Goal: Task Accomplishment & Management: Manage account settings

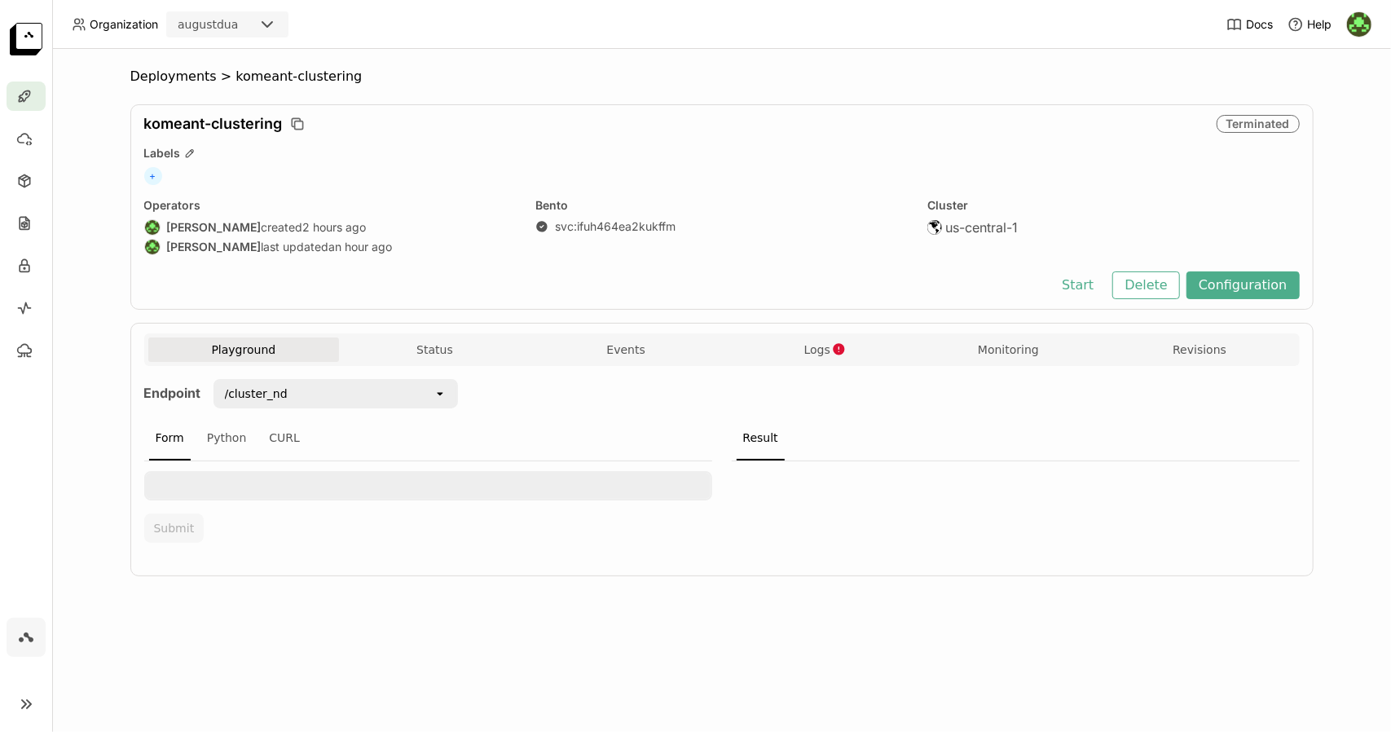
click at [1079, 206] on div "Cluster" at bounding box center [1113, 205] width 372 height 15
click at [1091, 281] on button "Start" at bounding box center [1078, 285] width 56 height 28
click at [817, 346] on span "Logs" at bounding box center [817, 349] width 26 height 15
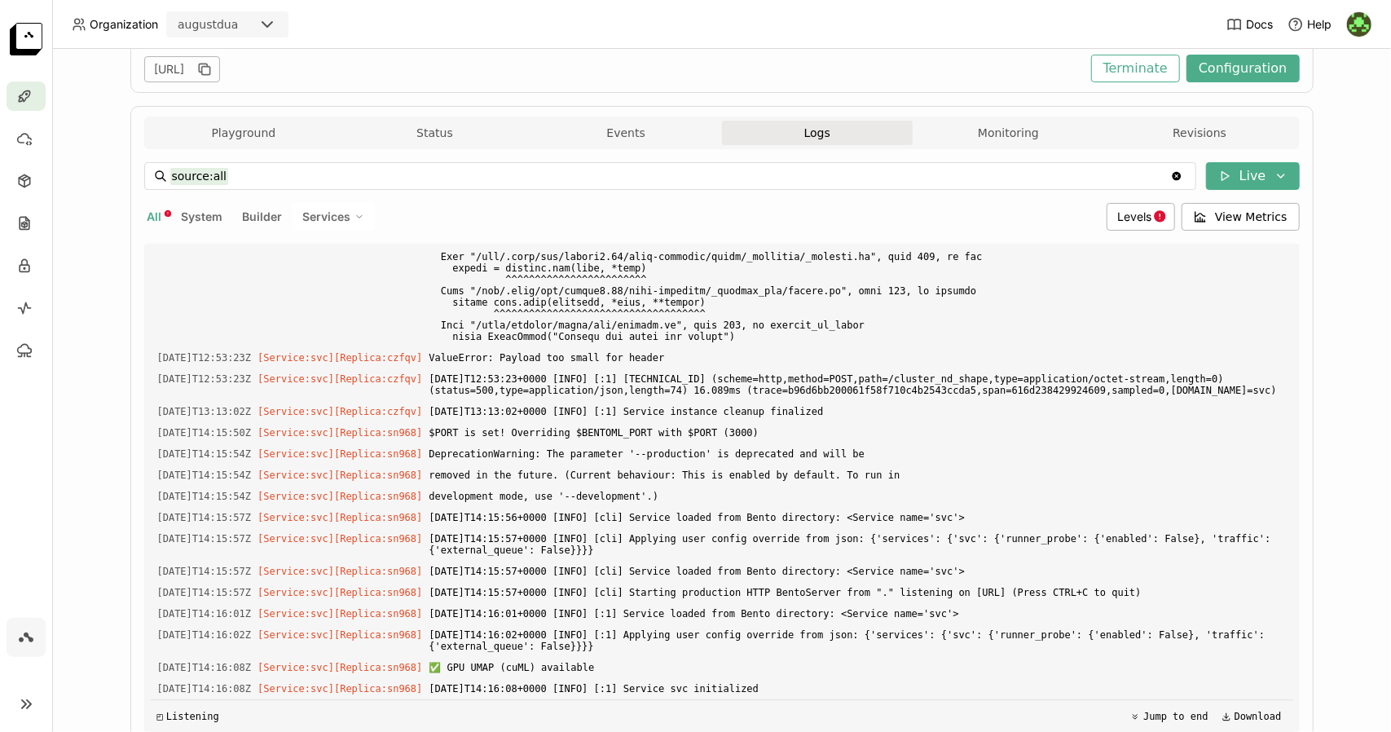
scroll to position [303, 0]
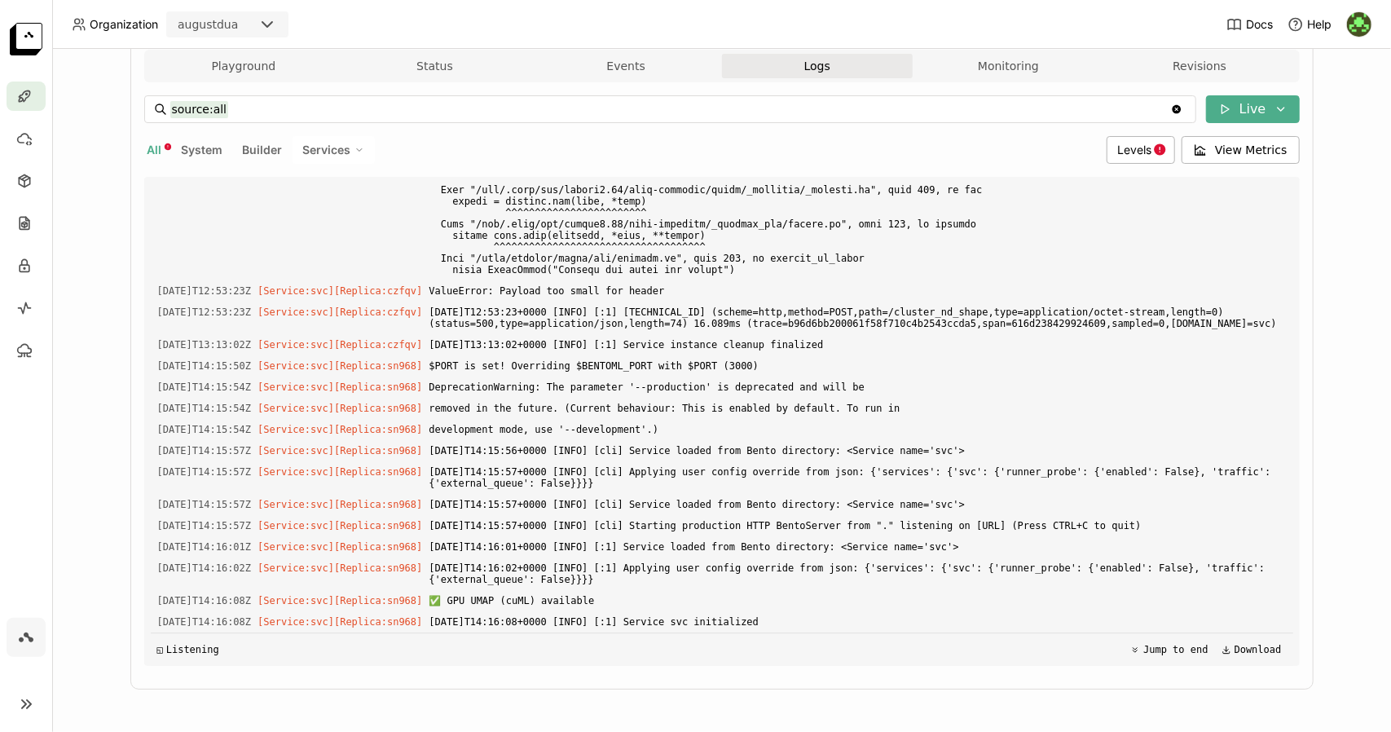
click at [25, 33] on img at bounding box center [26, 39] width 33 height 33
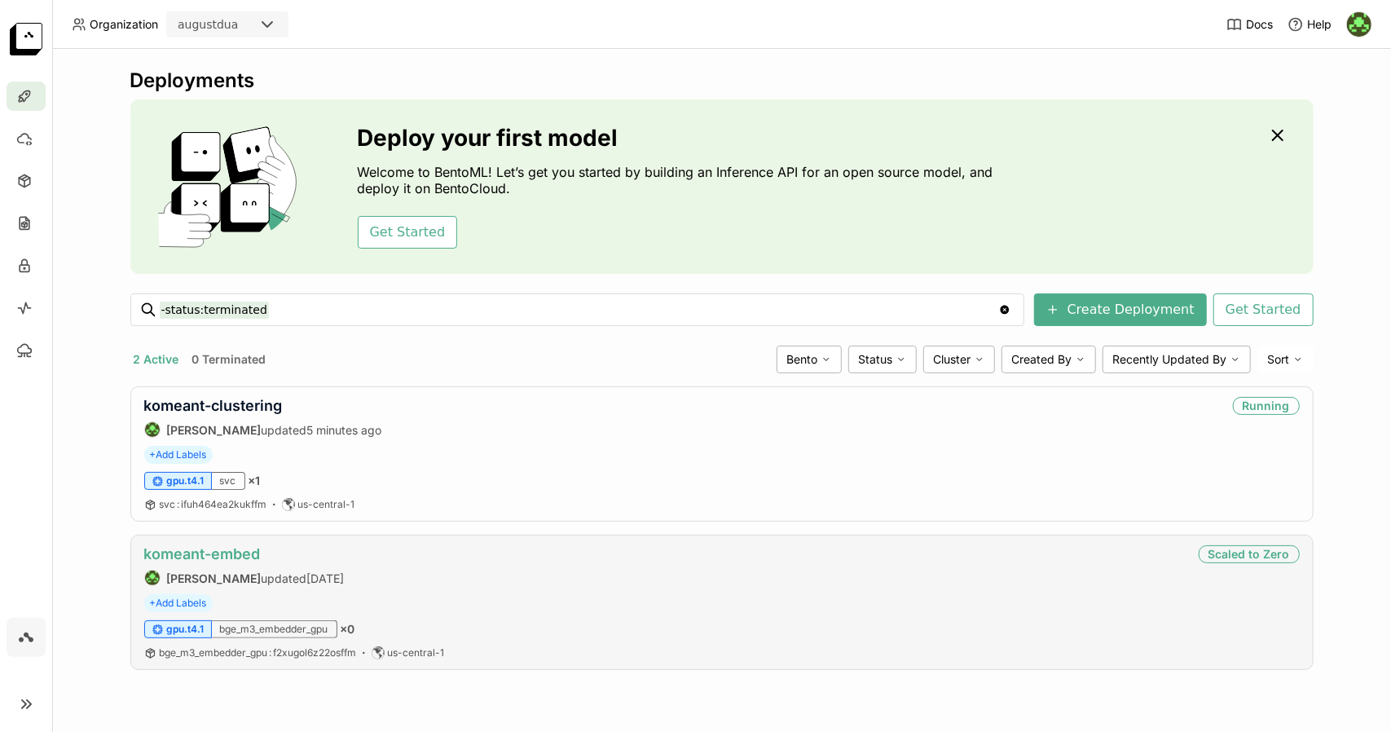
click at [244, 555] on link "komeant-embed" at bounding box center [202, 553] width 117 height 17
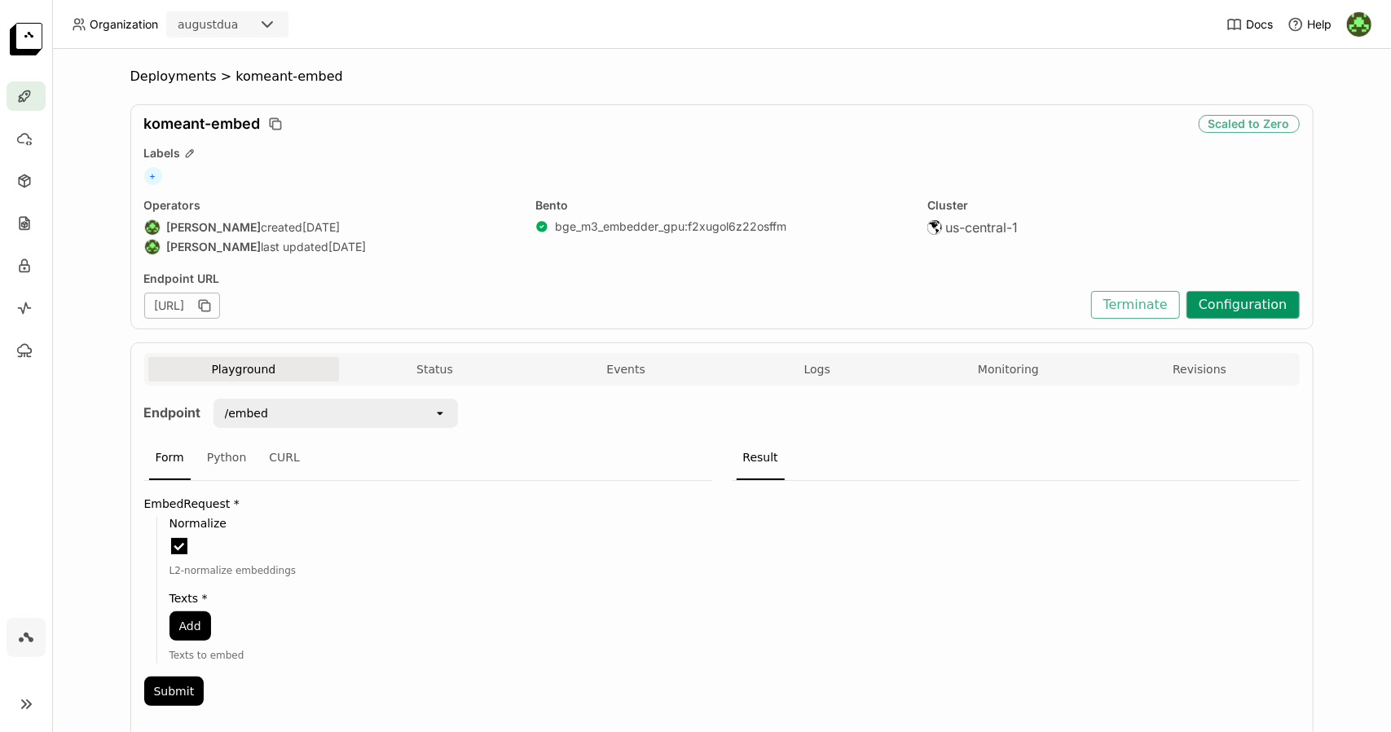
click at [1227, 297] on button "Configuration" at bounding box center [1243, 305] width 113 height 28
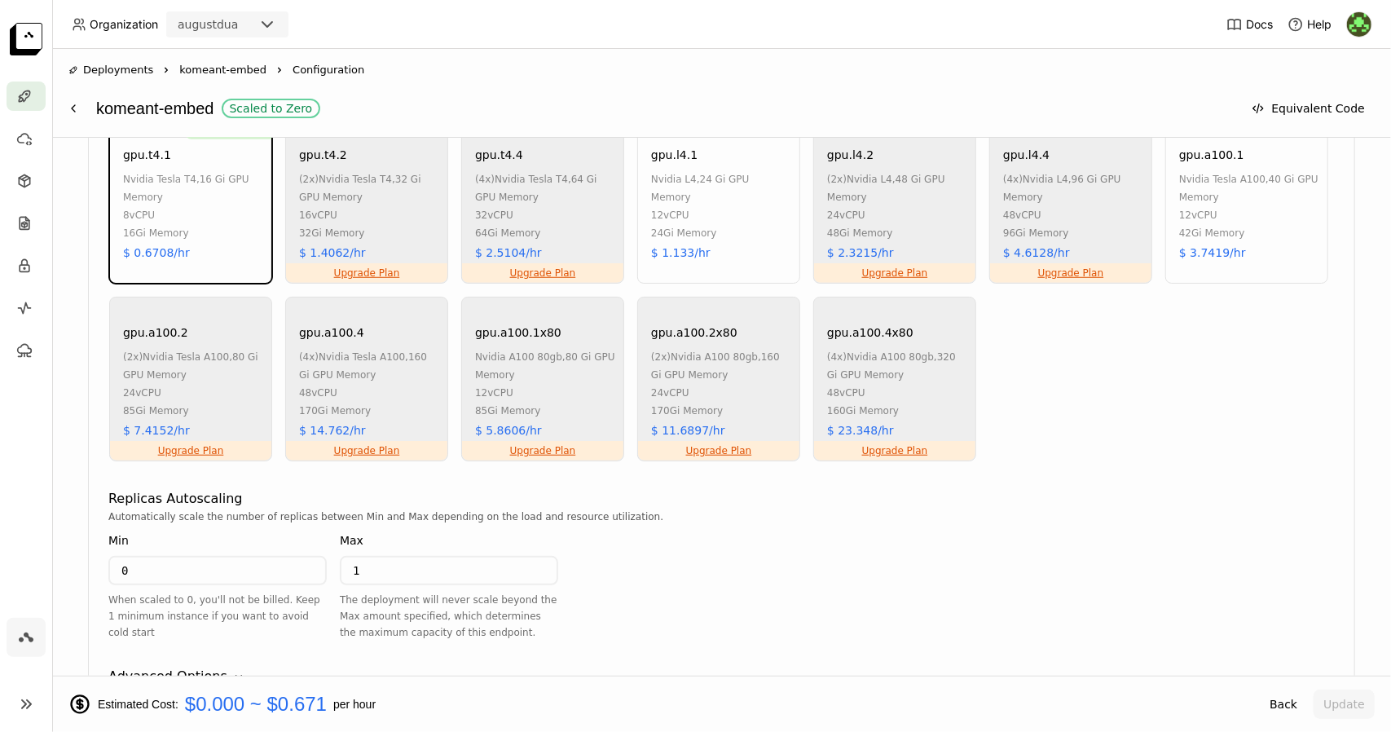
scroll to position [861, 0]
click at [225, 576] on input "0" at bounding box center [217, 570] width 215 height 26
type input "0"
type input "1"
click at [725, 519] on div "Automatically scale the number of replicas between Min and Max depending on the…" at bounding box center [721, 516] width 1227 height 16
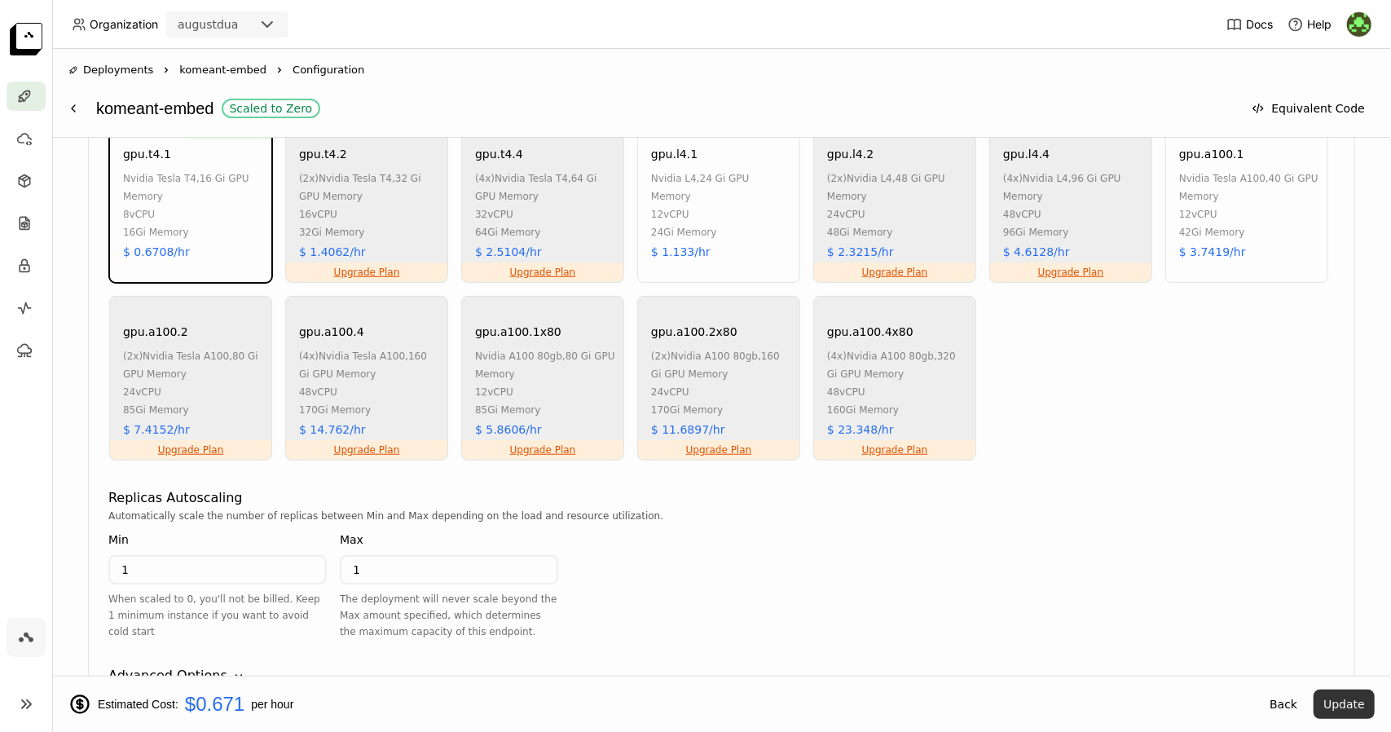
click at [1350, 691] on button "Update" at bounding box center [1344, 704] width 61 height 29
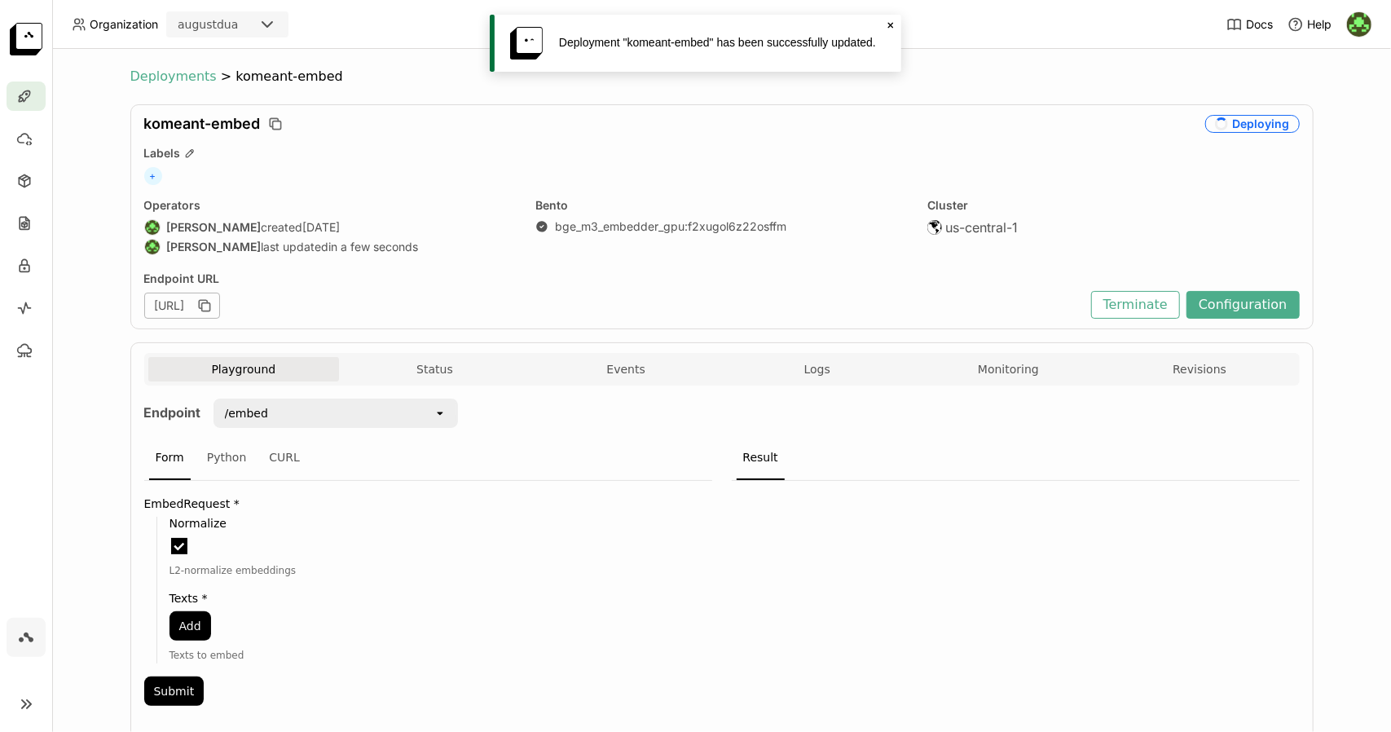
click at [168, 81] on span "Deployments" at bounding box center [173, 76] width 86 height 16
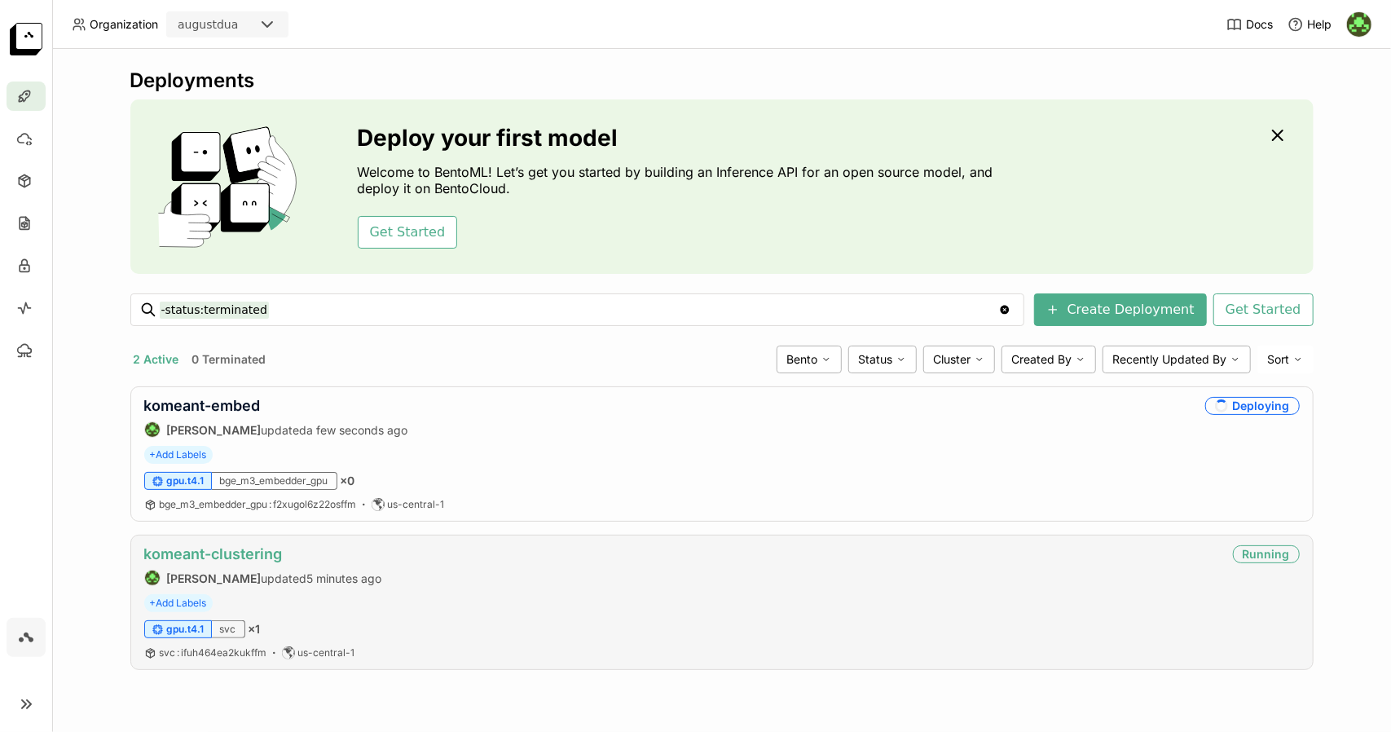
click at [260, 545] on link "komeant-clustering" at bounding box center [213, 553] width 139 height 17
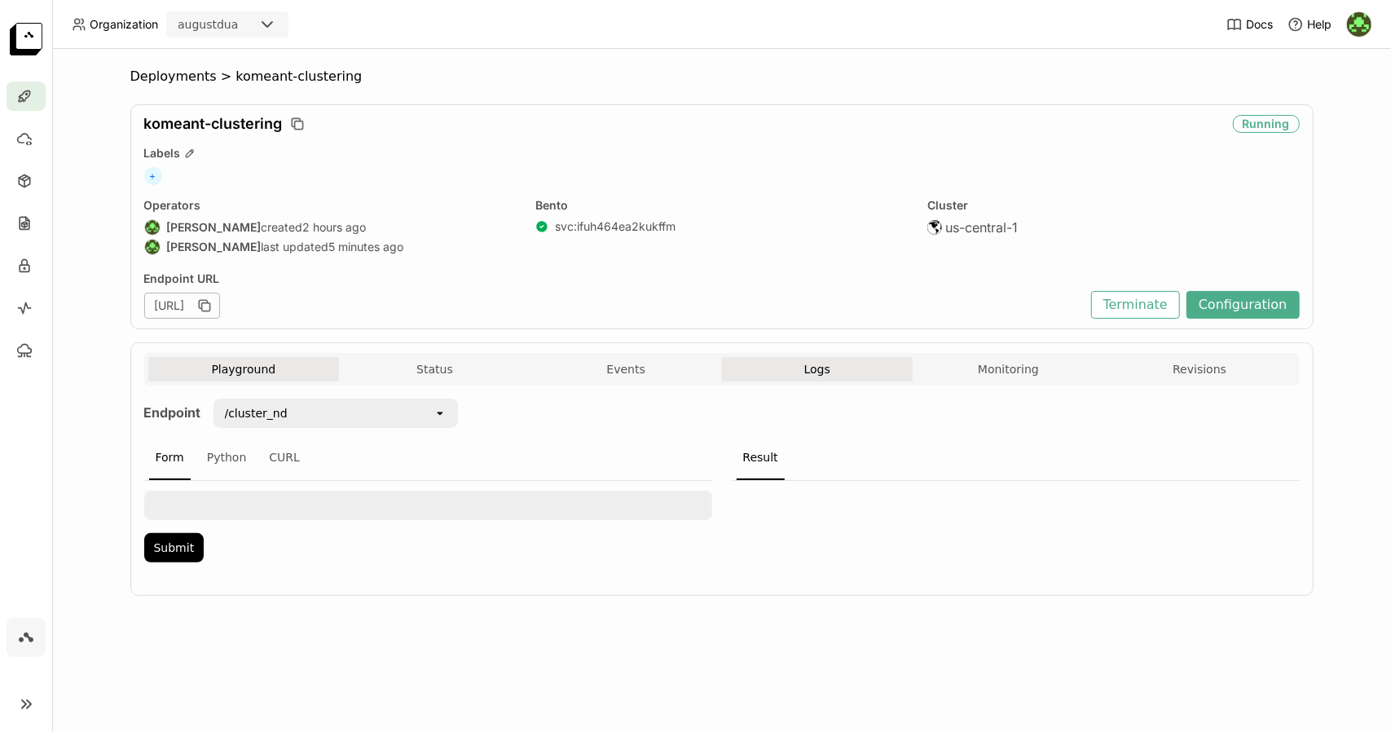
click at [801, 368] on button "Logs" at bounding box center [818, 369] width 192 height 24
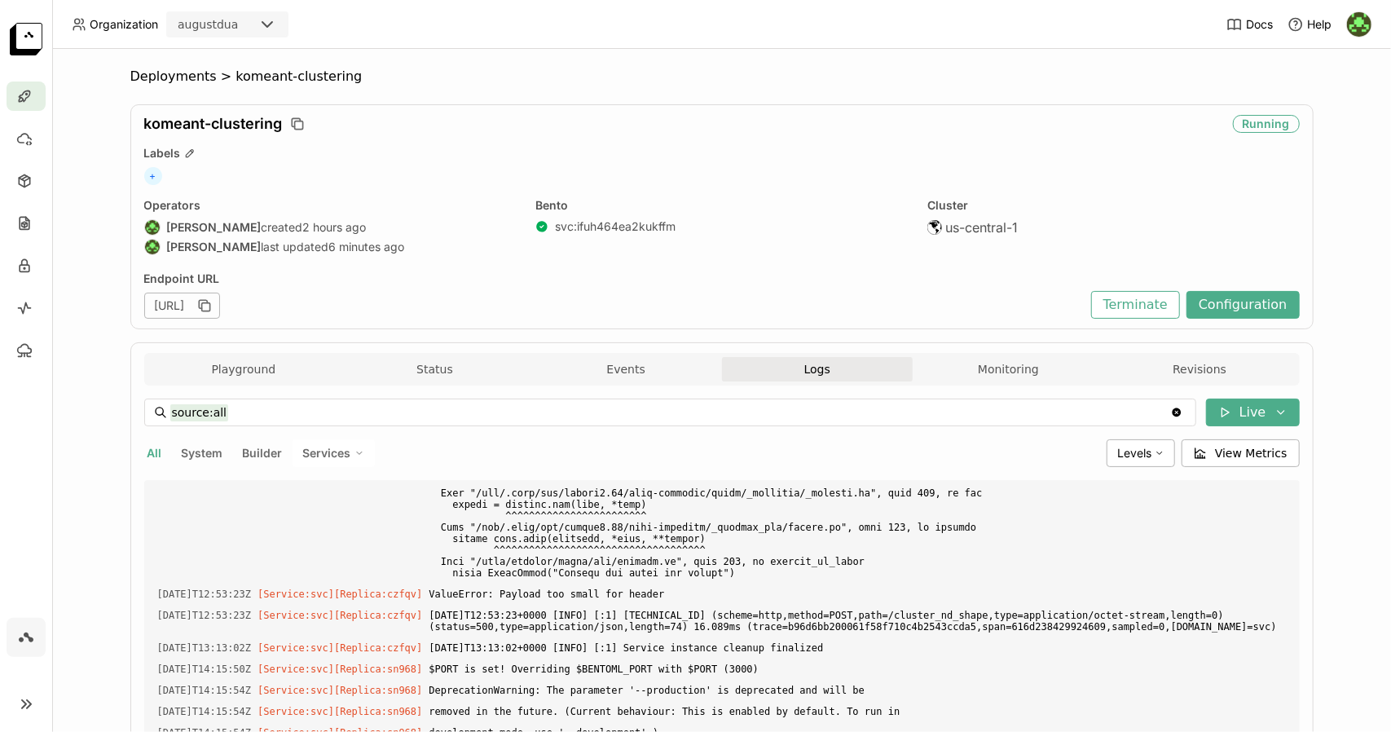
click at [29, 32] on img at bounding box center [26, 39] width 33 height 33
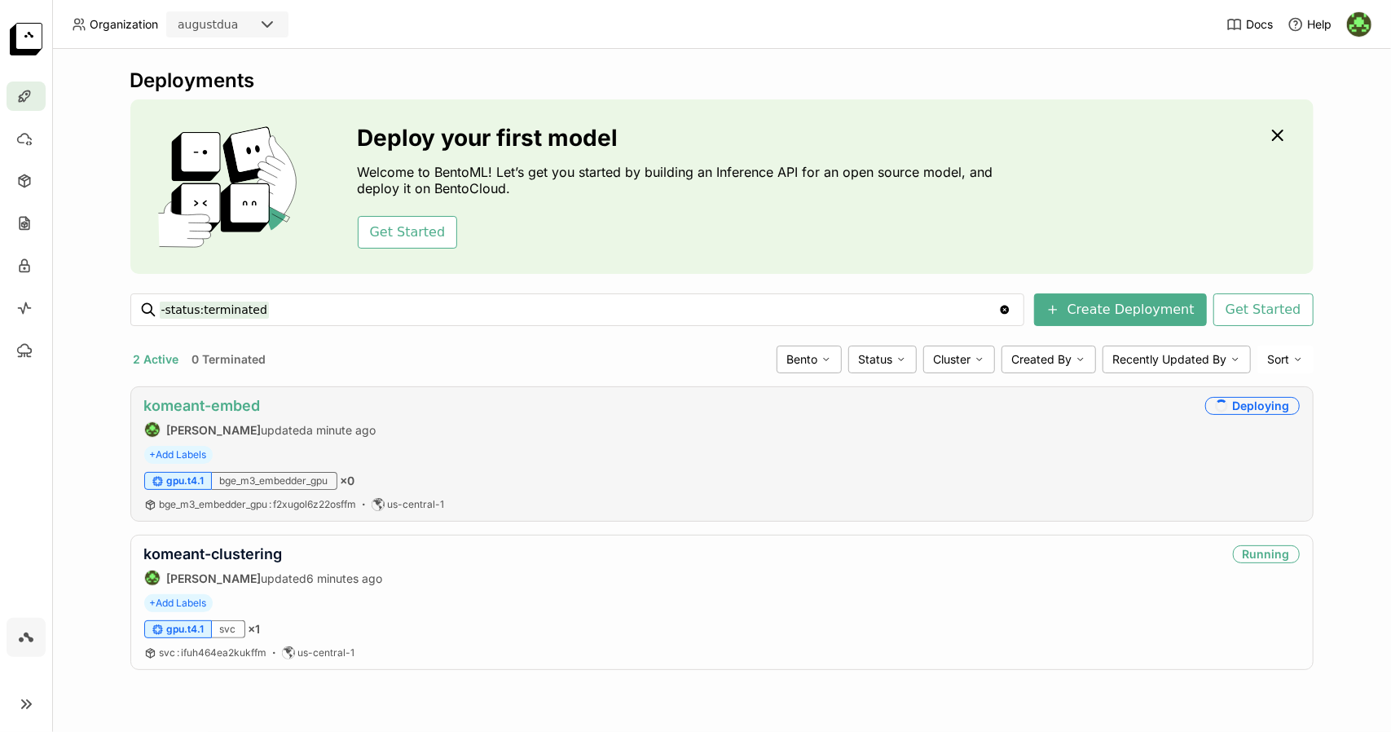
click at [251, 403] on link "komeant-embed" at bounding box center [202, 405] width 117 height 17
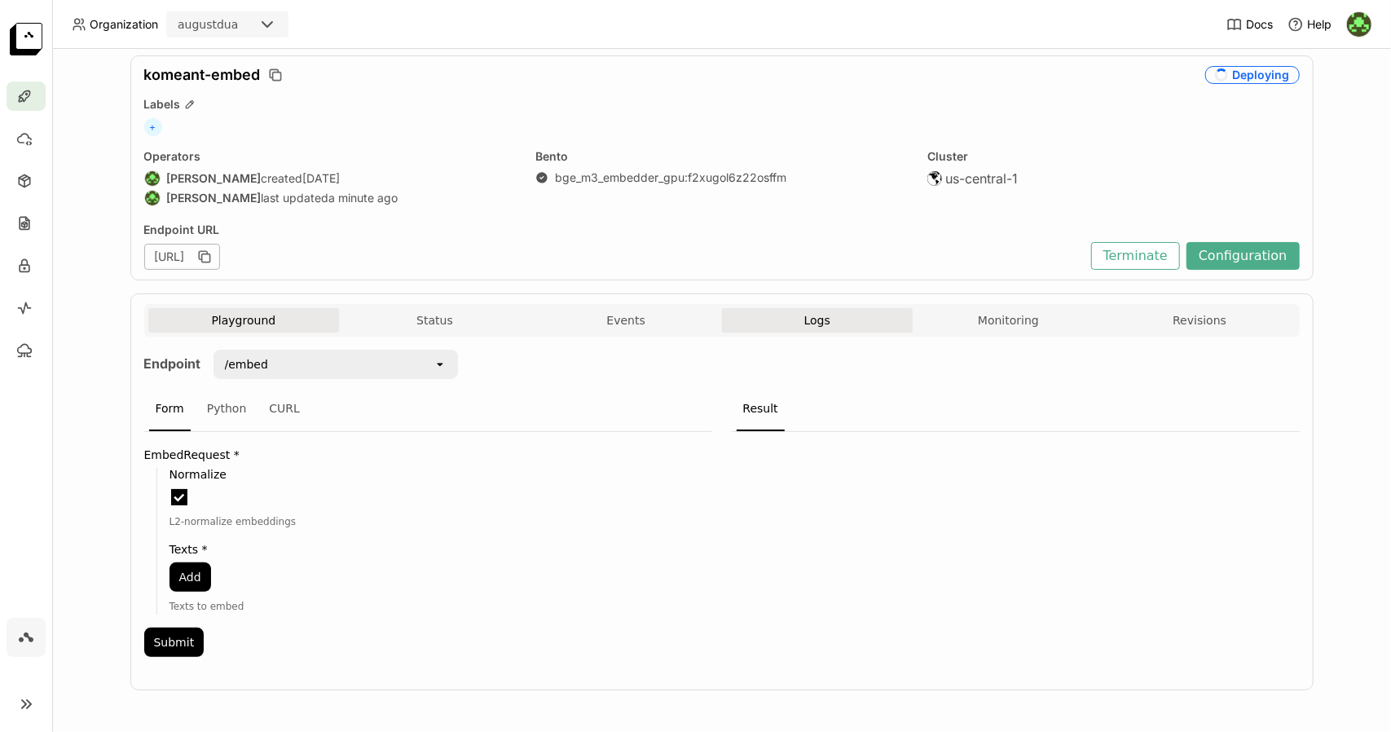
click at [779, 321] on button "Logs" at bounding box center [818, 320] width 192 height 24
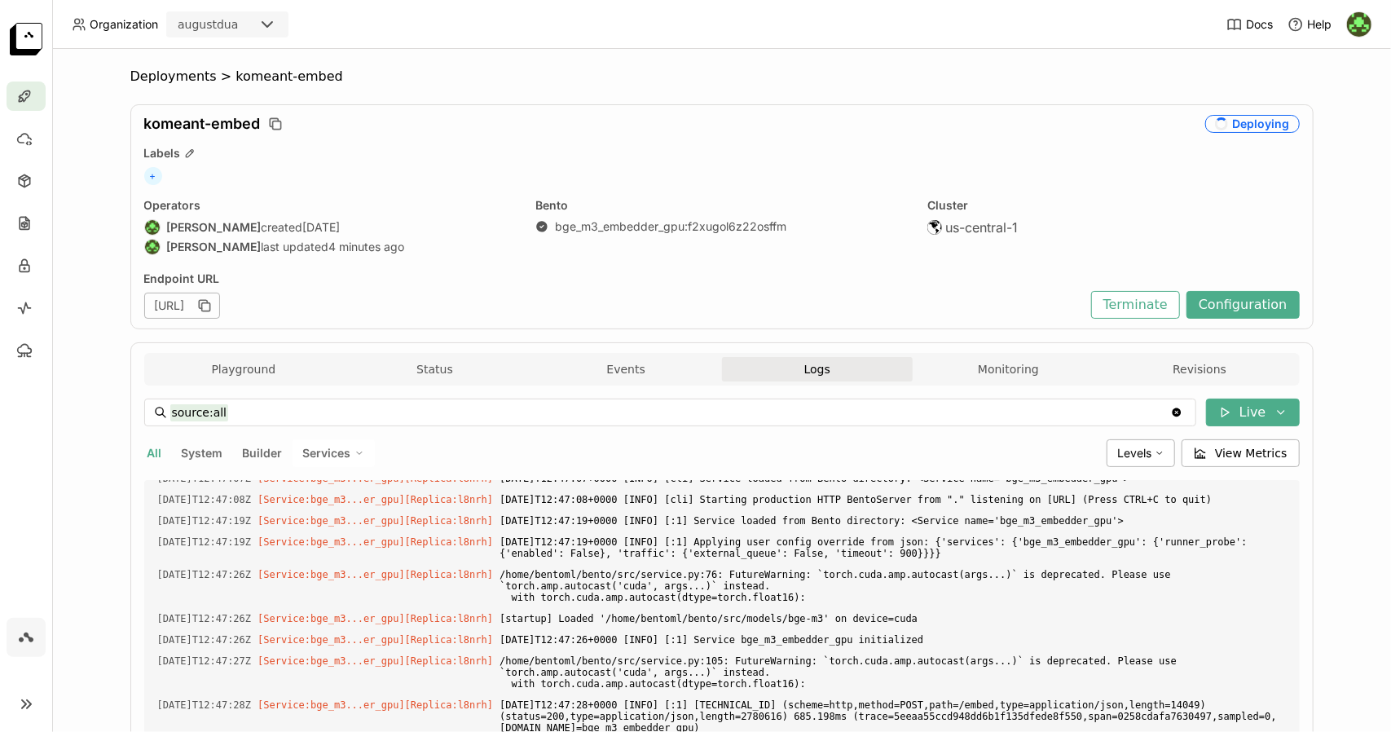
click at [1263, 126] on div "Deploying" at bounding box center [1252, 124] width 95 height 18
click at [31, 92] on icon at bounding box center [24, 96] width 16 height 16
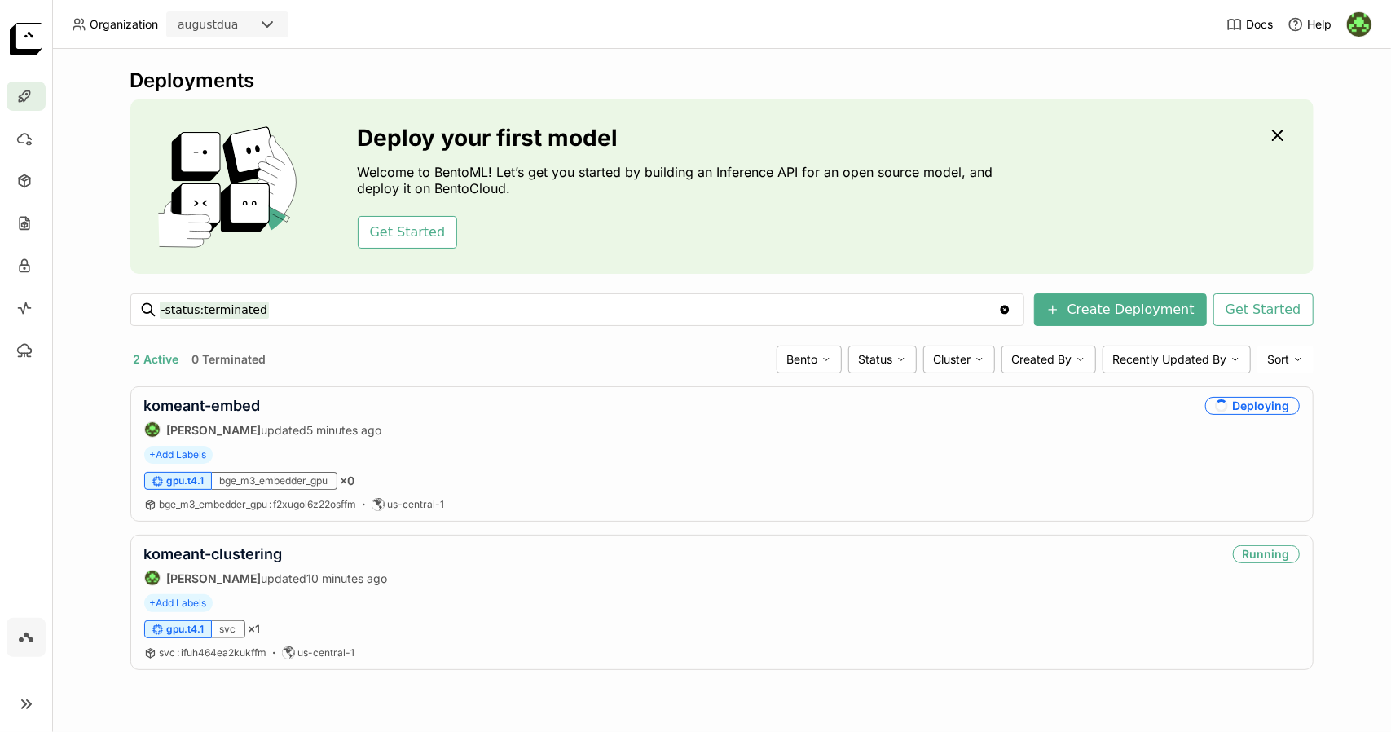
click at [90, 279] on div "Deployments Deploy your first model Welcome to BentoML! Let’s get you started b…" at bounding box center [721, 390] width 1339 height 683
click at [227, 555] on link "komeant-clustering" at bounding box center [213, 553] width 139 height 17
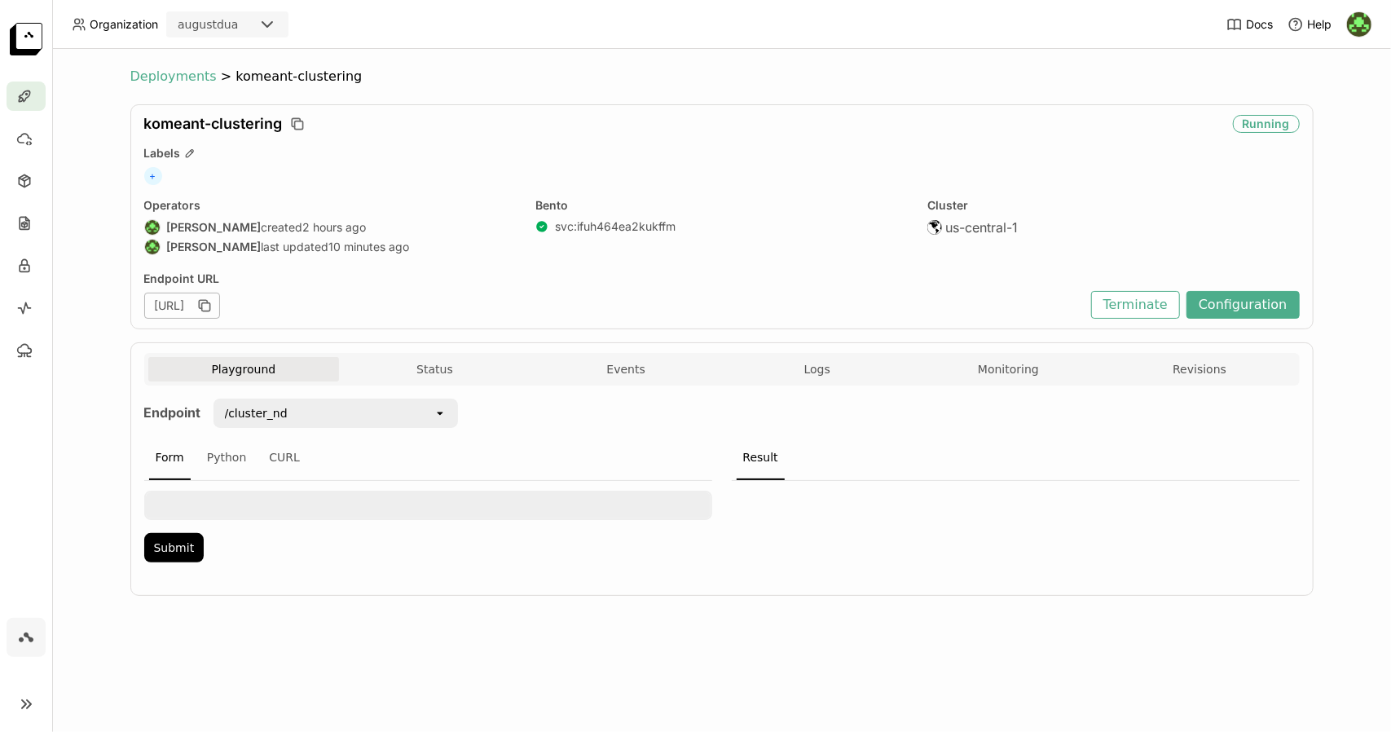
click at [171, 76] on span "Deployments" at bounding box center [173, 76] width 86 height 16
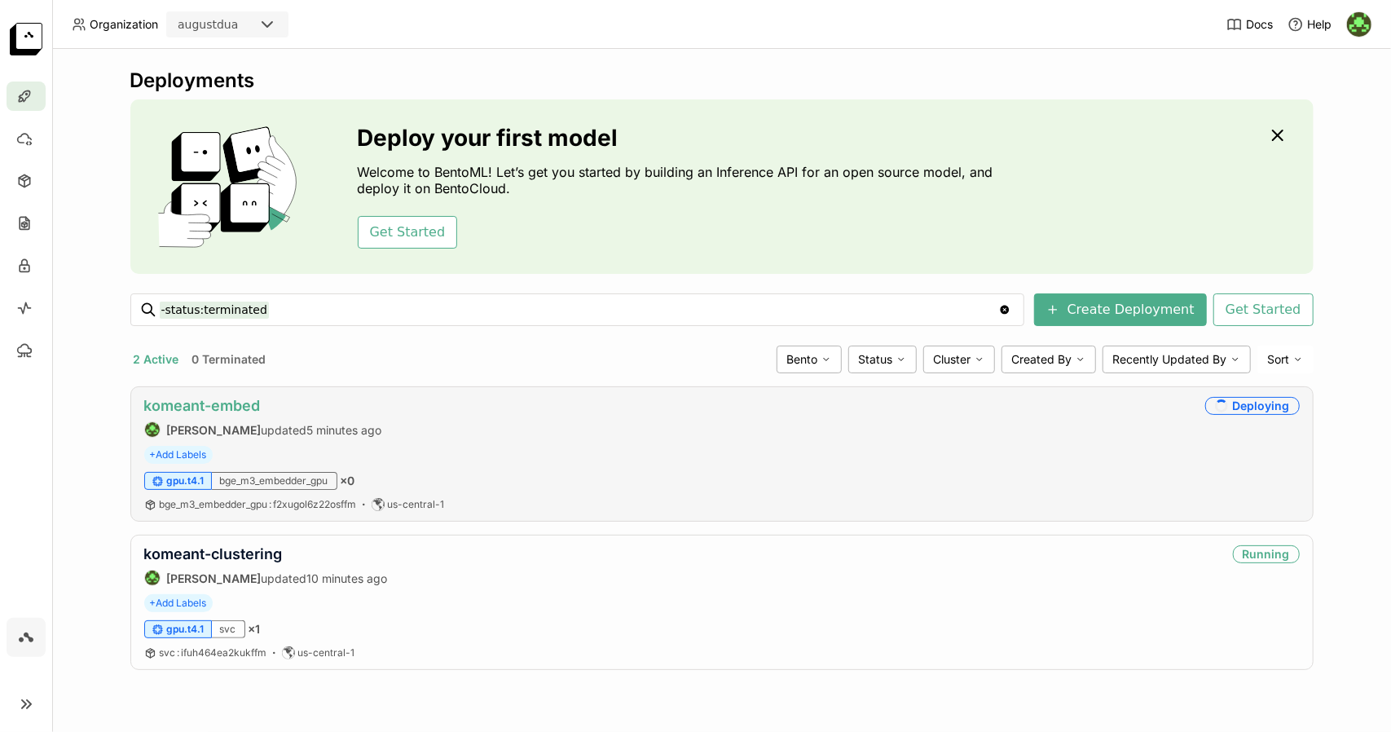
click at [246, 412] on link "komeant-embed" at bounding box center [202, 405] width 117 height 17
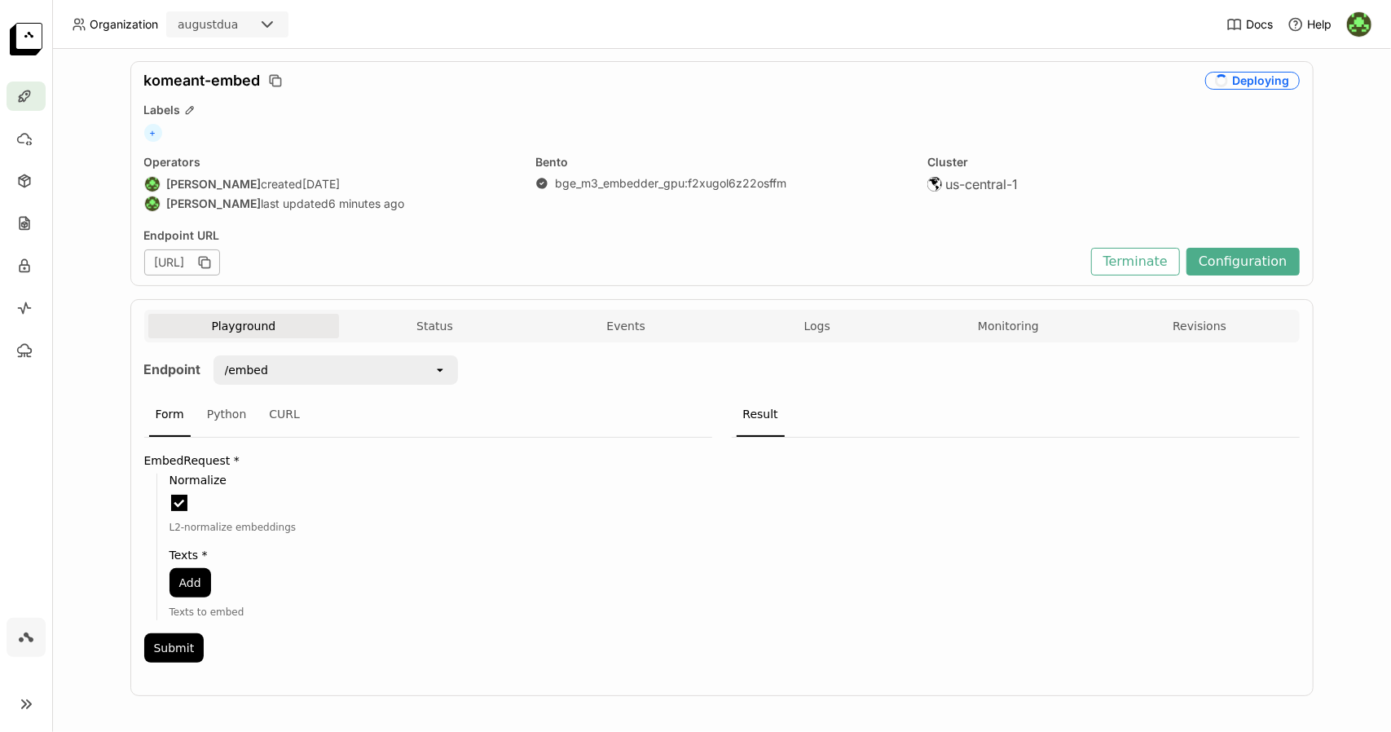
scroll to position [44, 0]
click at [622, 327] on button "Events" at bounding box center [627, 325] width 192 height 24
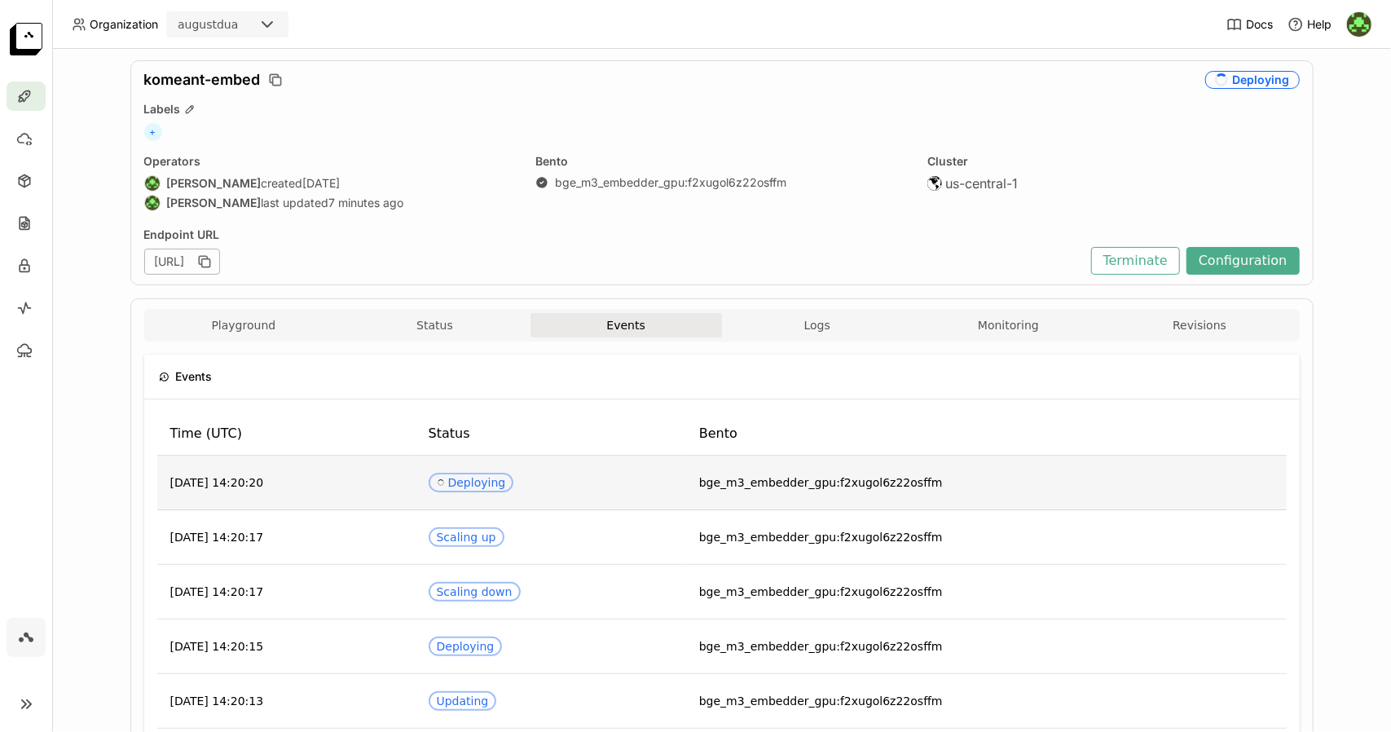
click at [500, 480] on div "Spinner Deploying" at bounding box center [471, 482] width 69 height 13
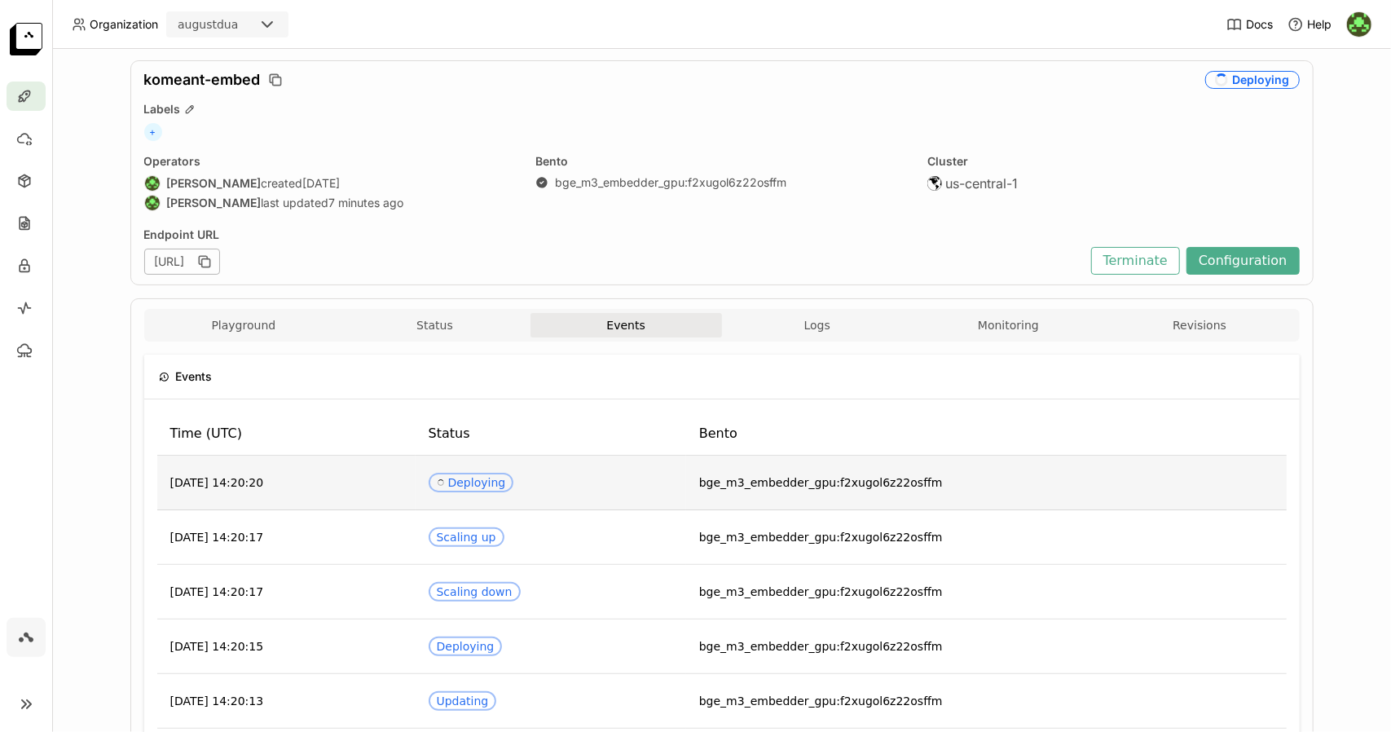
click at [445, 483] on icon "Spinner" at bounding box center [441, 482] width 8 height 8
click at [686, 491] on td "Spinner Deploying" at bounding box center [551, 483] width 271 height 55
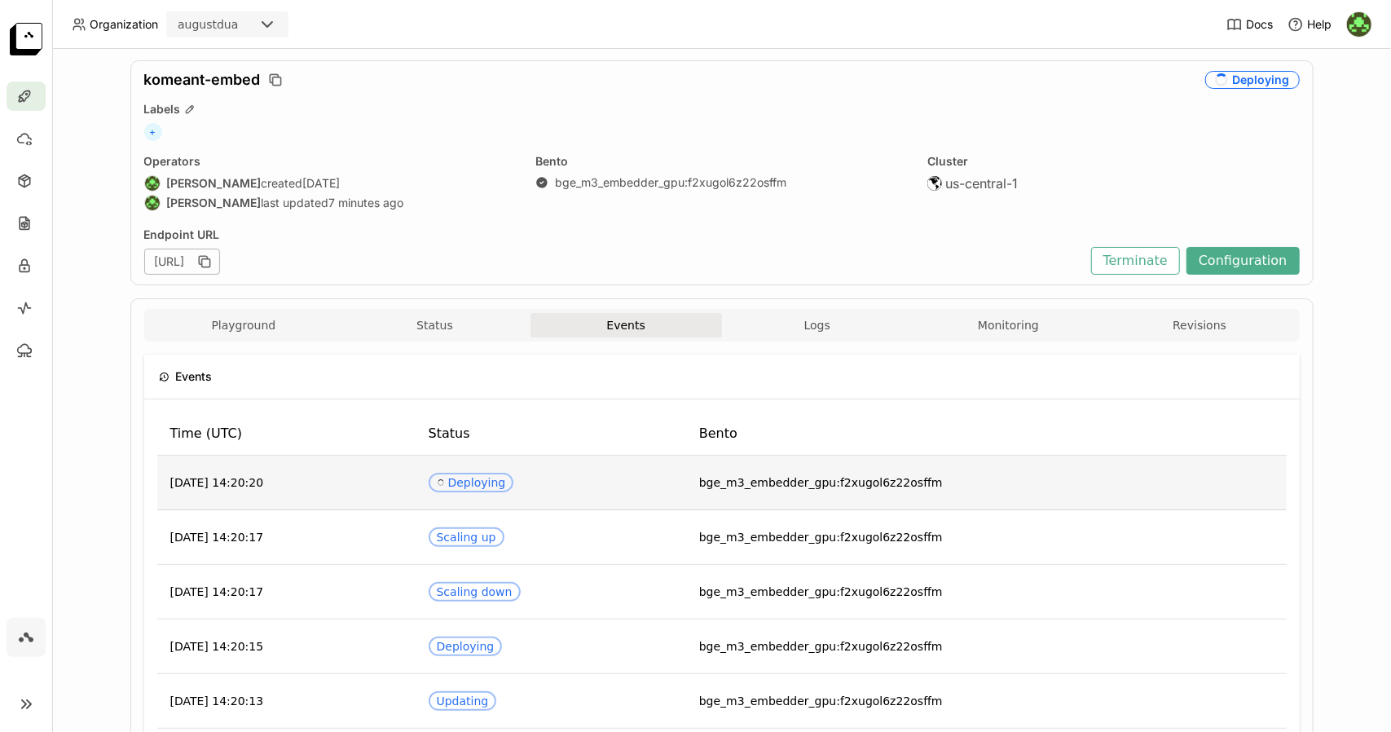
click at [686, 491] on td "Spinner Deploying" at bounding box center [551, 483] width 271 height 55
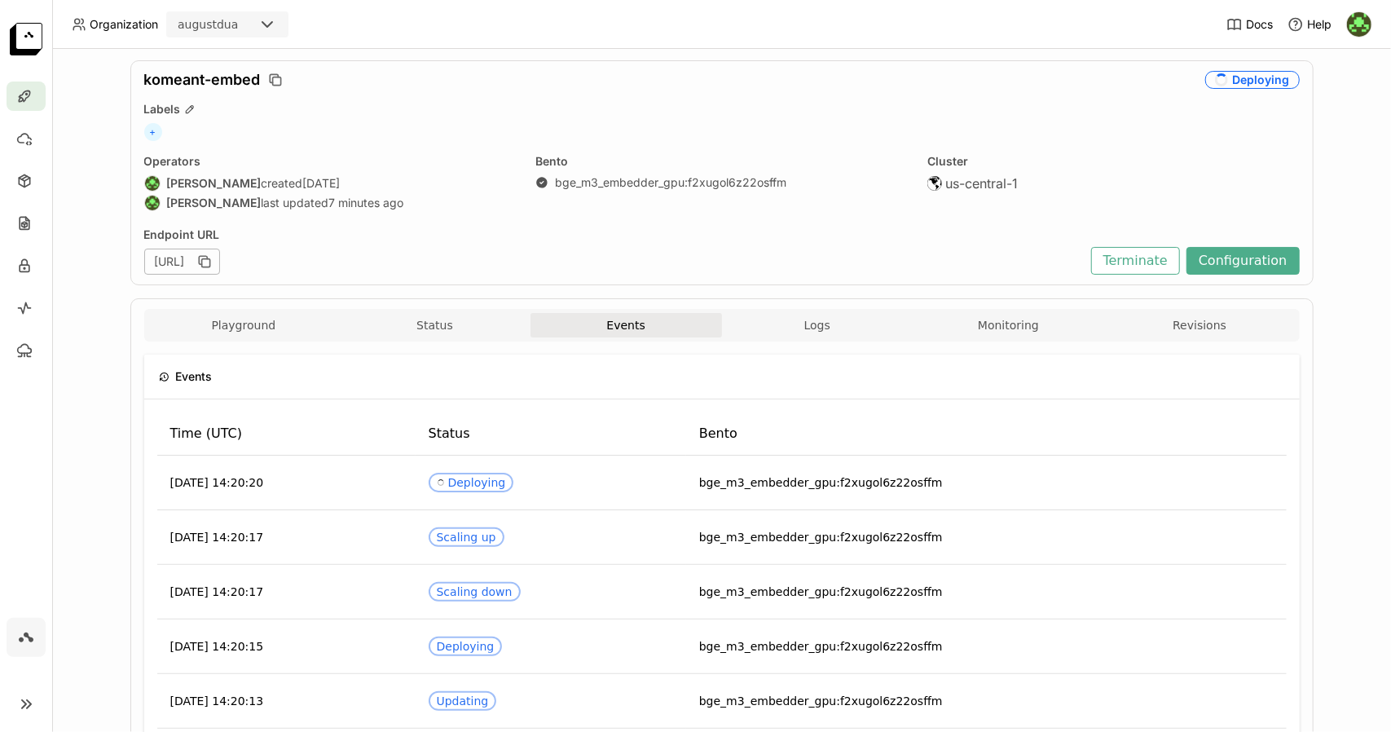
click at [815, 310] on div "Playground Status Events Logs Monitoring Revisions" at bounding box center [722, 325] width 1156 height 33
click at [820, 319] on span "Logs" at bounding box center [817, 325] width 26 height 15
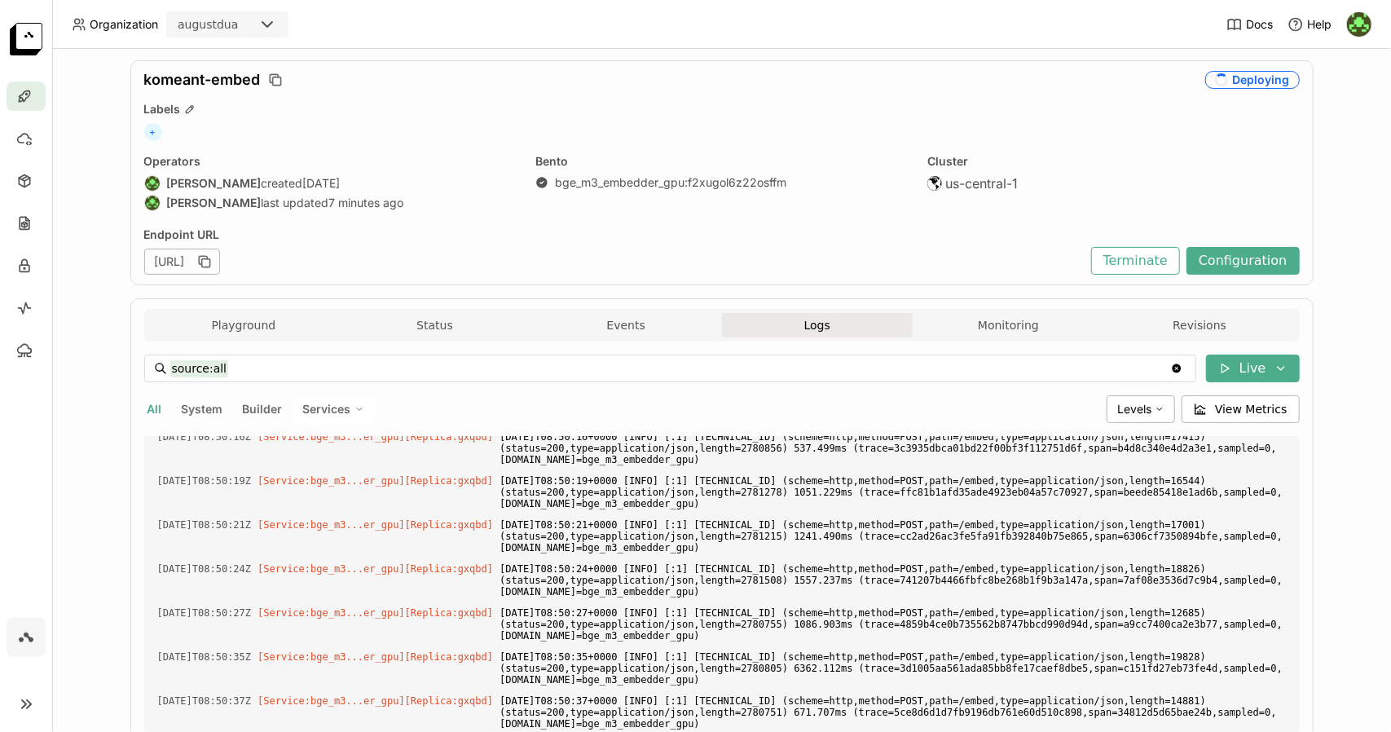
click at [820, 319] on span "Logs" at bounding box center [817, 325] width 26 height 15
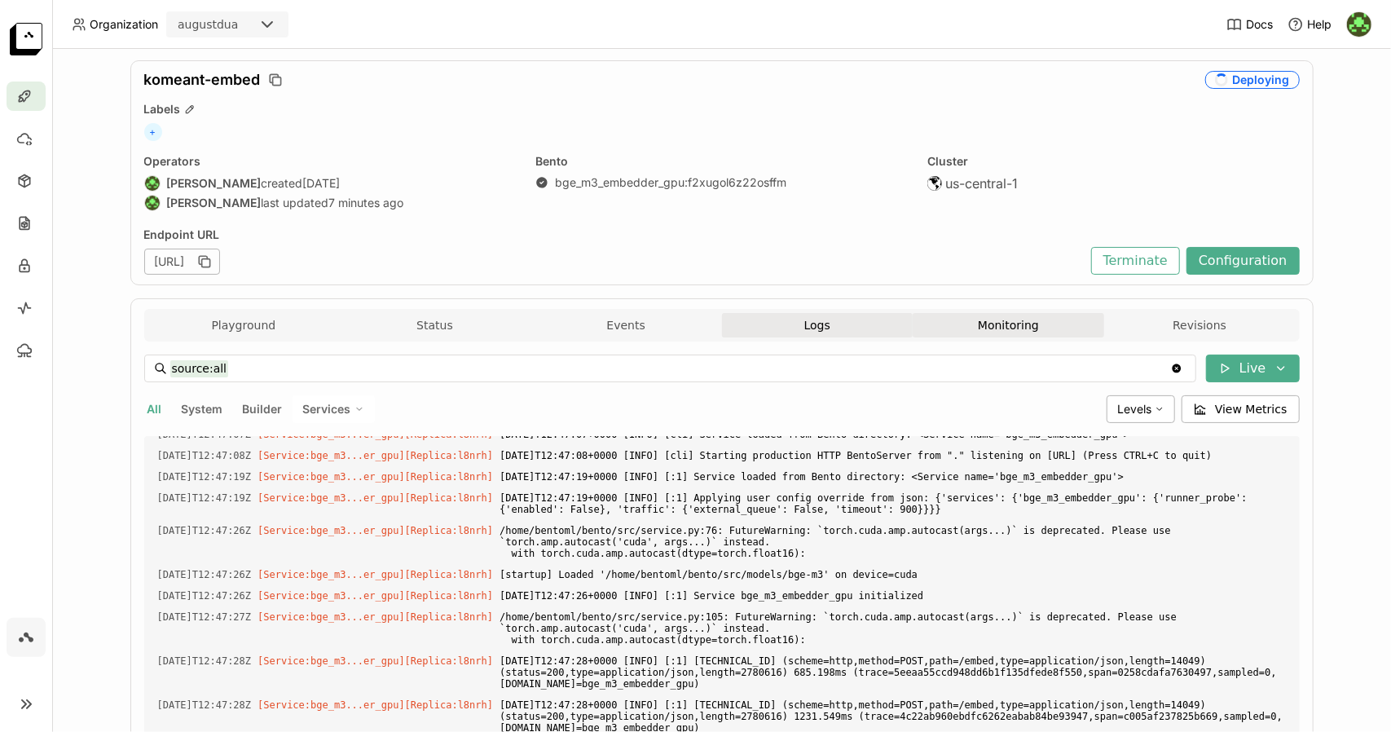
scroll to position [2968, 0]
click at [970, 319] on button "Monitoring" at bounding box center [1009, 325] width 192 height 24
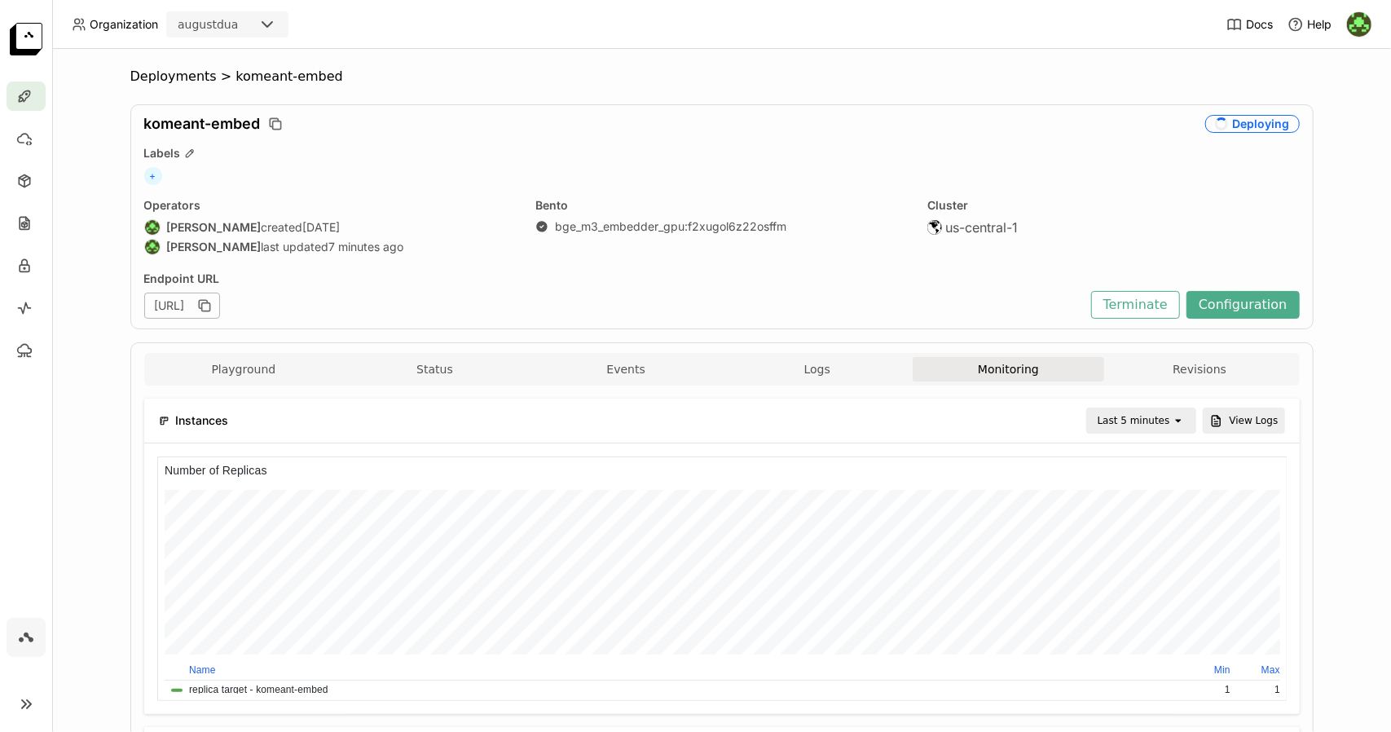
scroll to position [238, 1123]
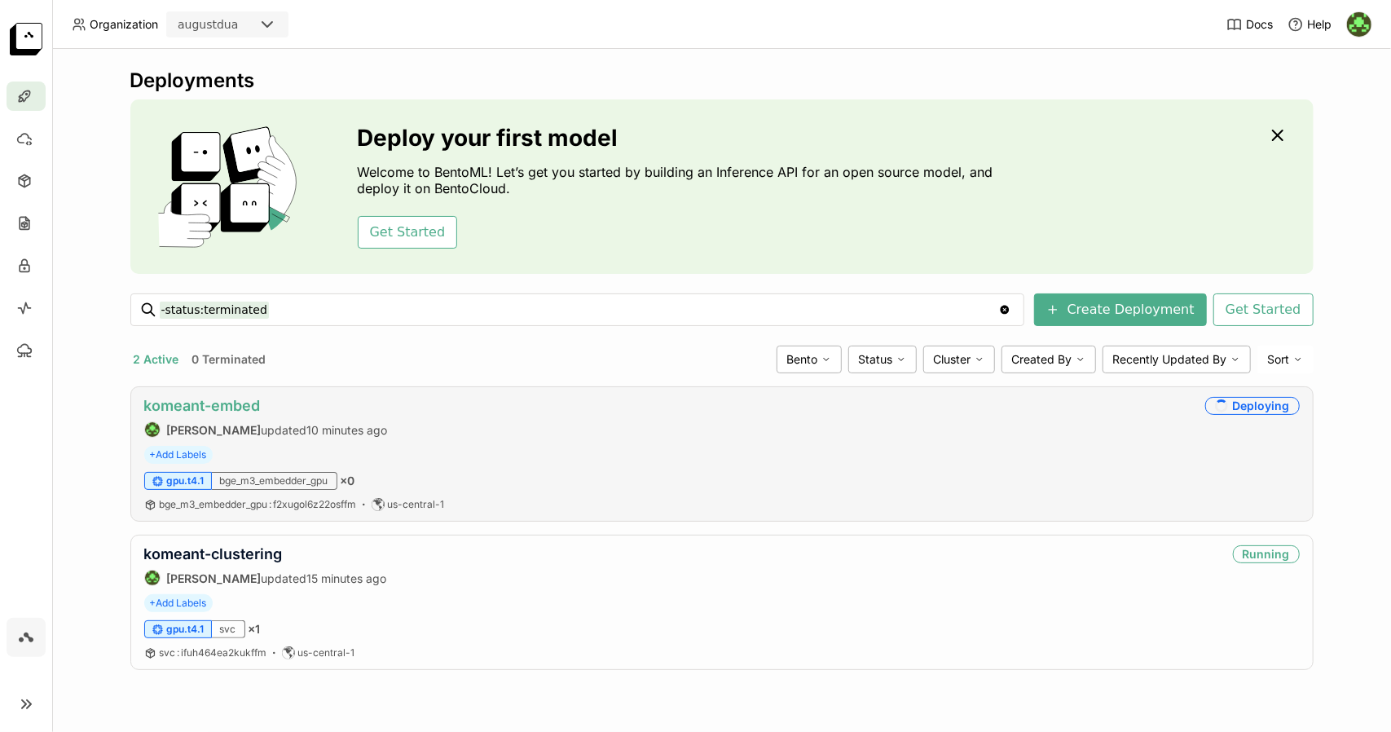
click at [205, 405] on link "komeant-embed" at bounding box center [202, 405] width 117 height 17
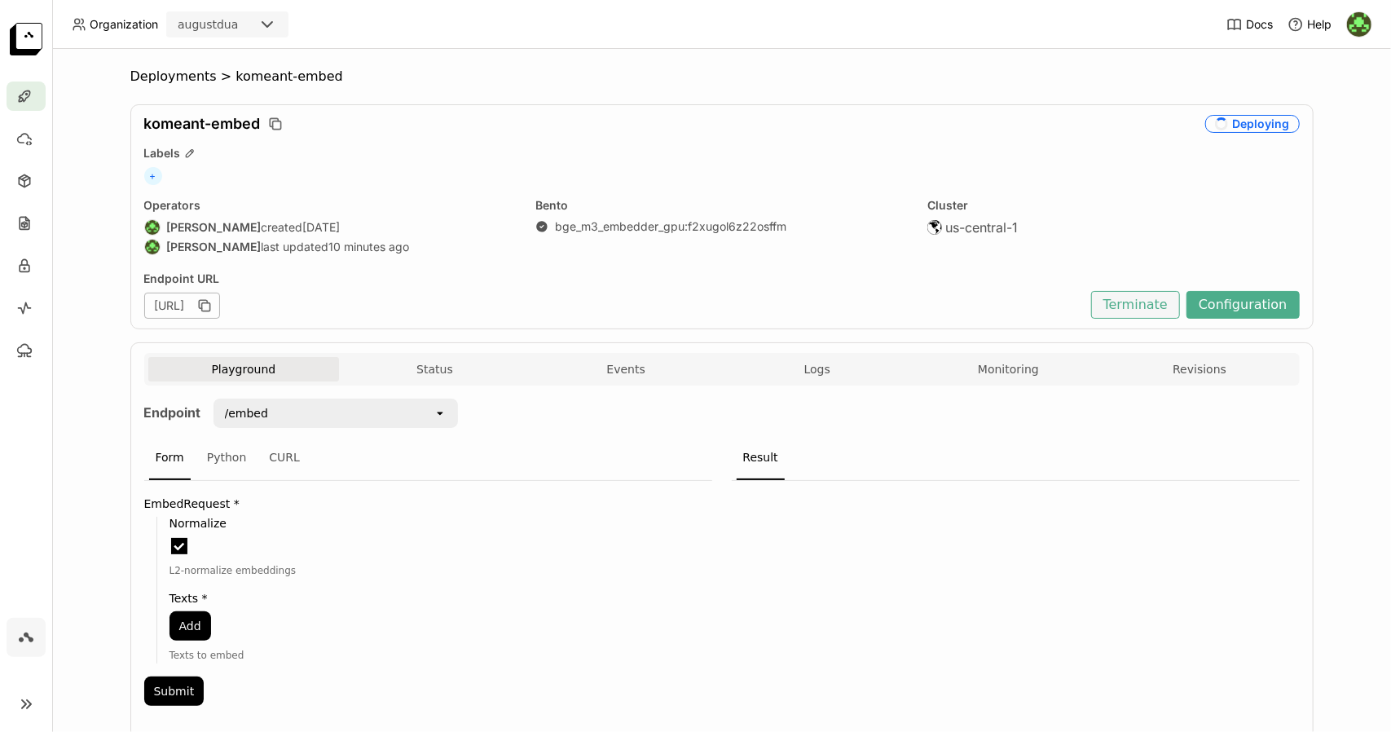
click at [1161, 314] on button "Terminate" at bounding box center [1135, 305] width 89 height 28
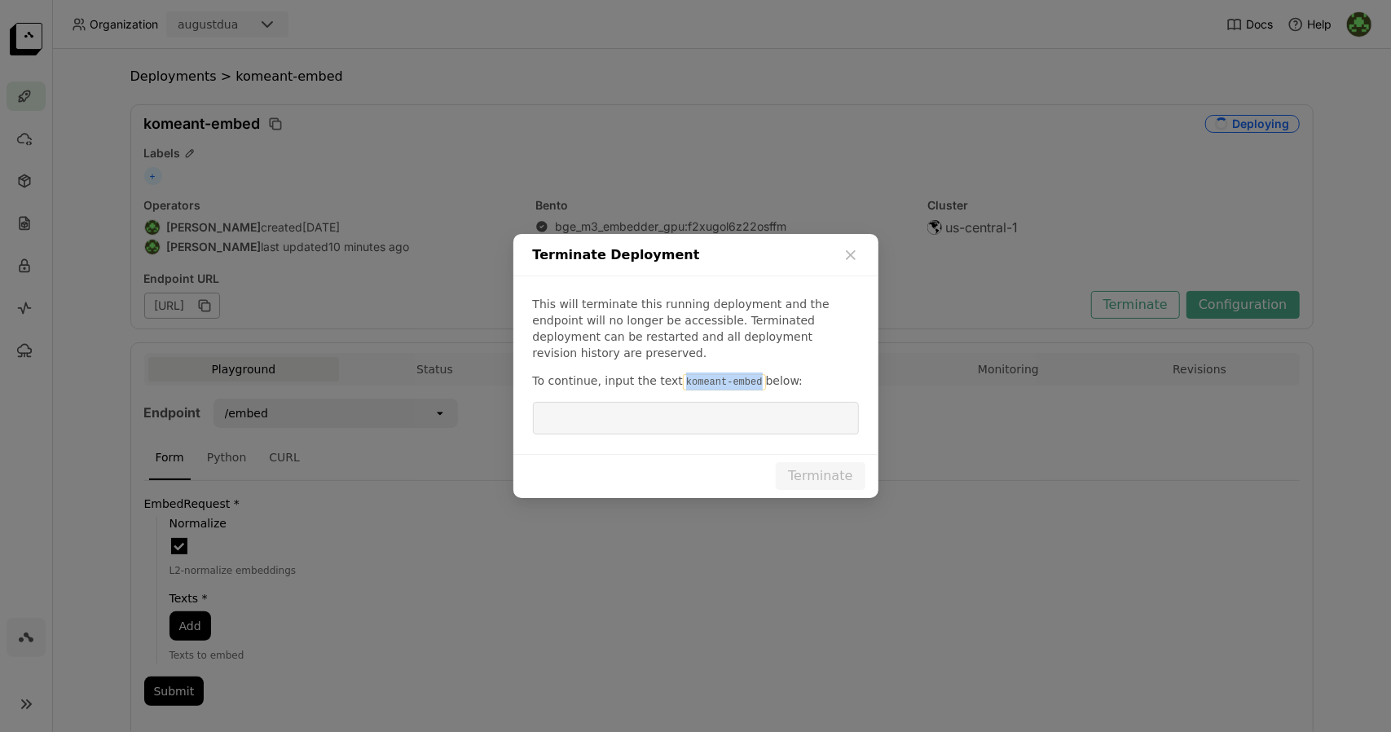
drag, startPoint x: 672, startPoint y: 373, endPoint x: 741, endPoint y: 372, distance: 69.3
click at [741, 374] on code "komeant-embed" at bounding box center [724, 382] width 83 height 16
copy code "komeant-embed"
click at [678, 421] on input "dialog" at bounding box center [696, 418] width 306 height 31
paste input "komeant-embed"
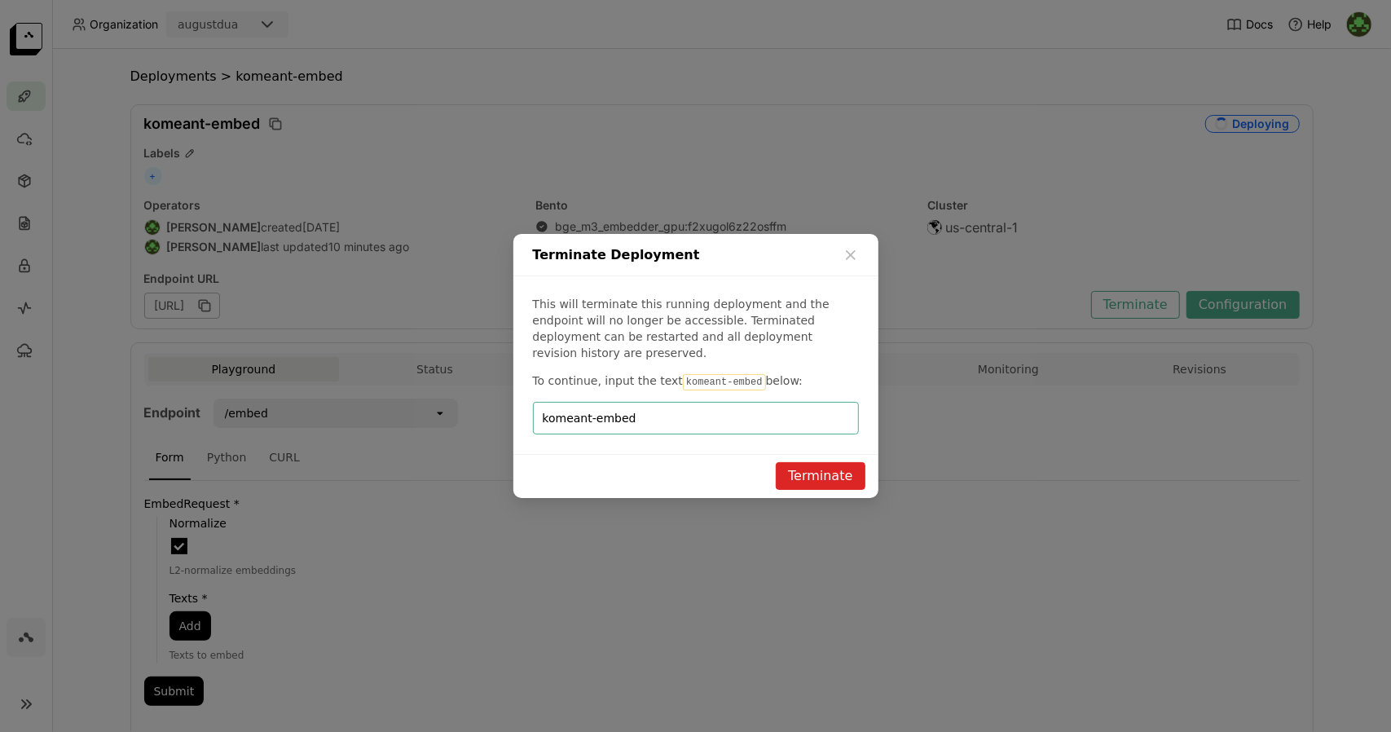
type input "komeant-embed"
click at [826, 466] on button "Terminate" at bounding box center [820, 476] width 89 height 28
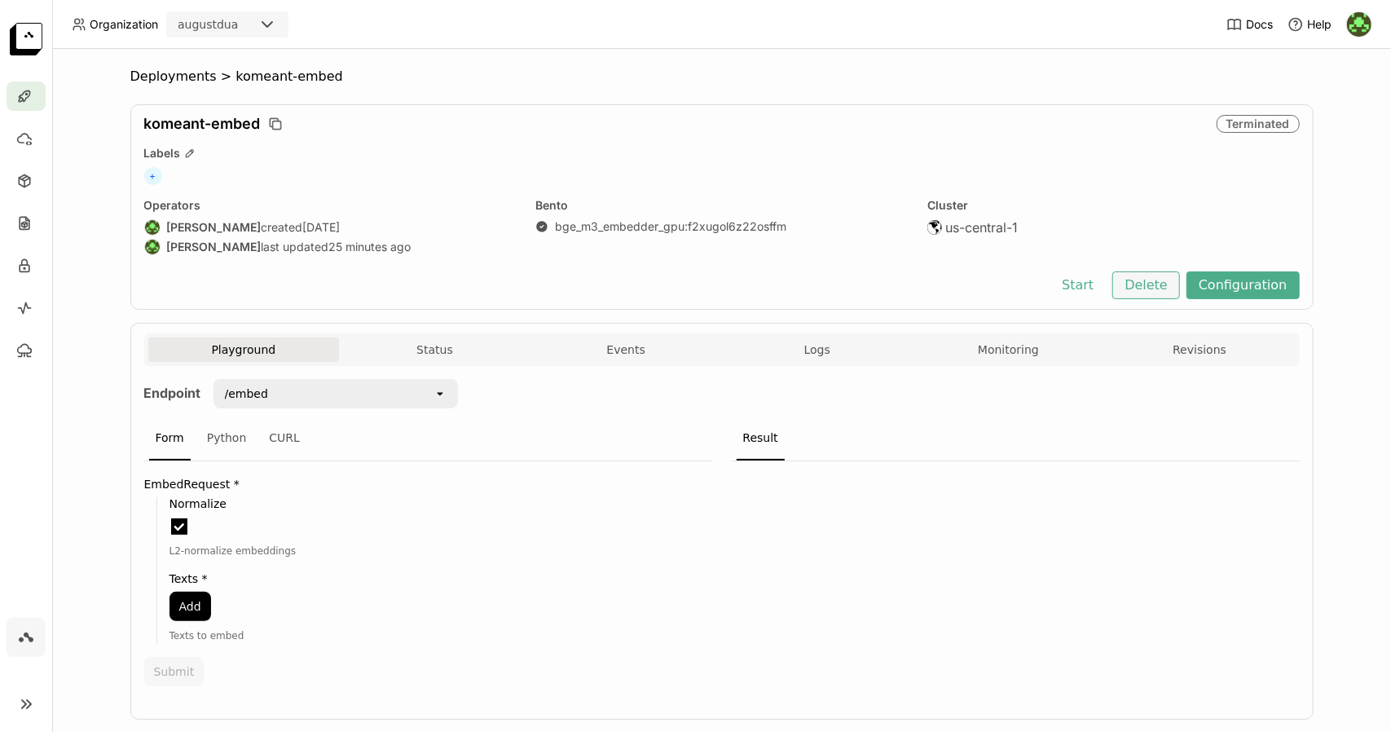
click at [1131, 282] on button "Delete" at bounding box center [1146, 285] width 68 height 28
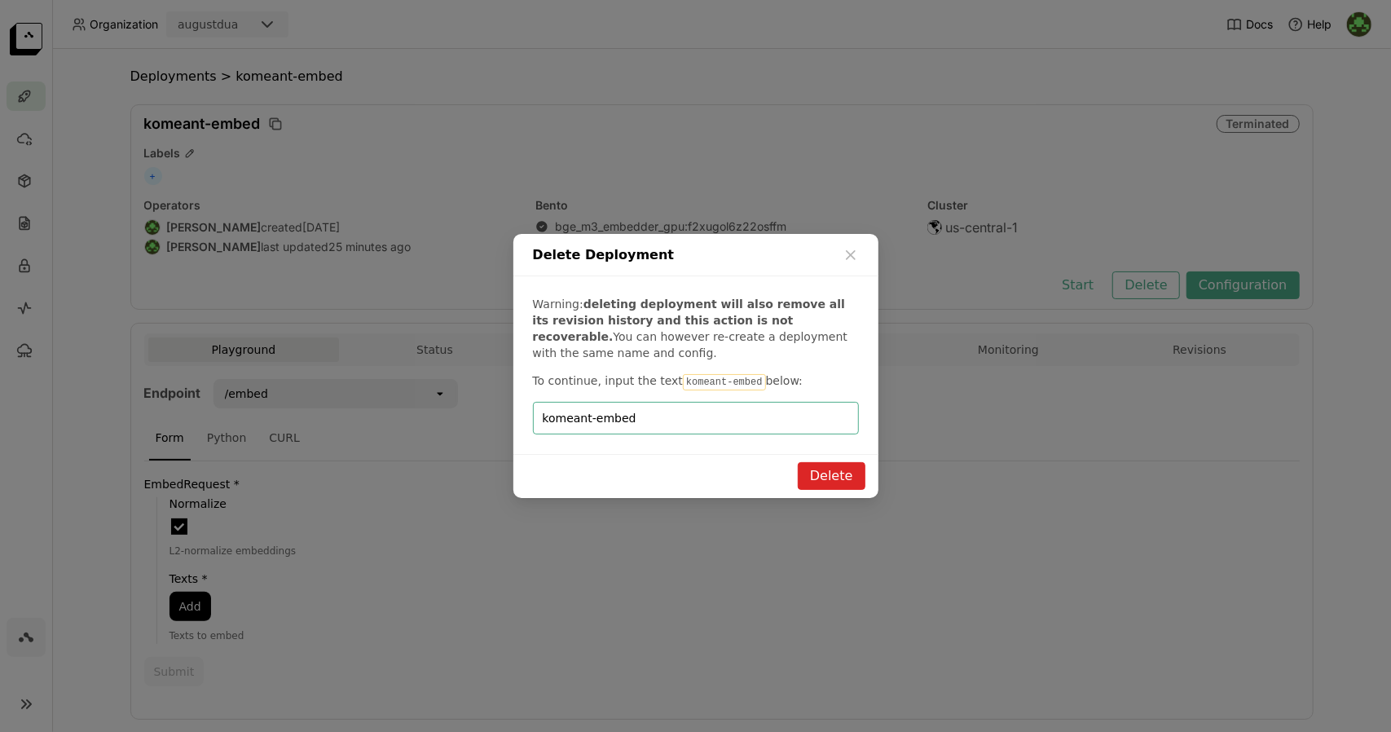
type input "komeant-embed"
click at [844, 475] on button "Delete" at bounding box center [832, 476] width 68 height 28
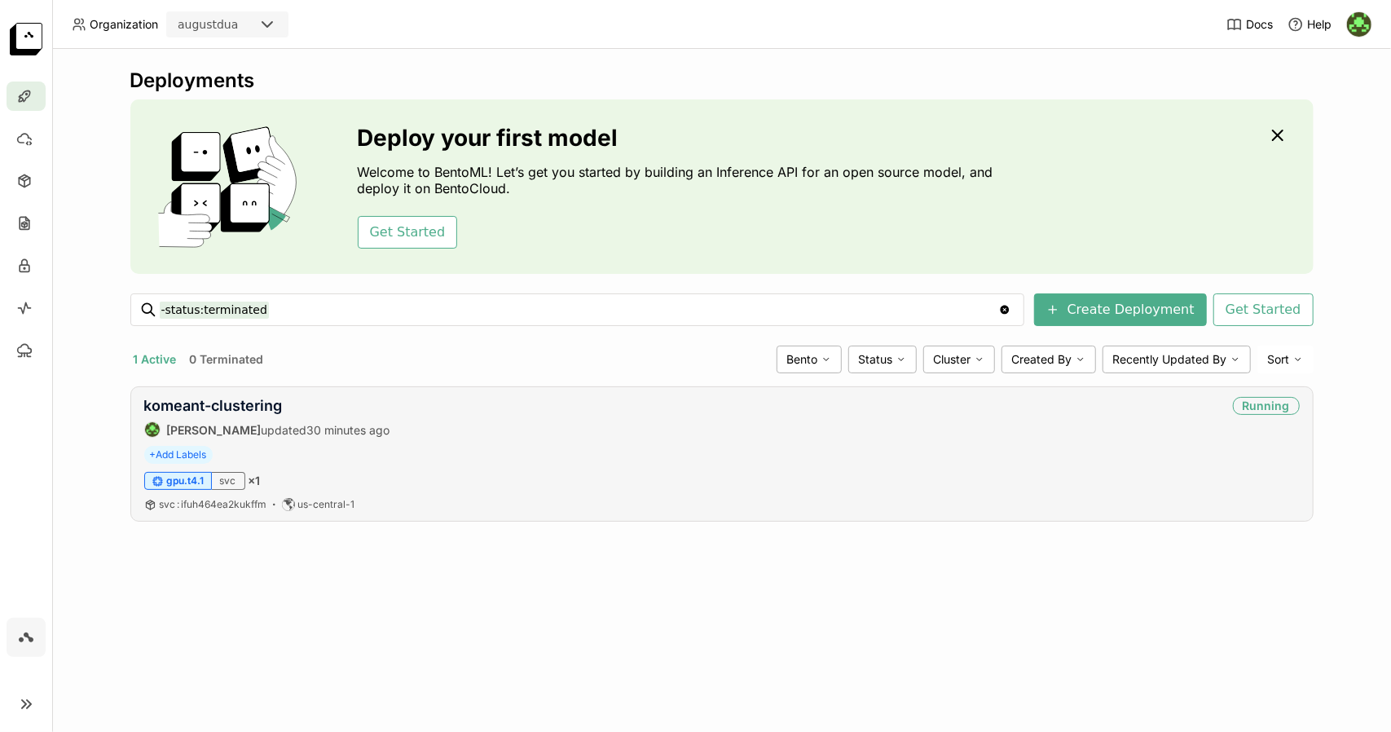
click at [870, 505] on div "svc : ifuh464ea2kukffm us-central-1" at bounding box center [722, 504] width 1156 height 13
click at [246, 408] on link "komeant-clustering" at bounding box center [213, 405] width 139 height 17
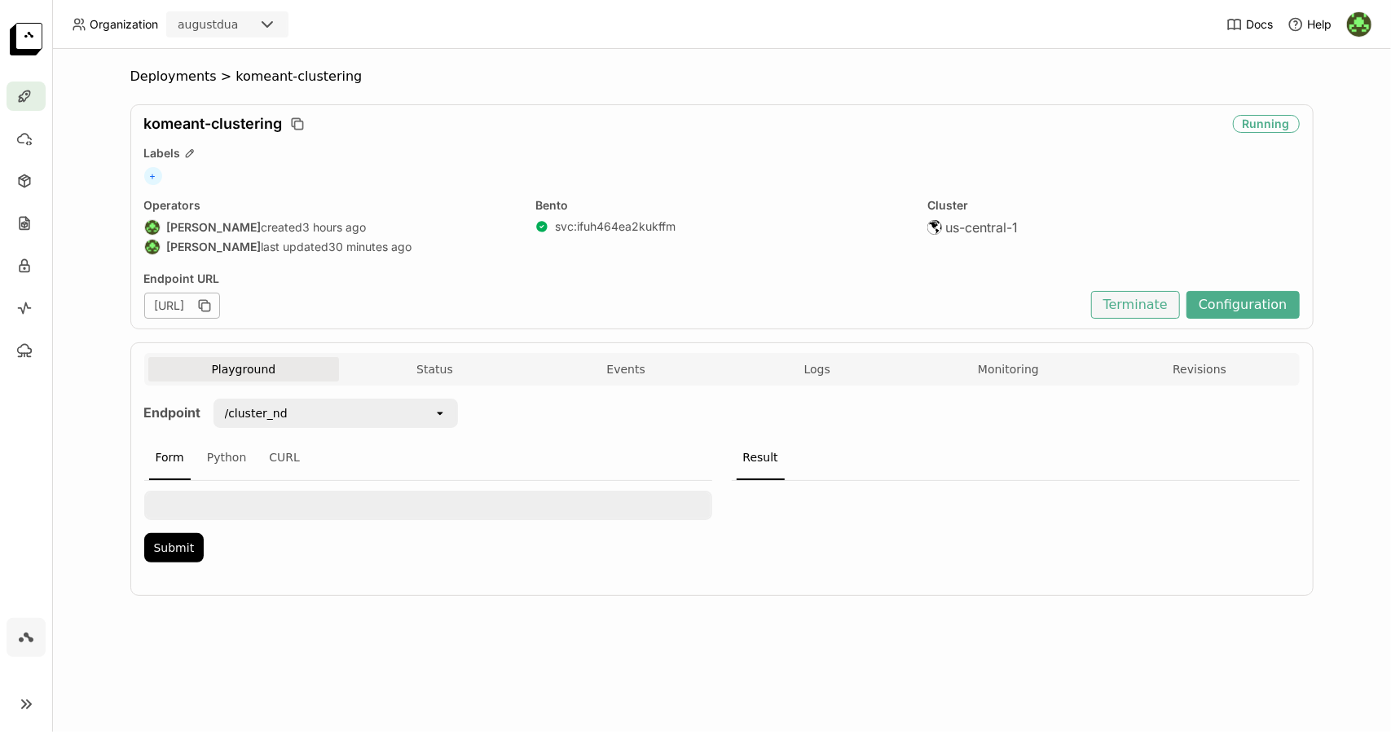
click at [1139, 298] on button "Terminate" at bounding box center [1135, 305] width 89 height 28
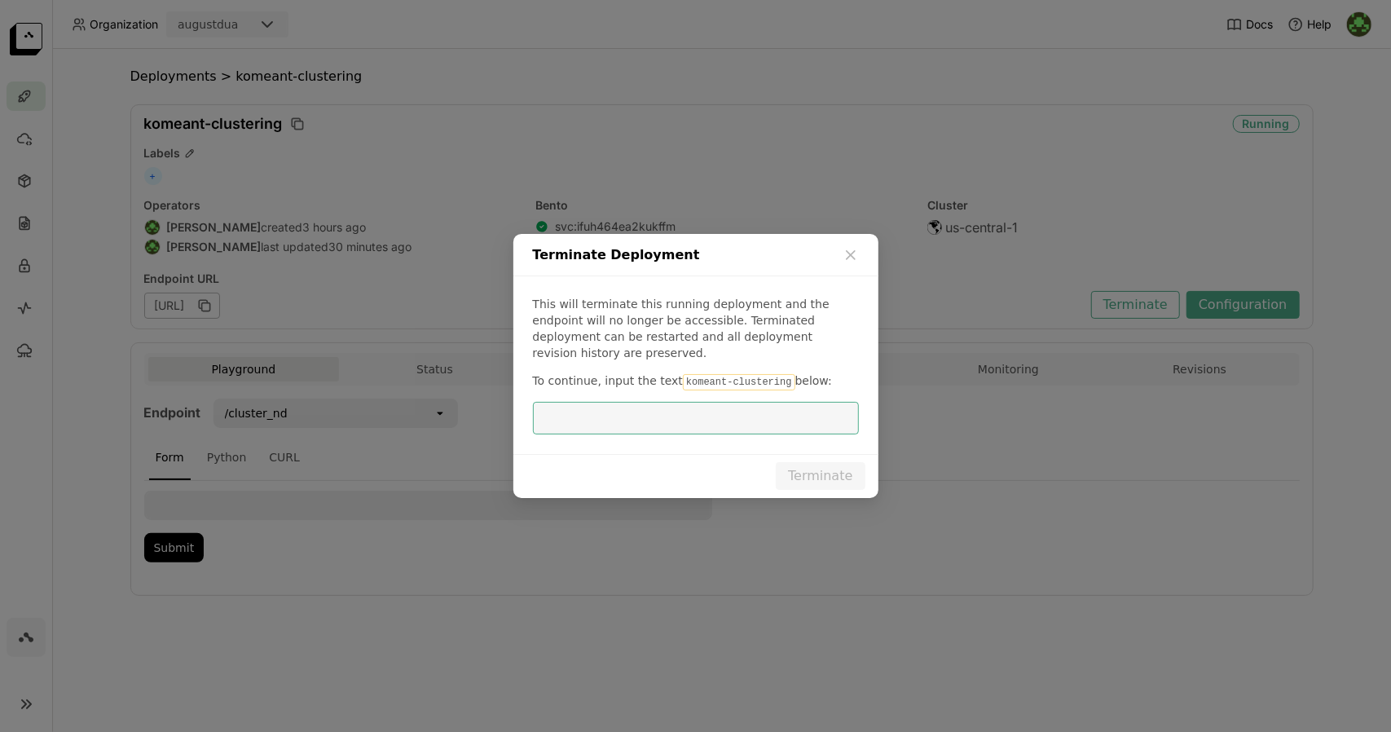
type input "g"
type input "komeant-clustering"
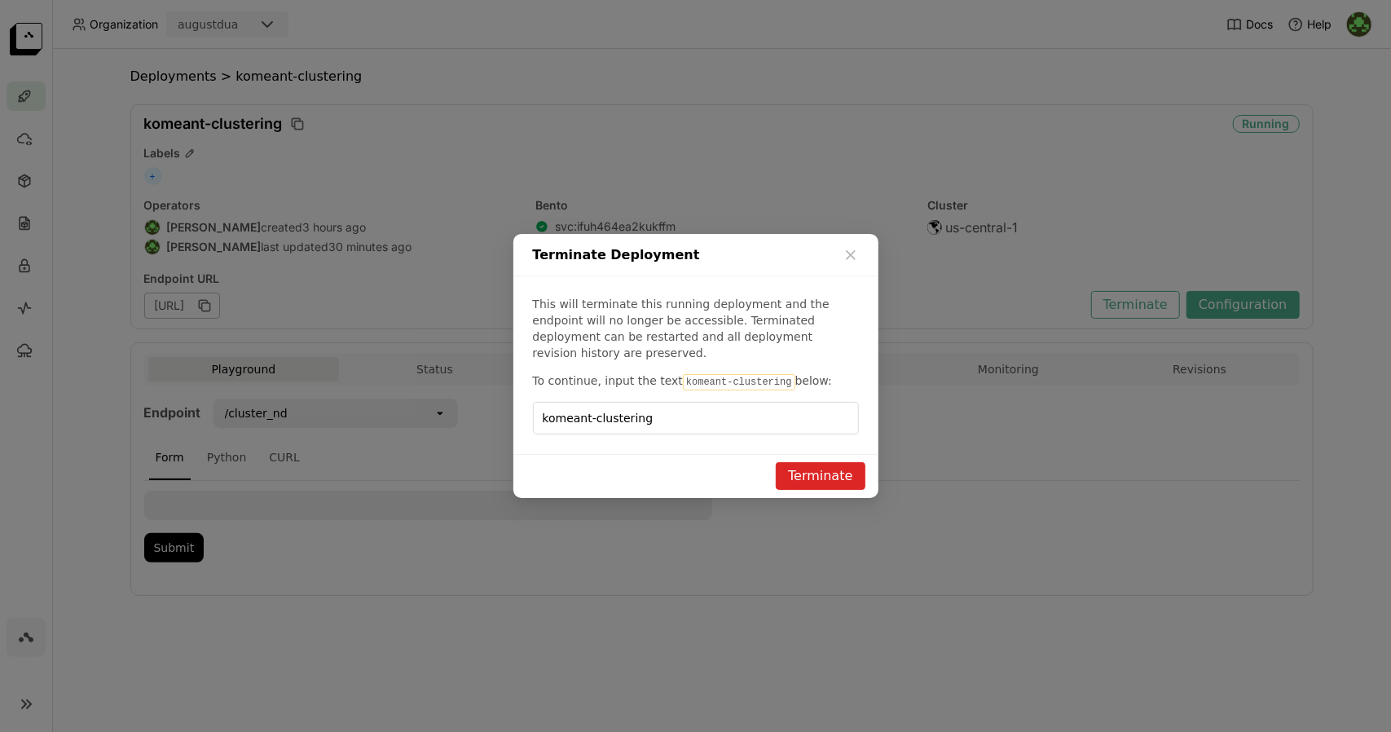
click at [835, 462] on button "Terminate" at bounding box center [820, 476] width 89 height 28
click at [835, 467] on div "Terminate" at bounding box center [820, 467] width 64 height 0
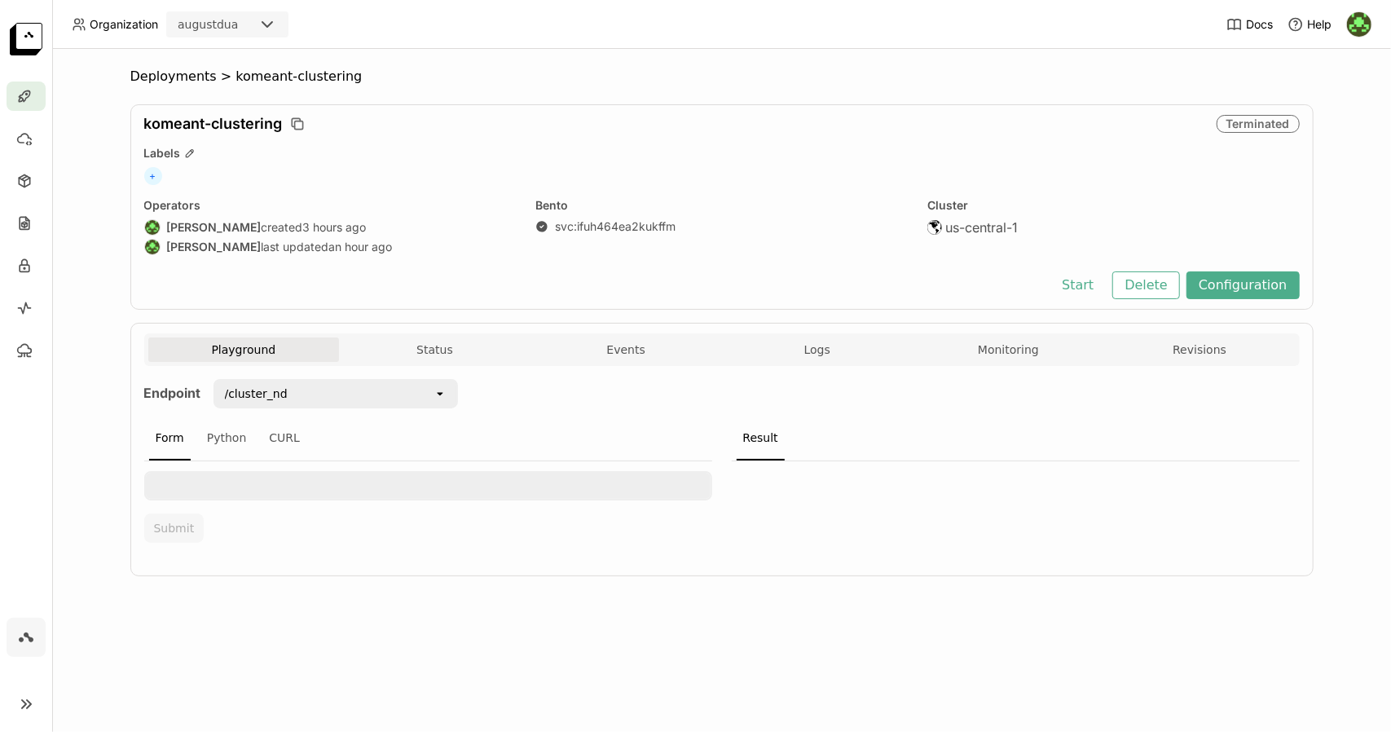
click at [885, 542] on div at bounding box center [1016, 506] width 568 height 91
click at [1165, 279] on button "Delete" at bounding box center [1146, 285] width 68 height 28
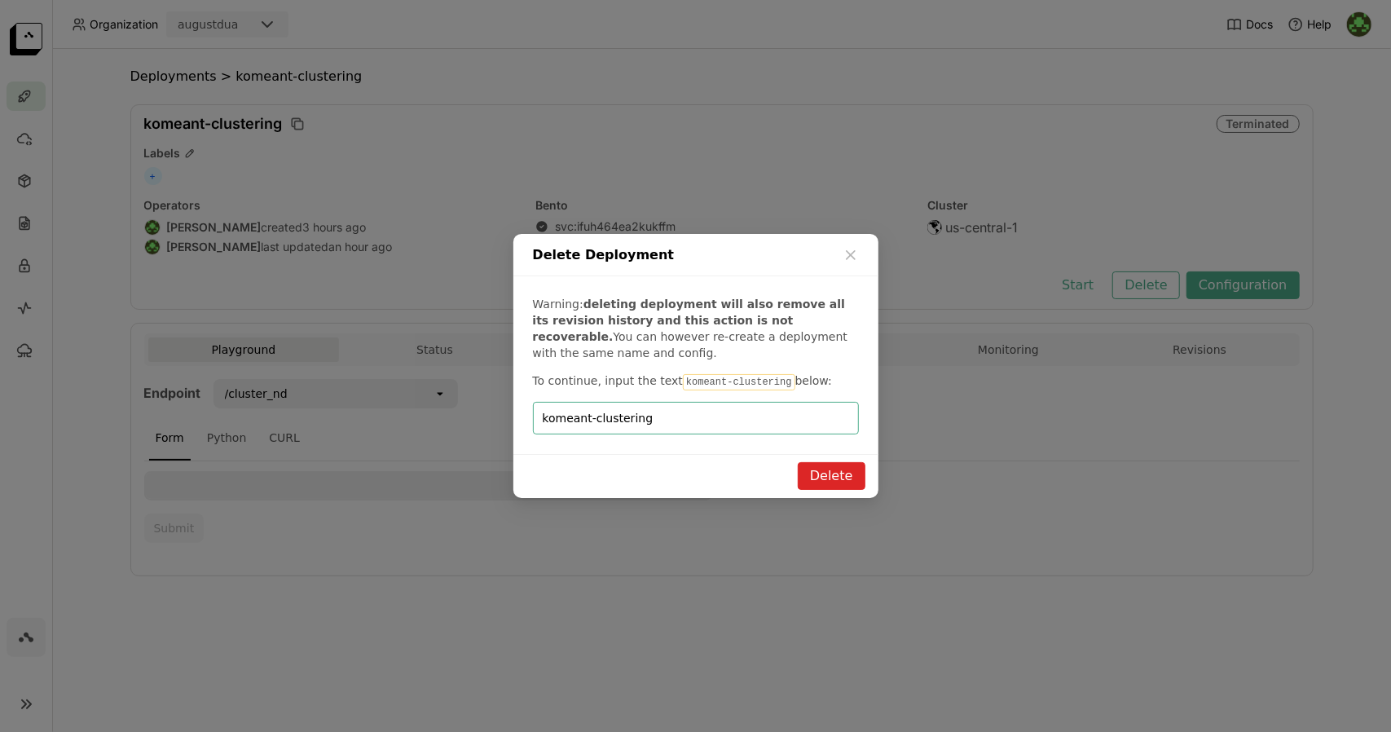
type input "komeant-clustering"
click at [839, 483] on button "Delete" at bounding box center [832, 476] width 68 height 28
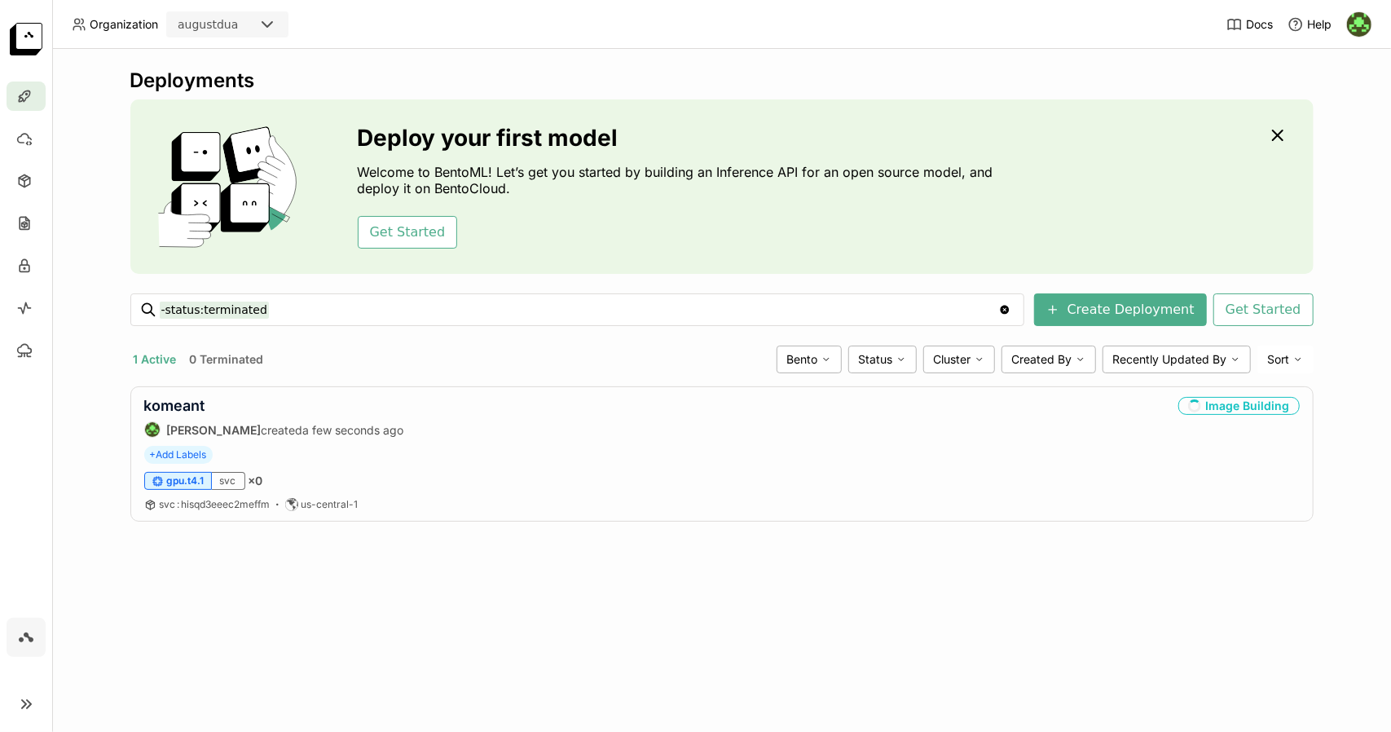
click at [641, 651] on div "Deployments Deploy your first model Welcome to BentoML! Let’s get you started b…" at bounding box center [721, 390] width 1339 height 683
drag, startPoint x: 1073, startPoint y: 408, endPoint x: 278, endPoint y: 470, distance: 797.1
click at [278, 470] on div "komeant August Dua created 3 minutes ago Image Build Failed + Add Labels gpu.t4…" at bounding box center [721, 453] width 1183 height 135
click at [190, 410] on link "komeant" at bounding box center [174, 405] width 61 height 17
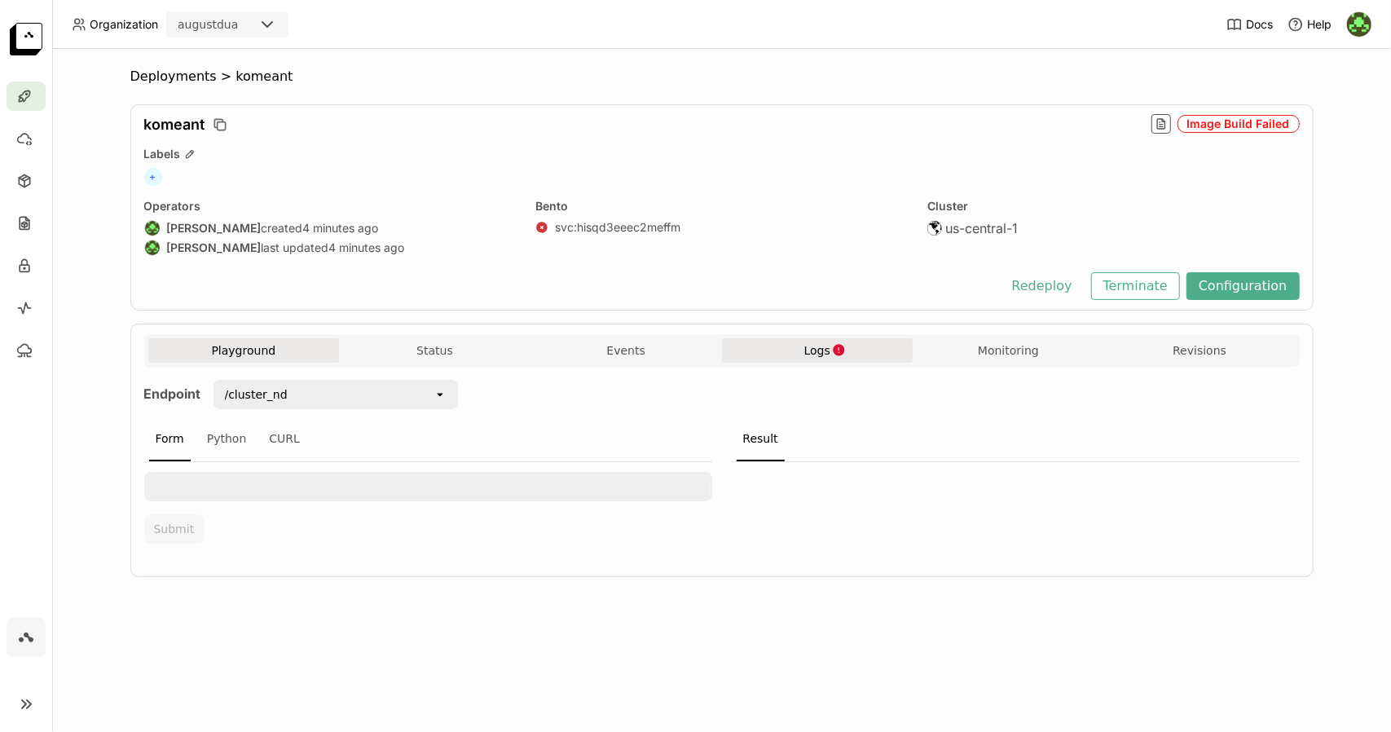
click at [821, 355] on span "Logs" at bounding box center [817, 350] width 26 height 15
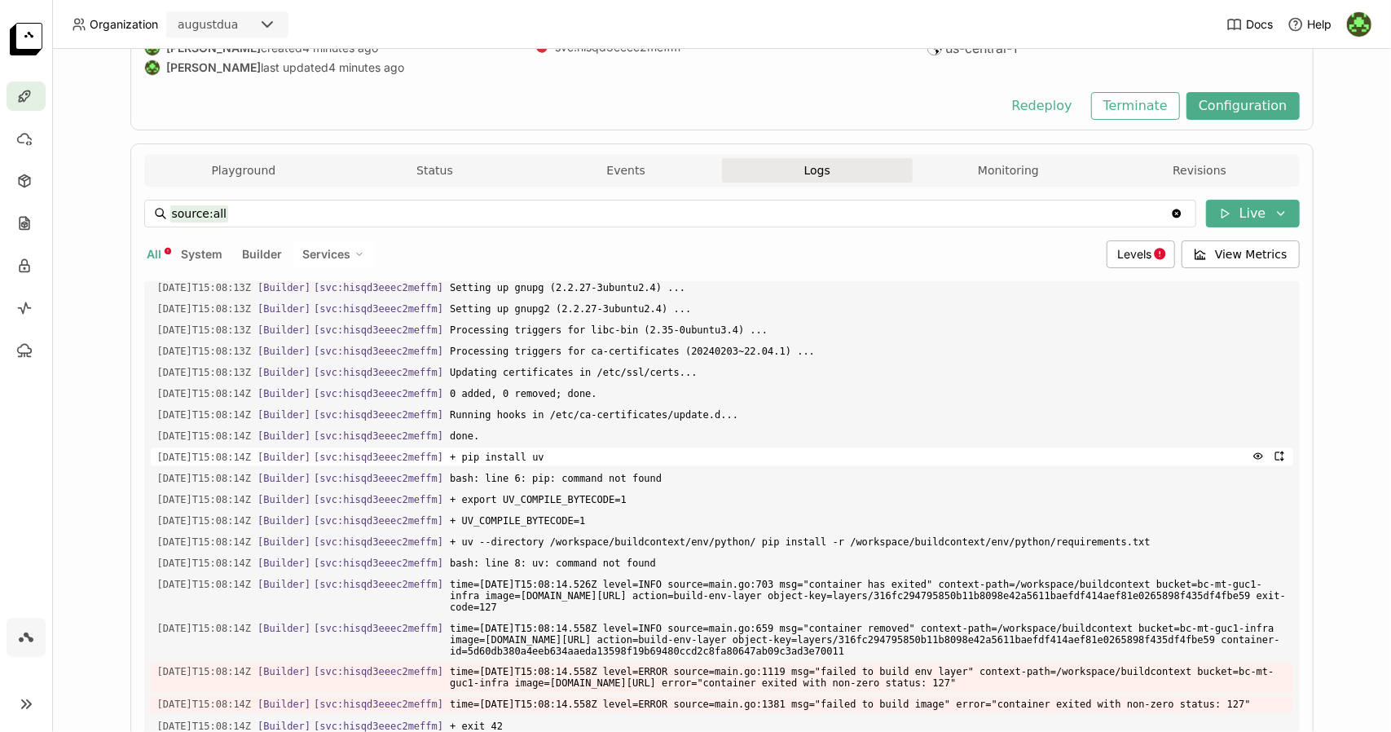
scroll to position [285, 0]
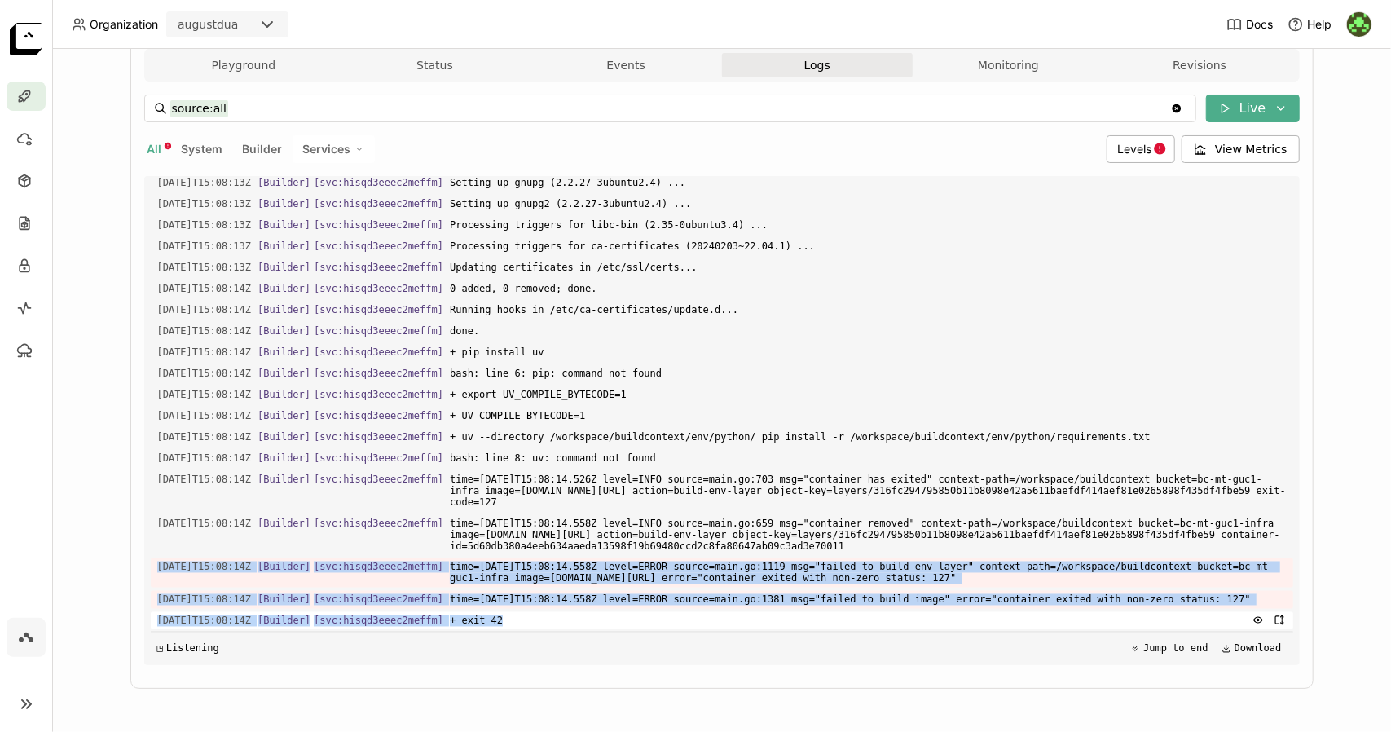
drag, startPoint x: 150, startPoint y: 550, endPoint x: 548, endPoint y: 614, distance: 402.8
click at [548, 614] on div "Load older logs 2025-08-28T15:08:09Z [Builder] [ svc:hisqd3eeec2meffm ] Unpacki…" at bounding box center [722, 420] width 1143 height 489
copy div "2025-08-28T15:08:14Z [Builder] [ svc:hisqd3eeec2meffm ] time=2025-08-28T15:08:1…"
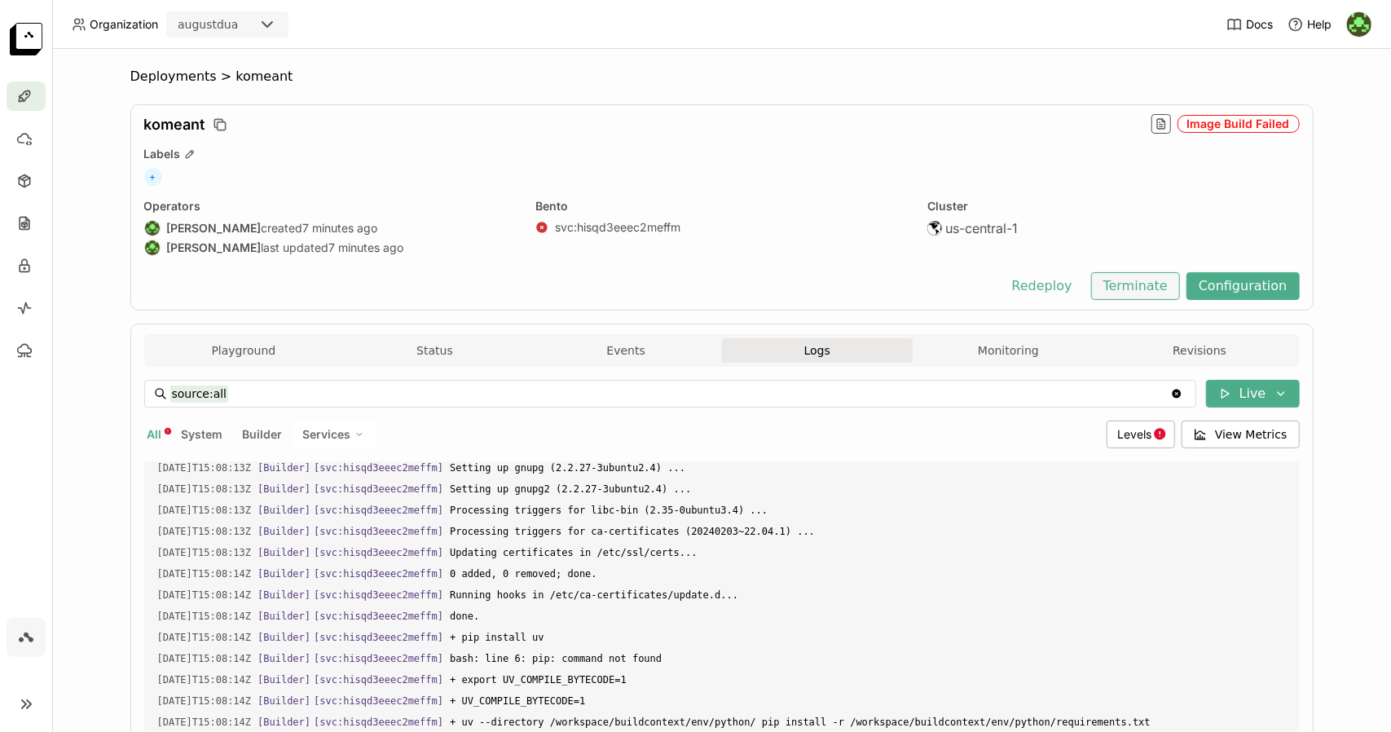
click at [1120, 289] on button "Terminate" at bounding box center [1135, 286] width 89 height 28
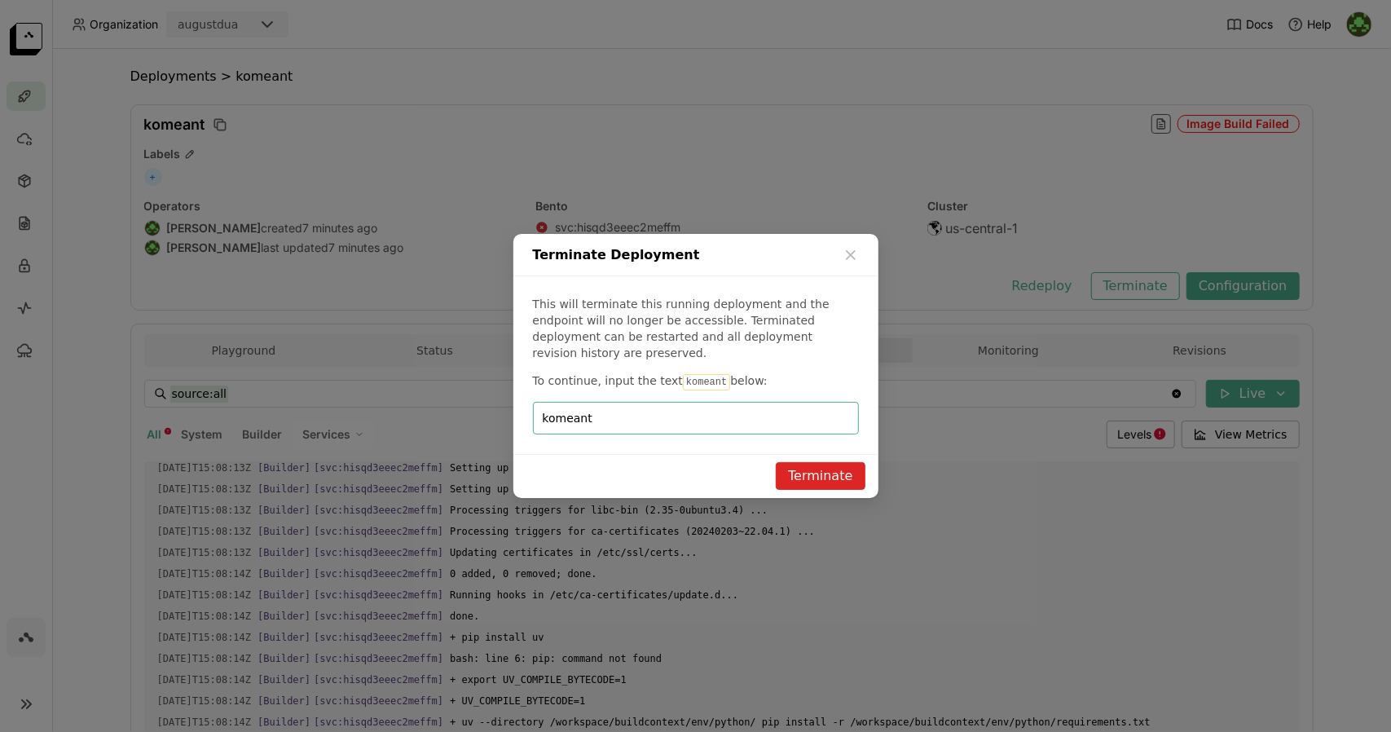
type input "komeant"
click at [804, 467] on button "Terminate" at bounding box center [820, 476] width 89 height 28
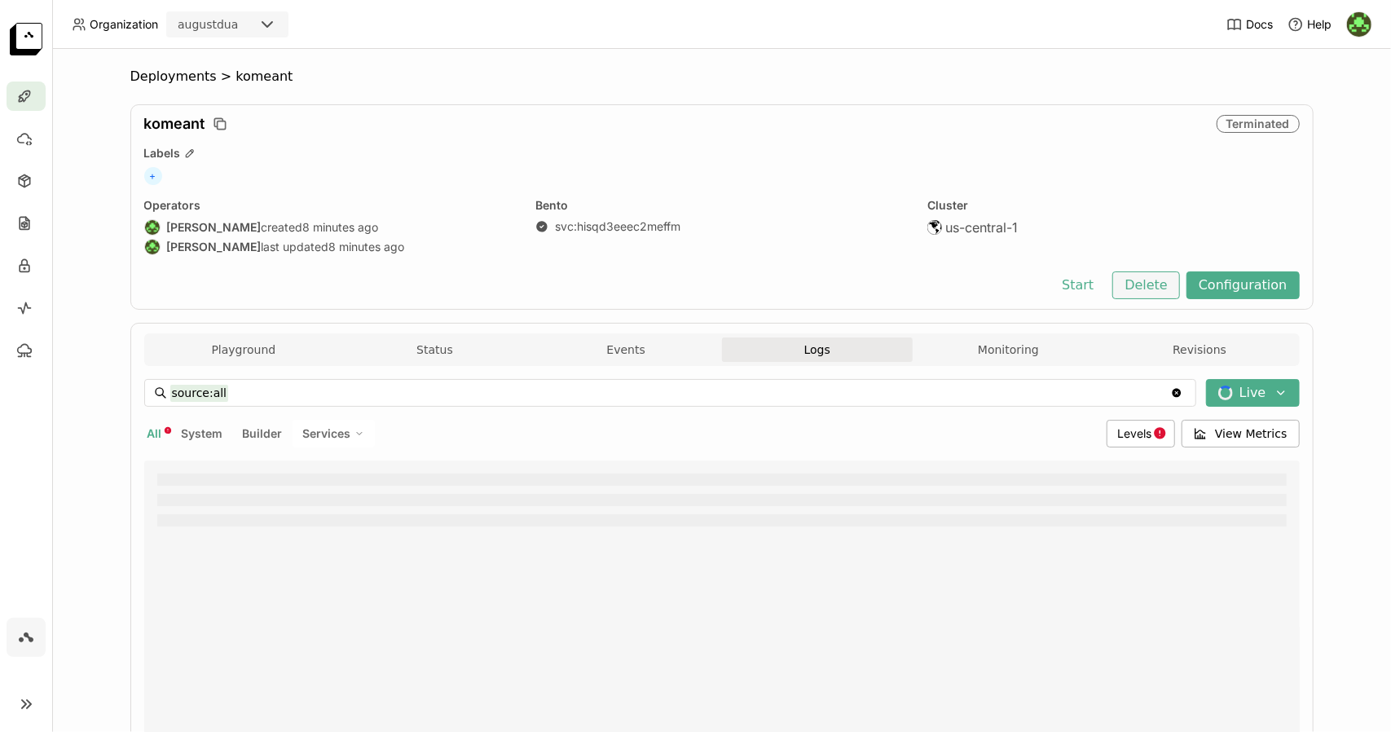
click at [1138, 289] on button "Delete" at bounding box center [1146, 285] width 68 height 28
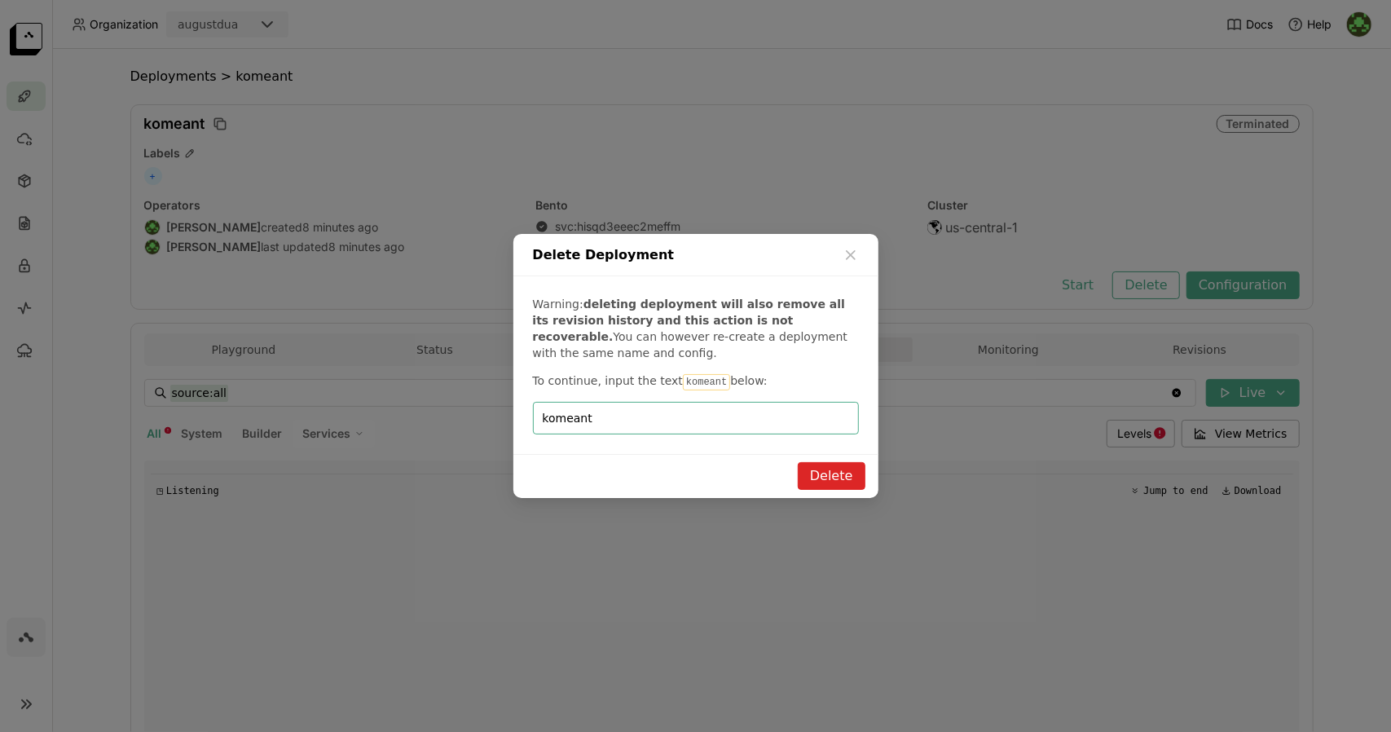
type input "komeant"
click at [841, 481] on button "Delete" at bounding box center [832, 476] width 68 height 28
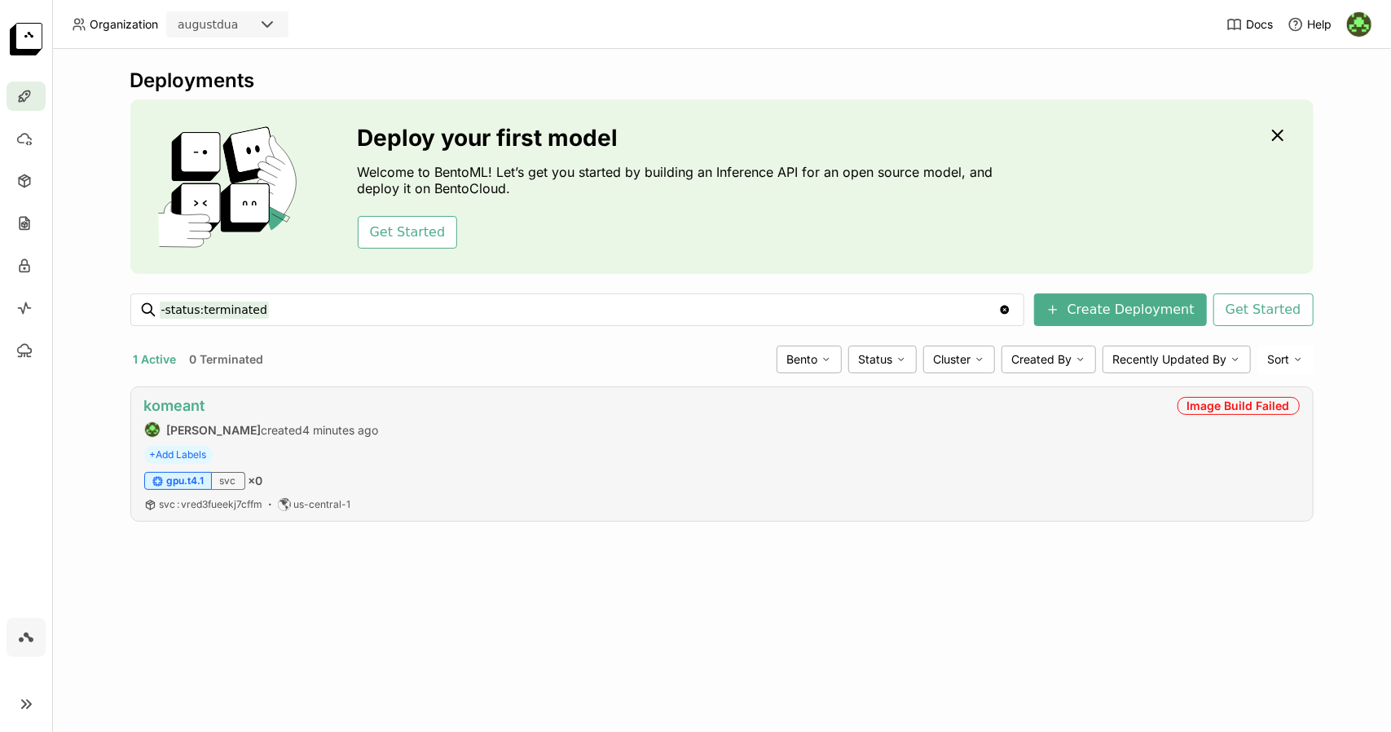
click at [184, 398] on link "komeant" at bounding box center [174, 405] width 61 height 17
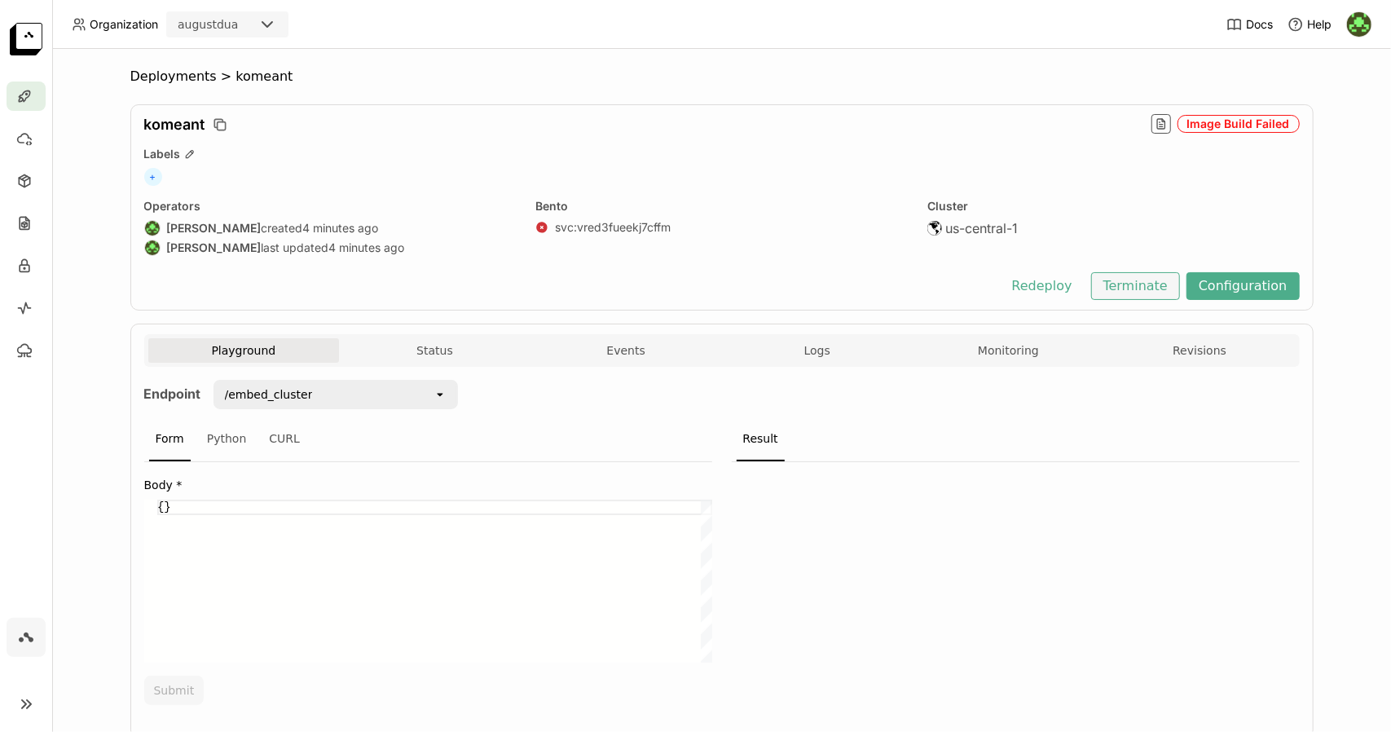
click at [1144, 288] on button "Terminate" at bounding box center [1135, 286] width 89 height 28
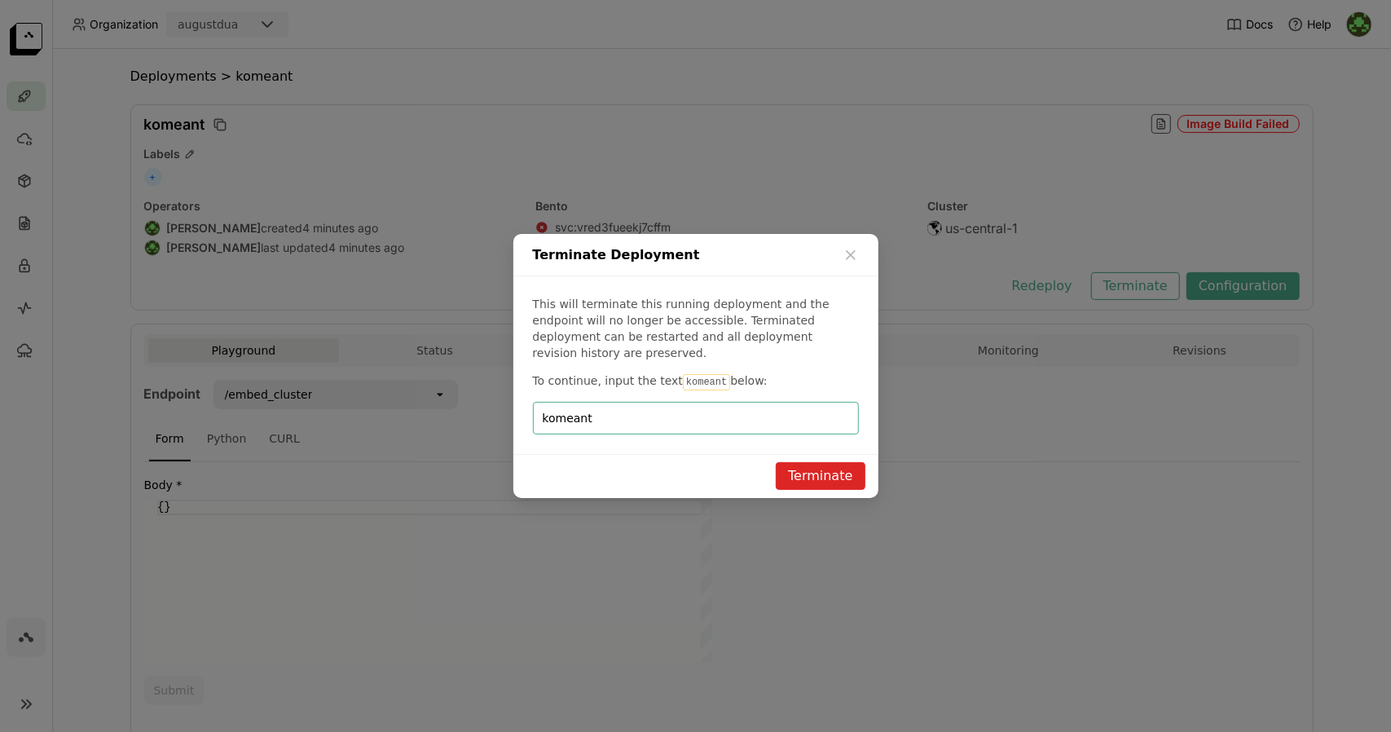
type input "komeant"
click at [860, 466] on button "Terminate" at bounding box center [820, 476] width 89 height 28
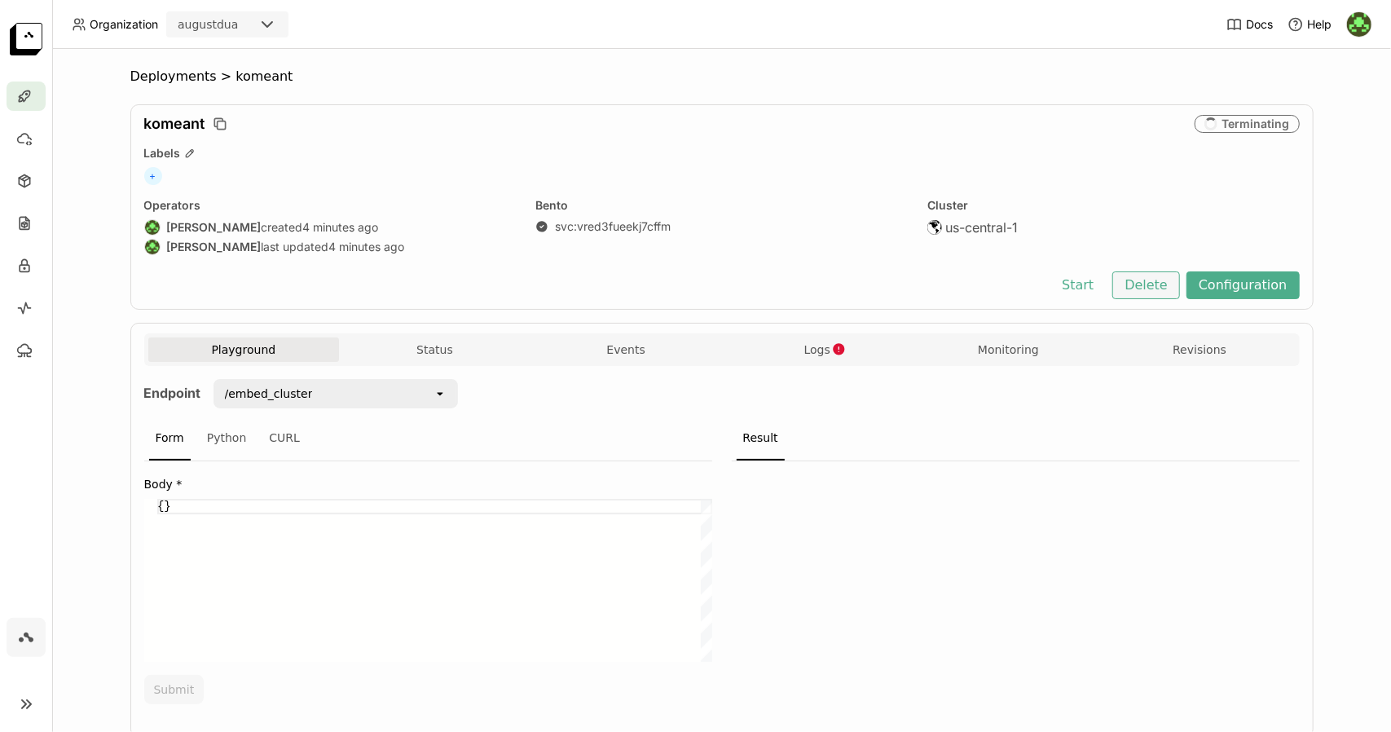
click at [1149, 277] on button "Delete" at bounding box center [1146, 285] width 68 height 28
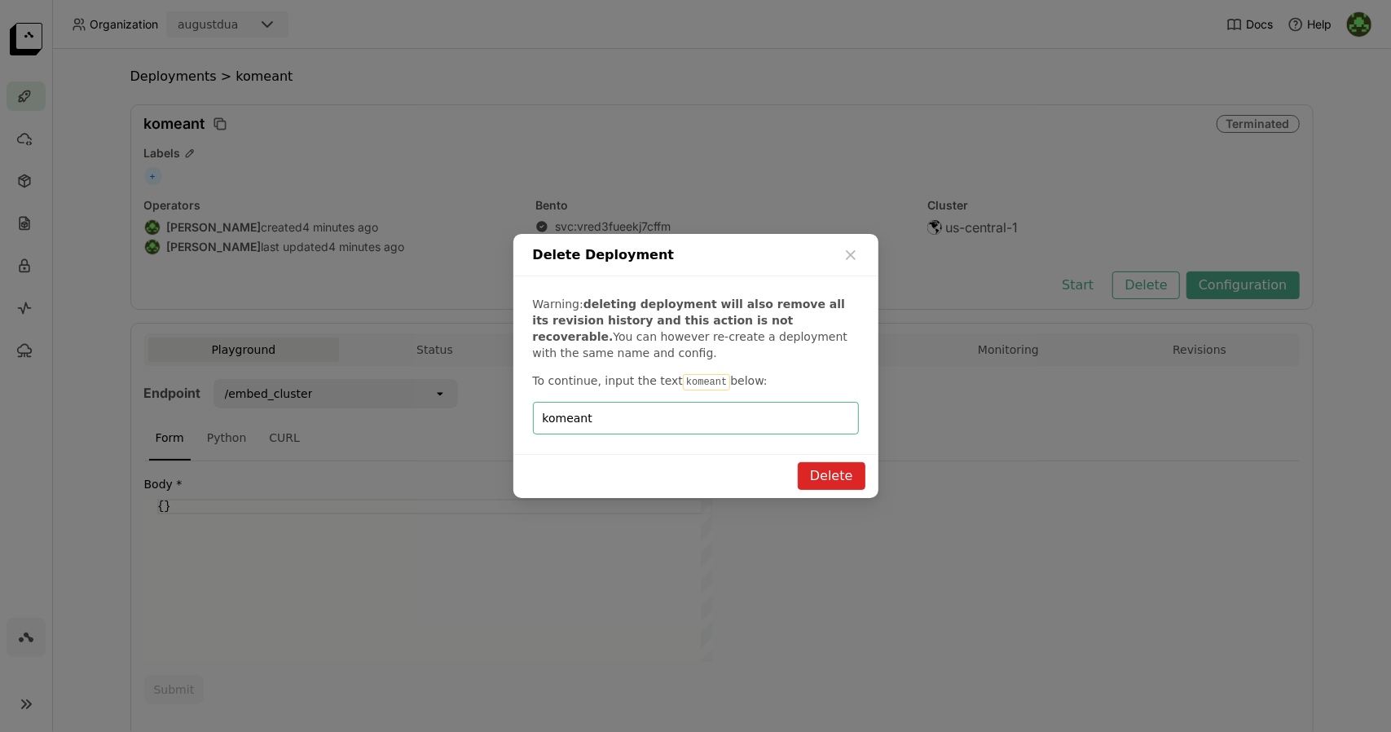
type input "komeant"
click at [833, 477] on button "Delete" at bounding box center [832, 476] width 68 height 28
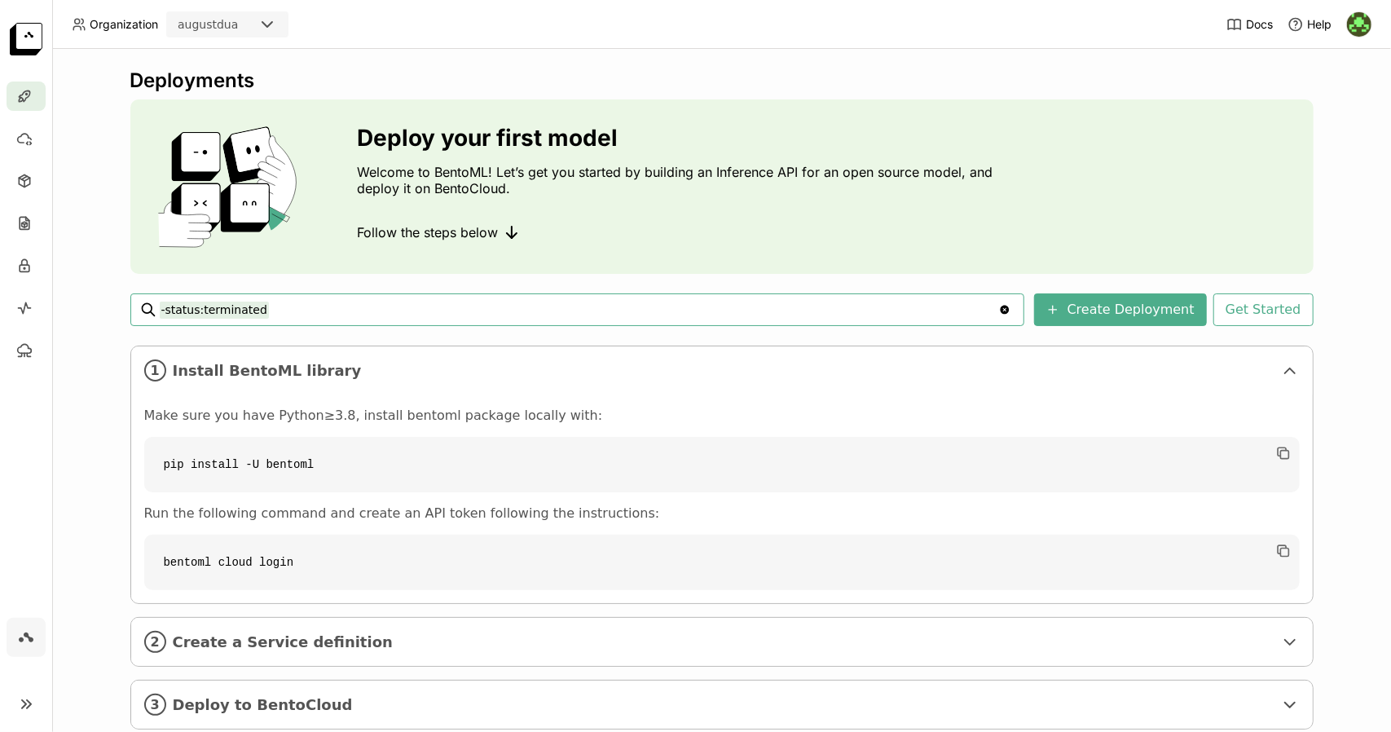
scroll to position [39, 0]
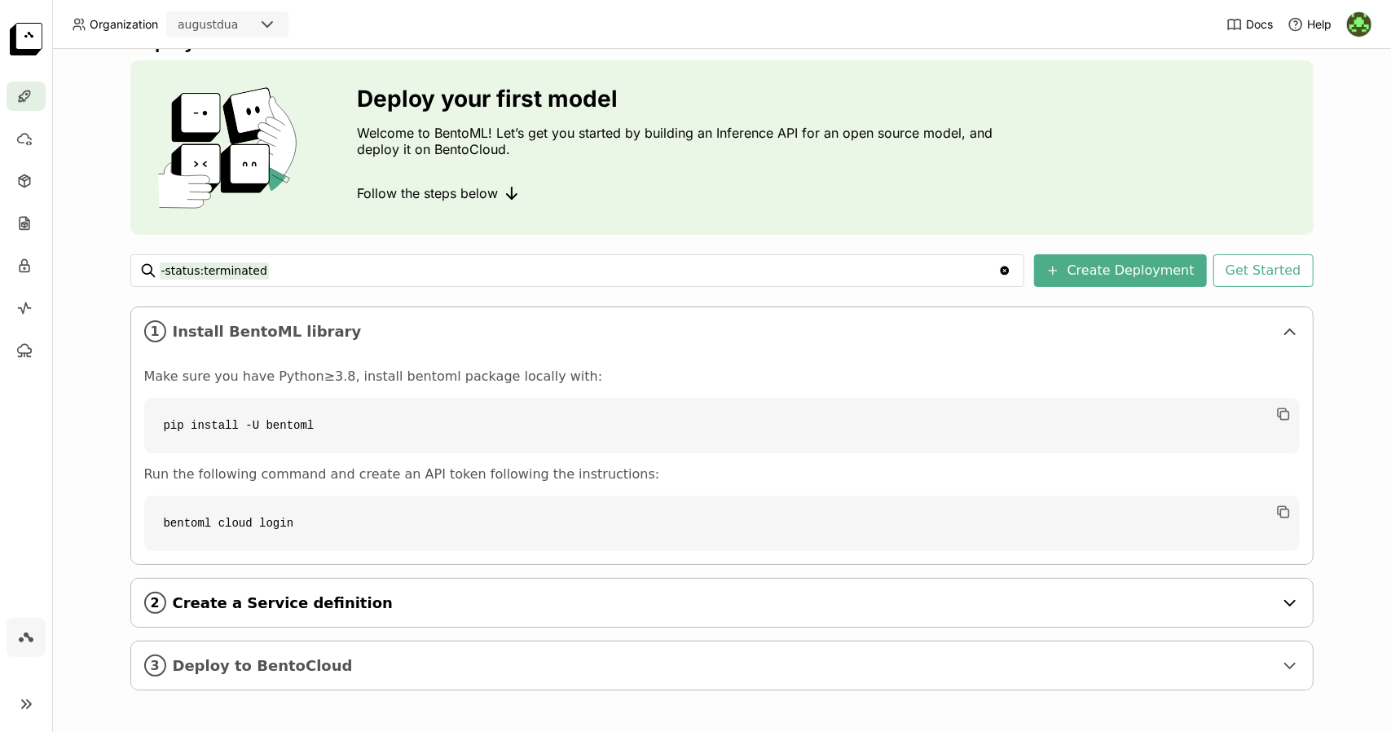
click at [1271, 600] on div "2 Create a Service definition" at bounding box center [722, 603] width 1182 height 48
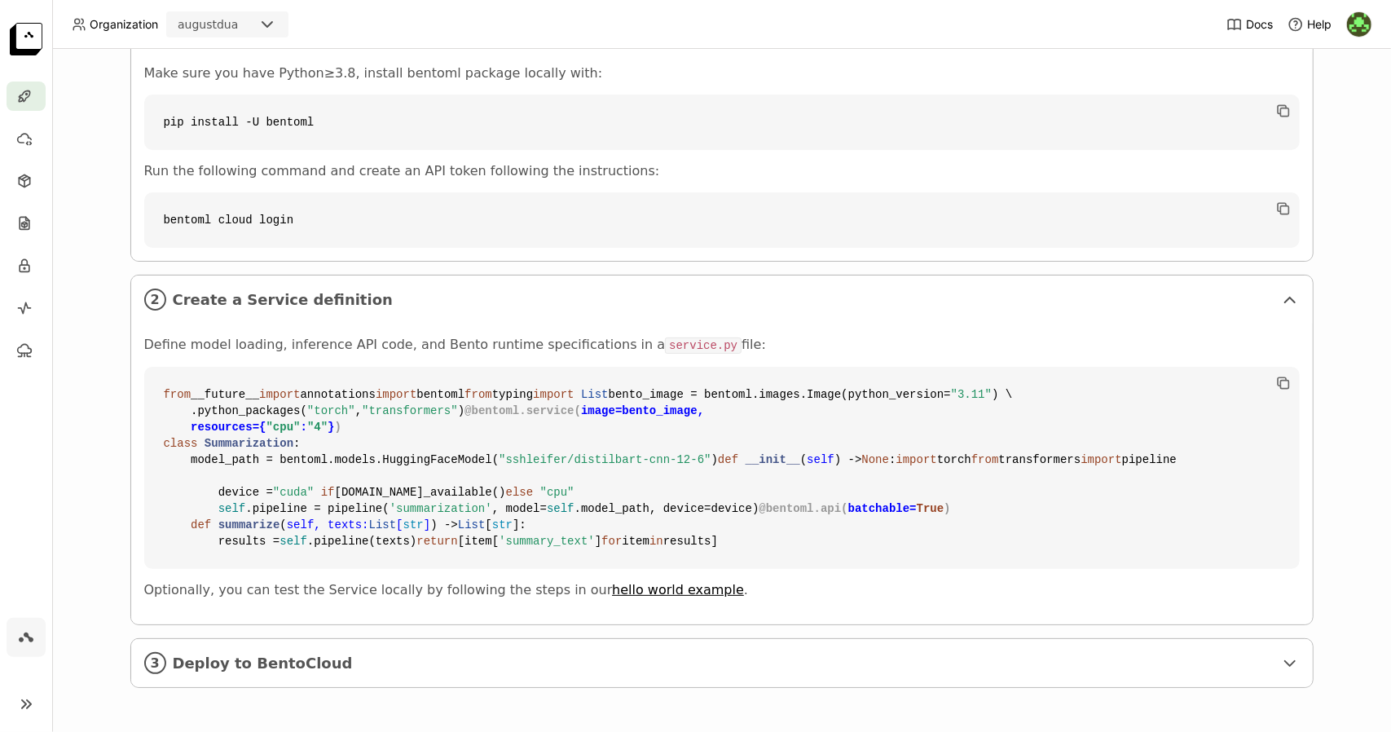
scroll to position [619, 0]
click at [1183, 672] on span "Deploy to BentoCloud" at bounding box center [723, 663] width 1101 height 18
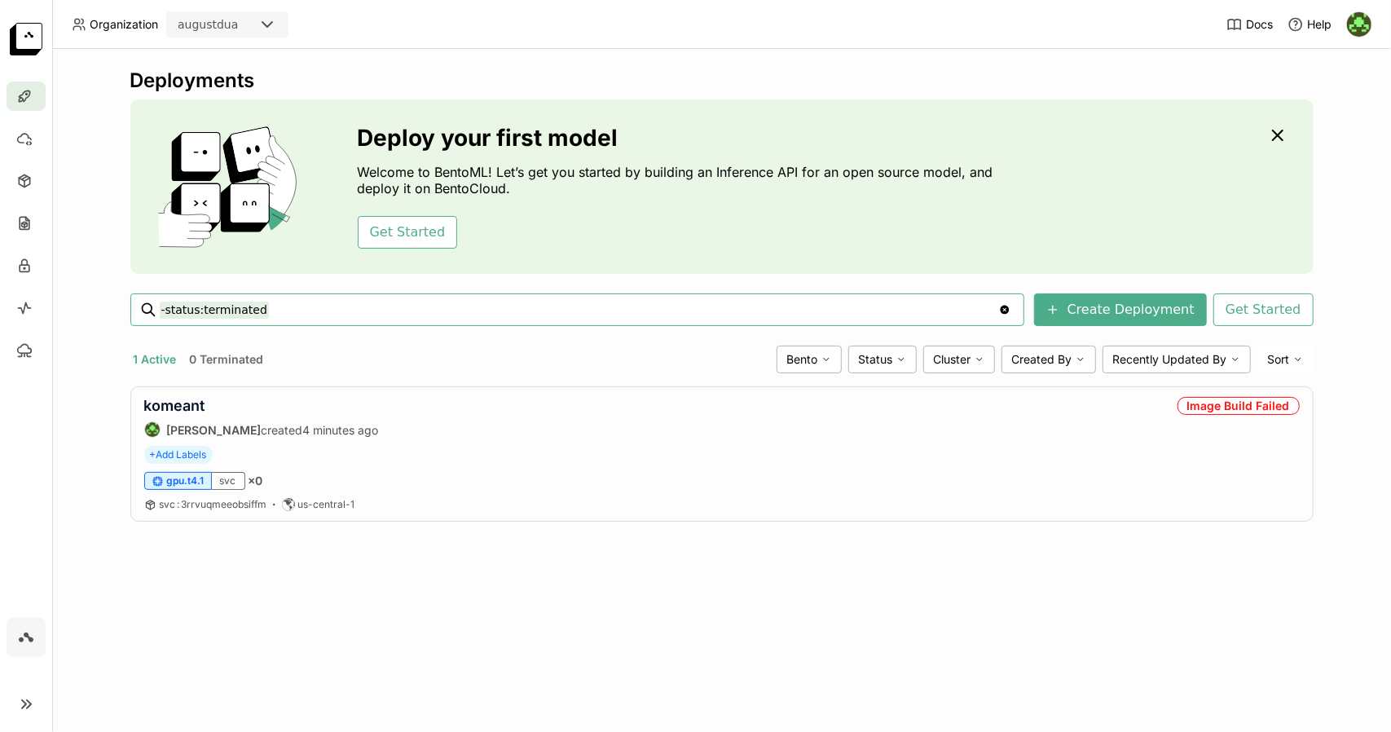
scroll to position [0, 0]
click at [1290, 584] on div "Deployments Deploy your first model Welcome to BentoML! Let’s get you started b…" at bounding box center [721, 390] width 1339 height 683
click at [173, 399] on link "komeant" at bounding box center [174, 405] width 61 height 17
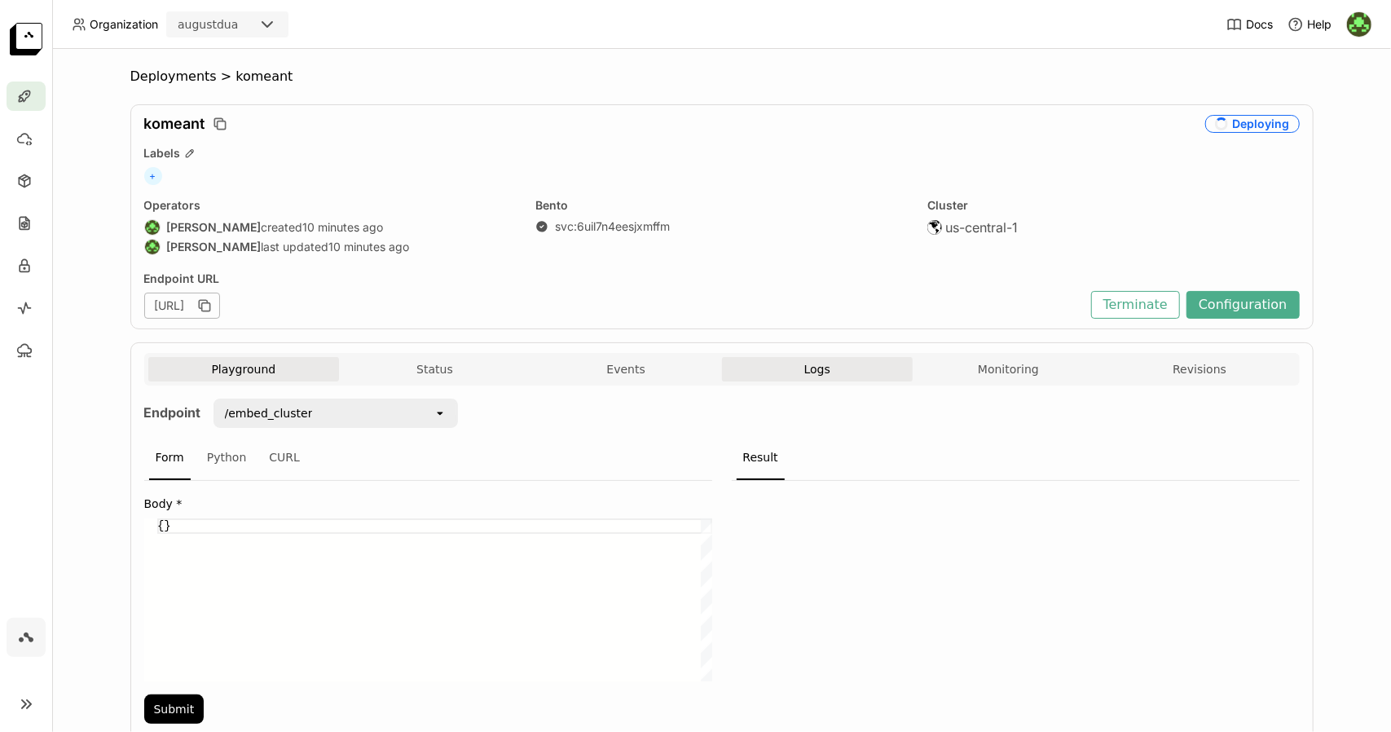
click at [814, 363] on span "Logs" at bounding box center [817, 369] width 26 height 15
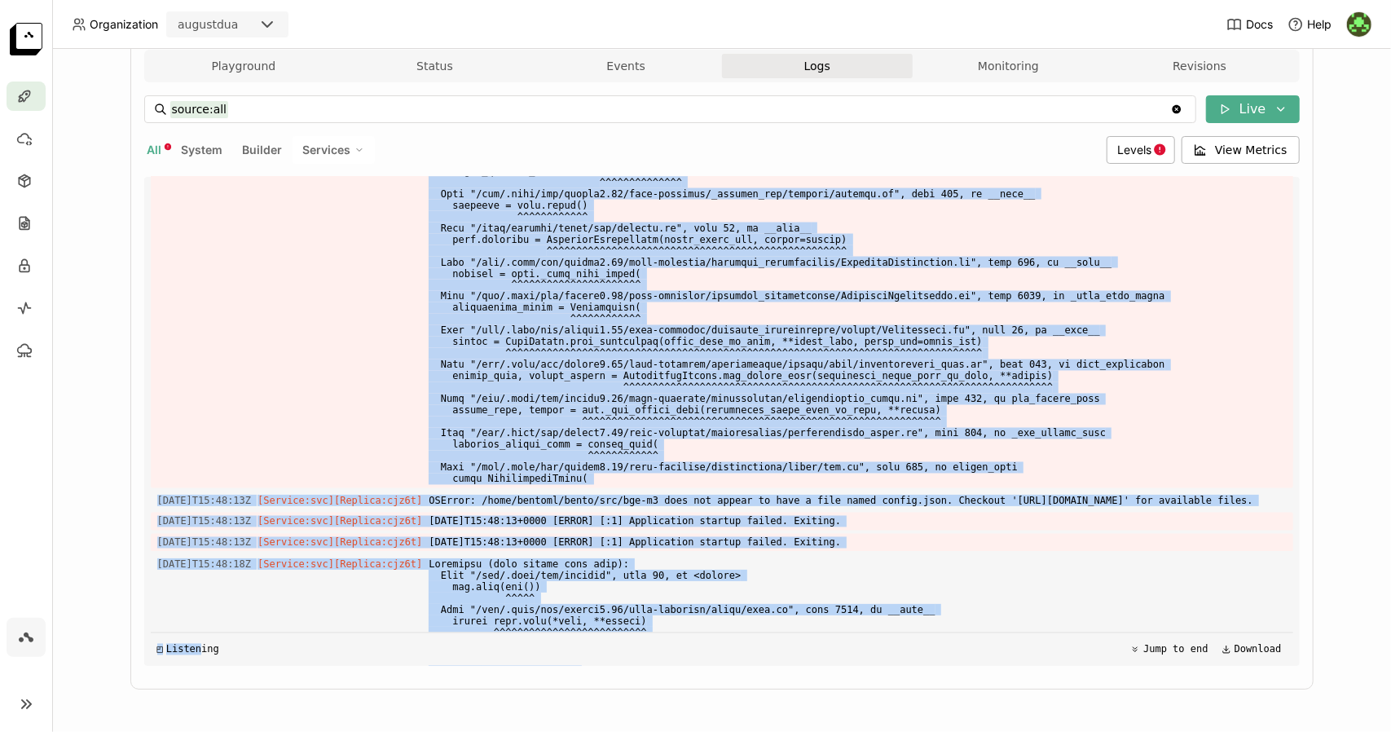
scroll to position [7050, 0]
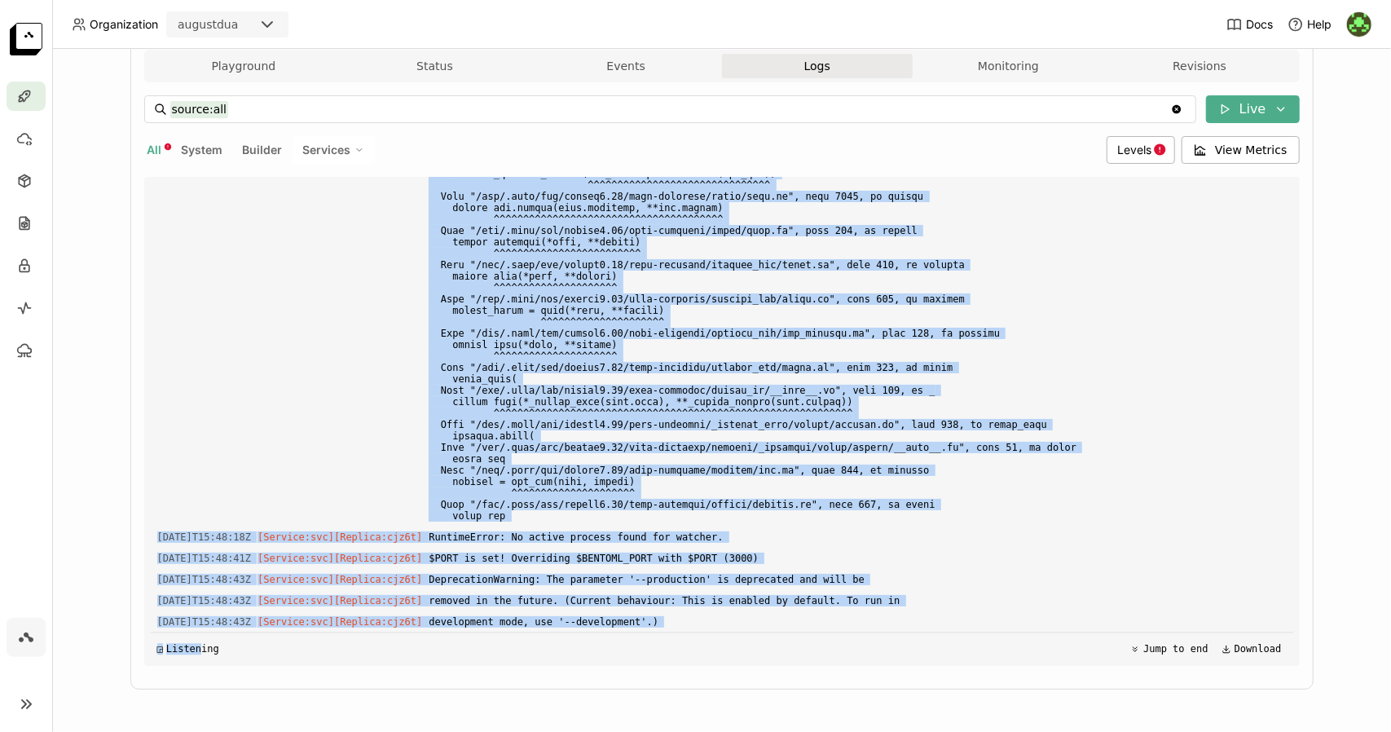
drag, startPoint x: 147, startPoint y: 490, endPoint x: 192, endPoint y: 770, distance: 283.9
click at [192, 731] on html "Organization augustdua Docs Help Deployments > komeant komeant Deploying Labels…" at bounding box center [695, 366] width 1391 height 732
copy div "2025-08-28T15:46:46Z [Service:svc] [Replica: cjz6t ] $PORT is set! Overriding $…"
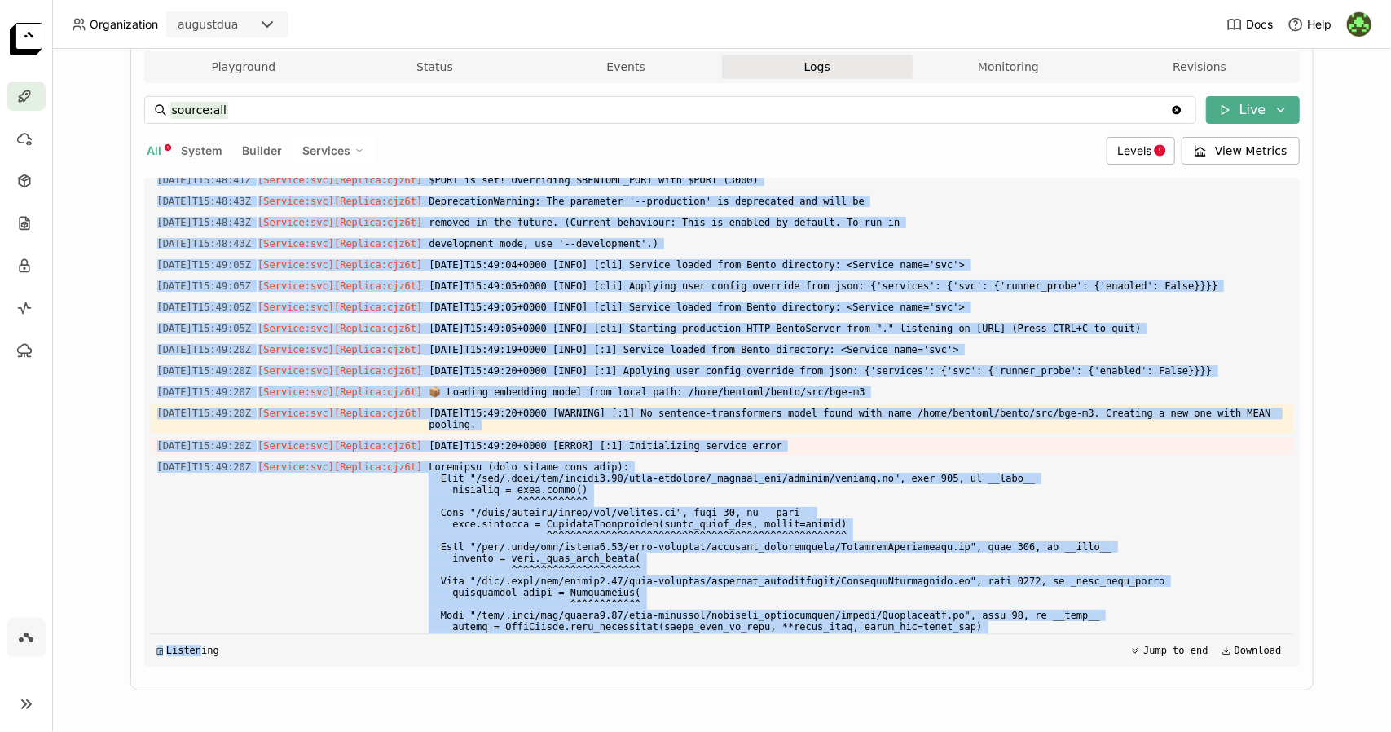
scroll to position [303, 0]
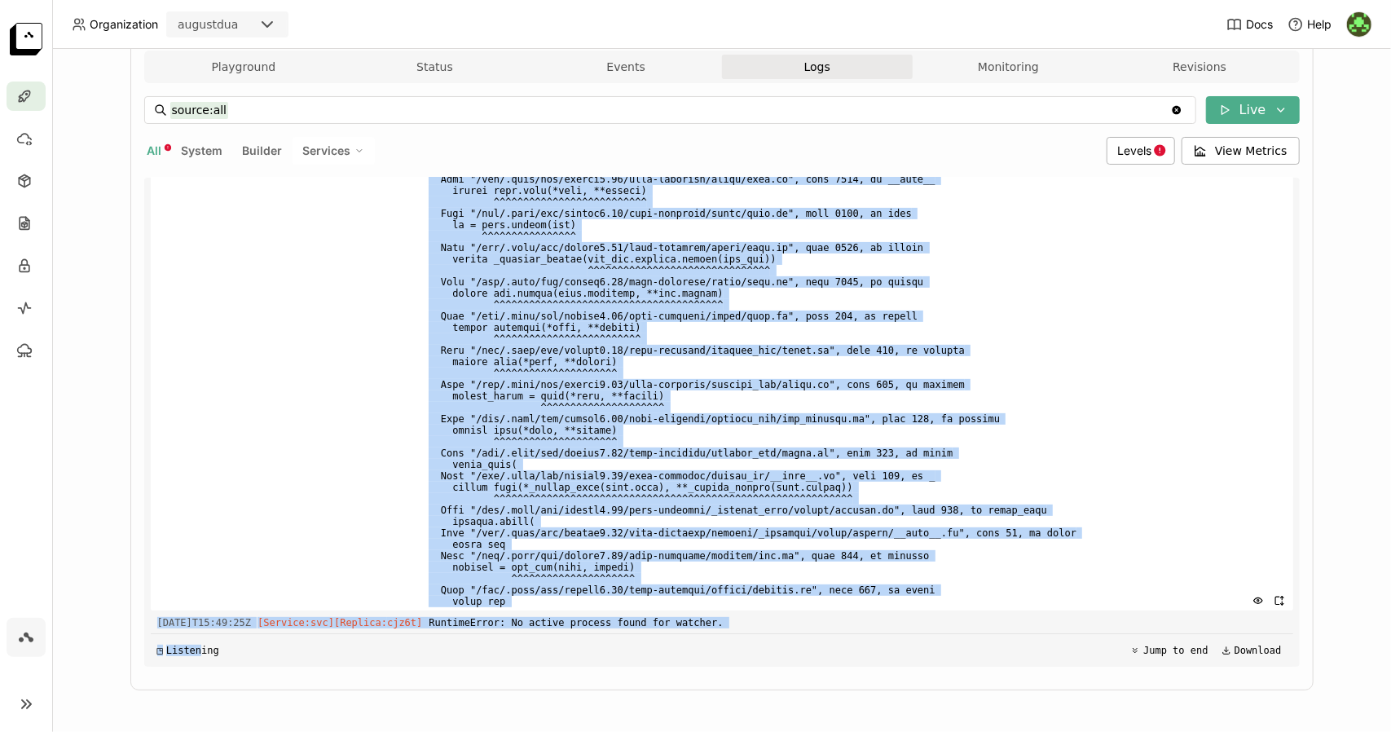
click at [954, 253] on span at bounding box center [857, 368] width 857 height 486
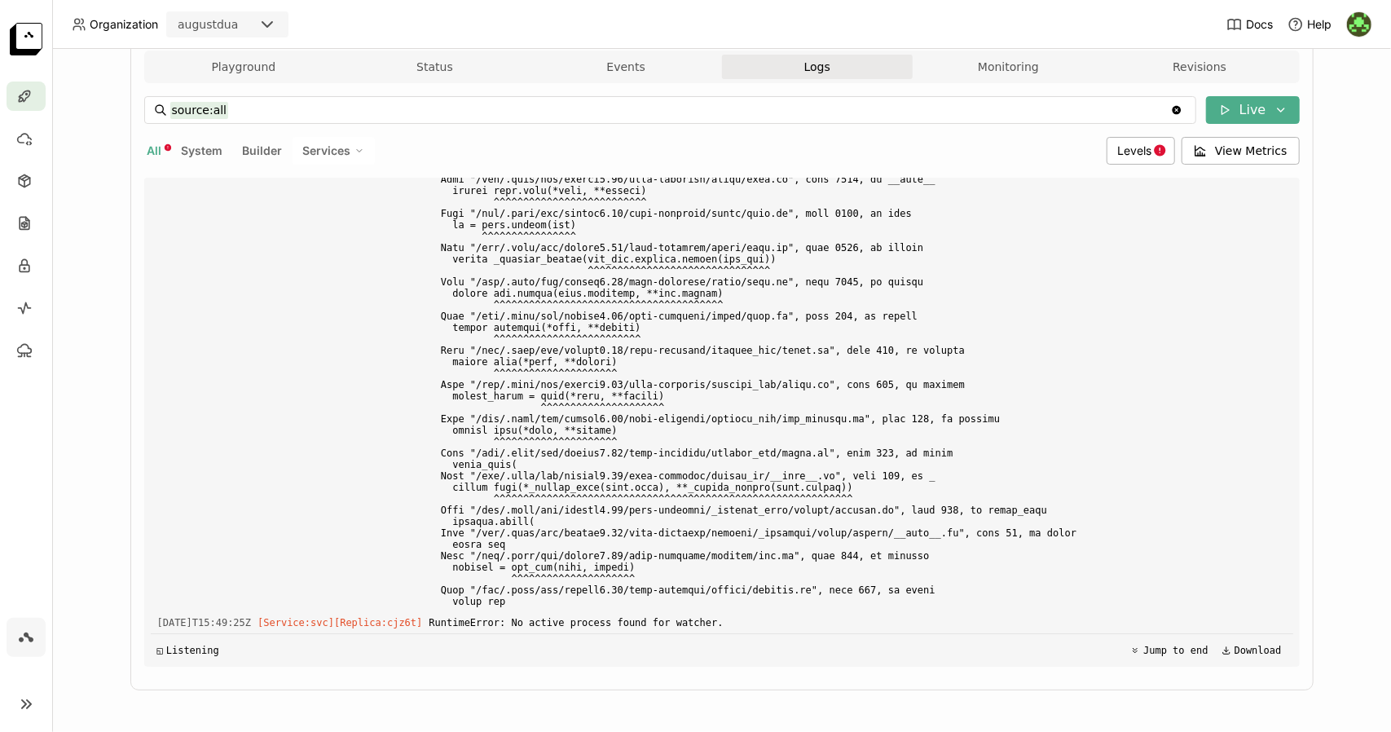
click at [1348, 327] on div "Deployments > komeant komeant Failed Labels + Operators August Dua created 11 m…" at bounding box center [721, 390] width 1339 height 683
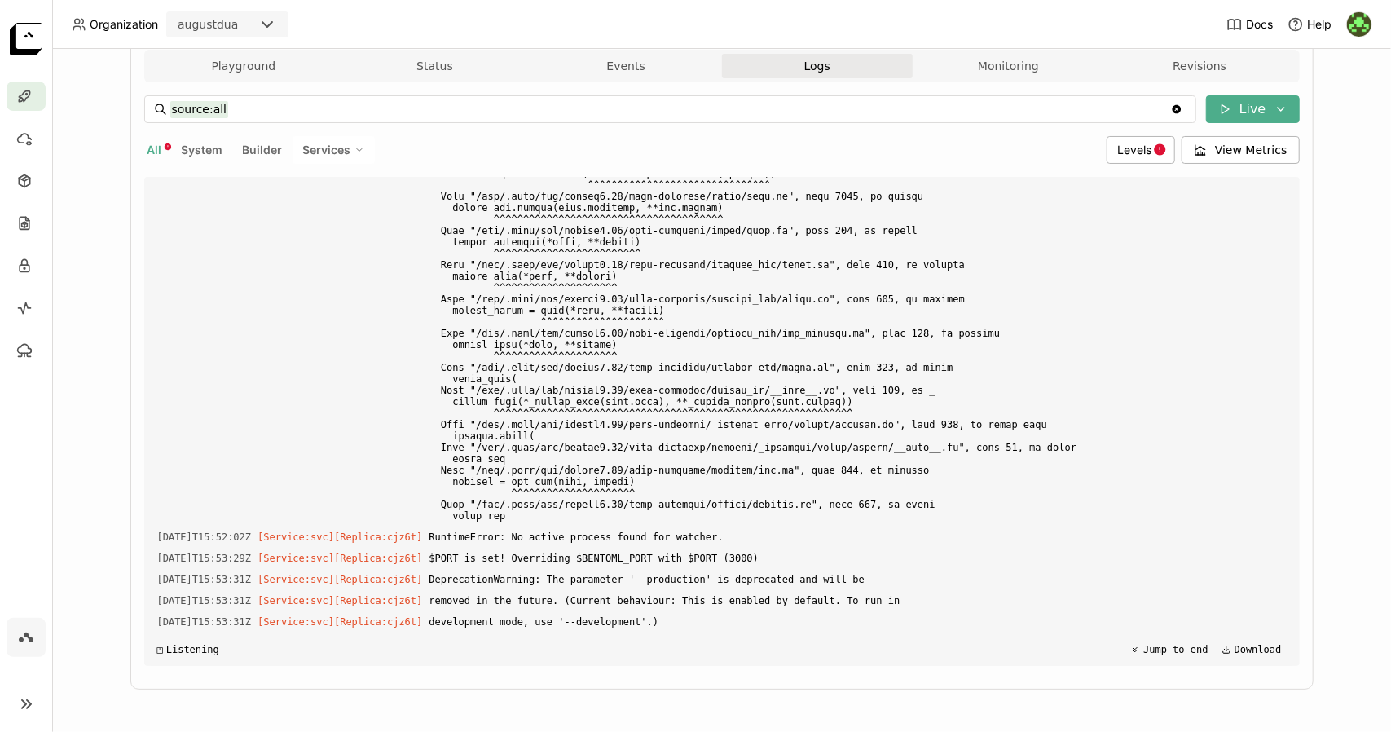
scroll to position [0, 0]
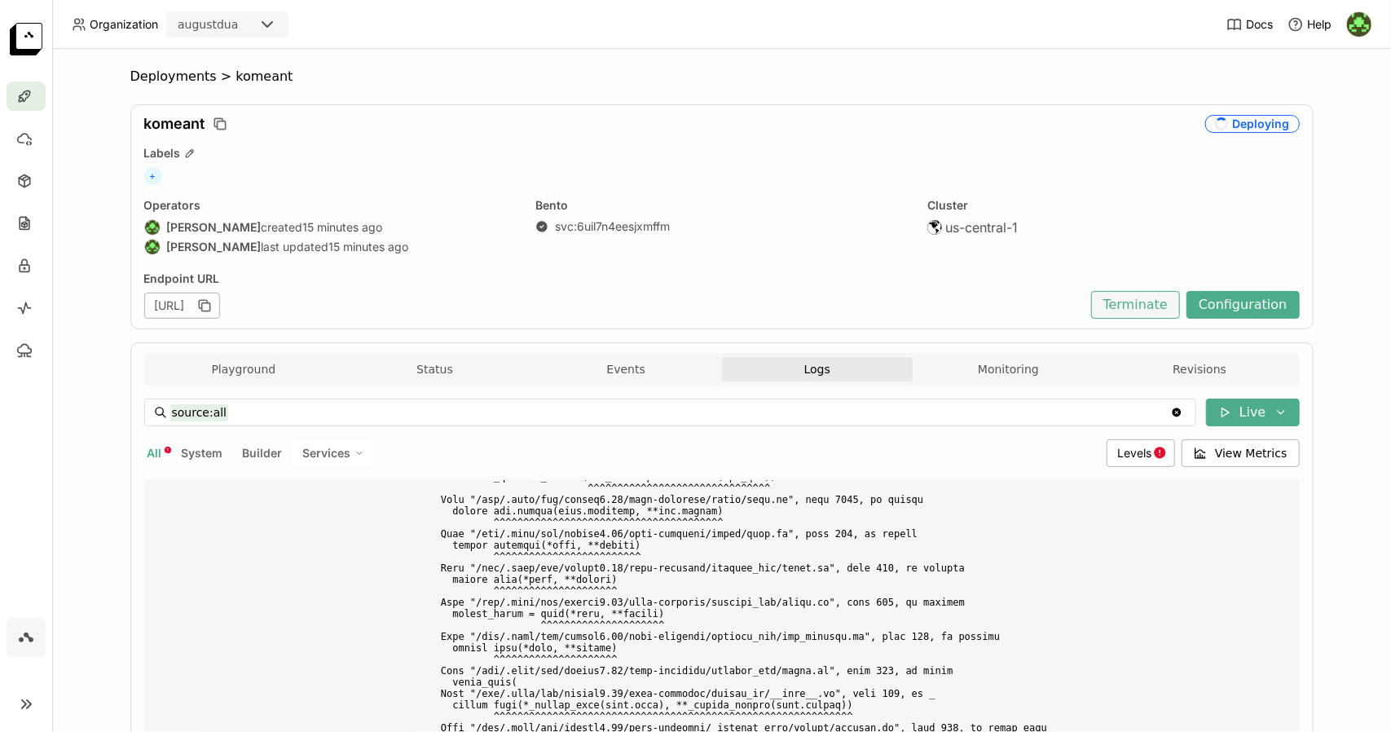
click at [1157, 315] on button "Terminate" at bounding box center [1135, 305] width 89 height 28
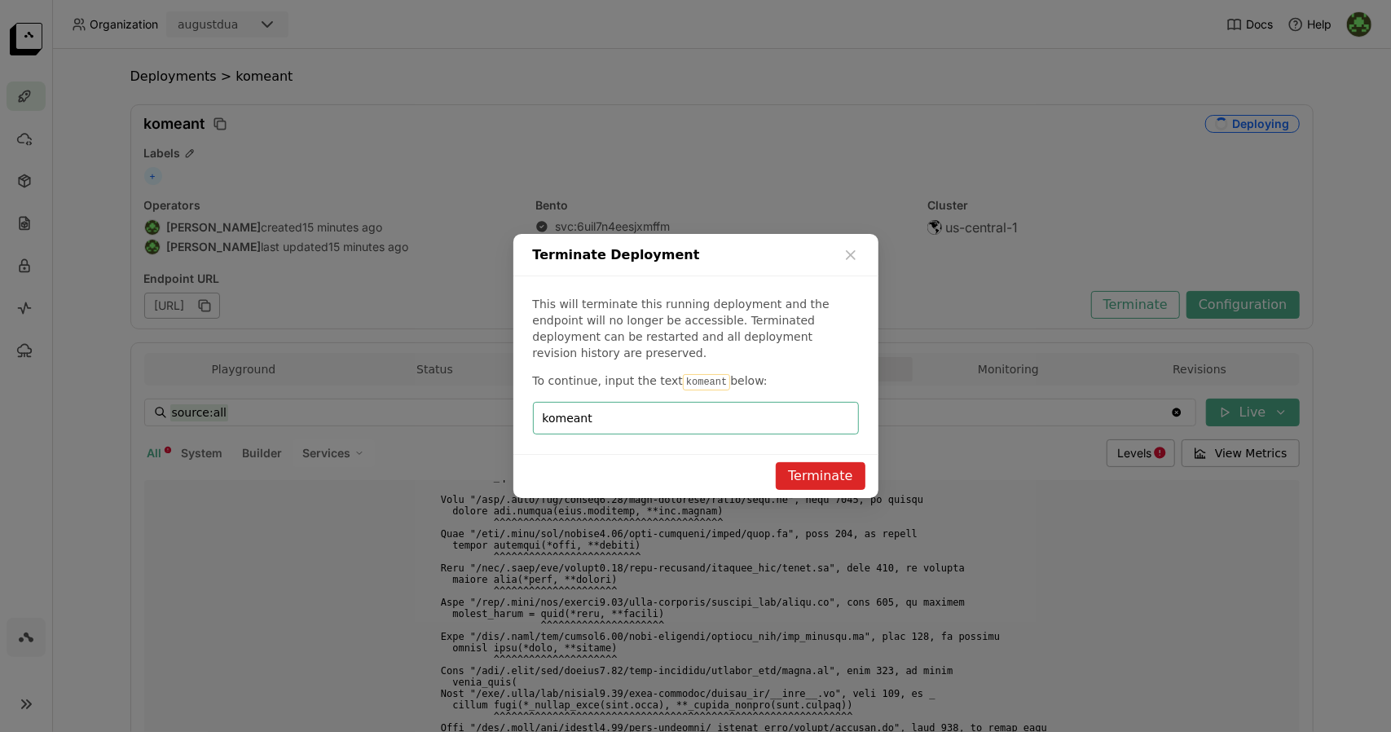
type input "komeant"
click at [823, 462] on button "Terminate" at bounding box center [820, 476] width 89 height 28
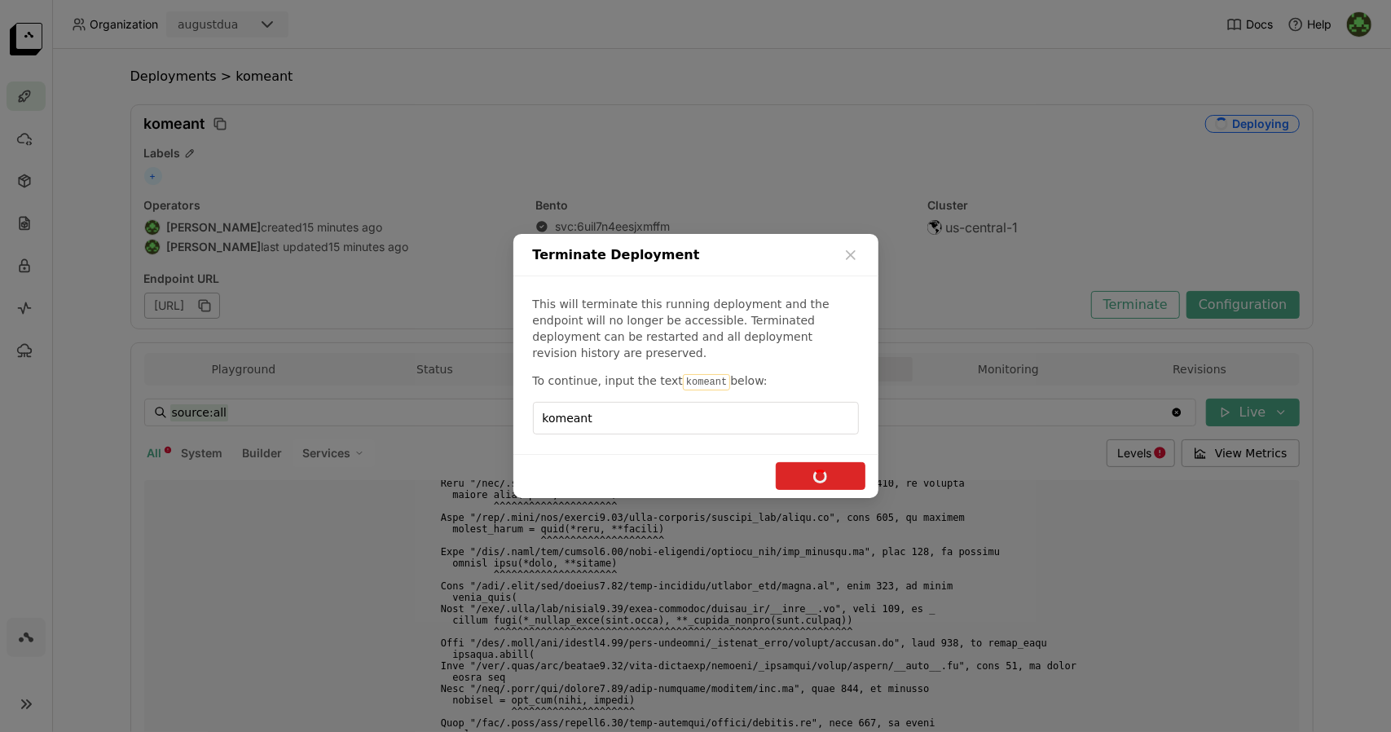
scroll to position [13803, 0]
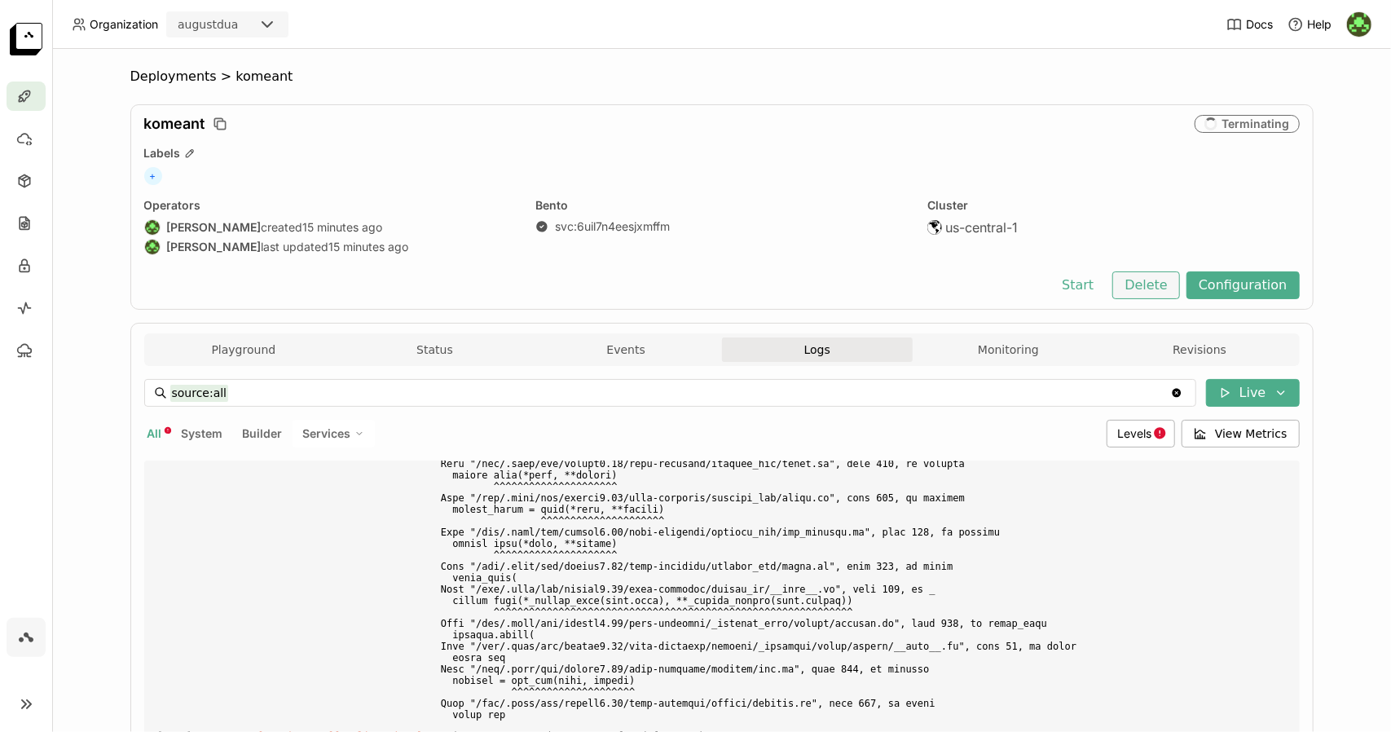
click at [1148, 285] on button "Delete" at bounding box center [1146, 285] width 68 height 28
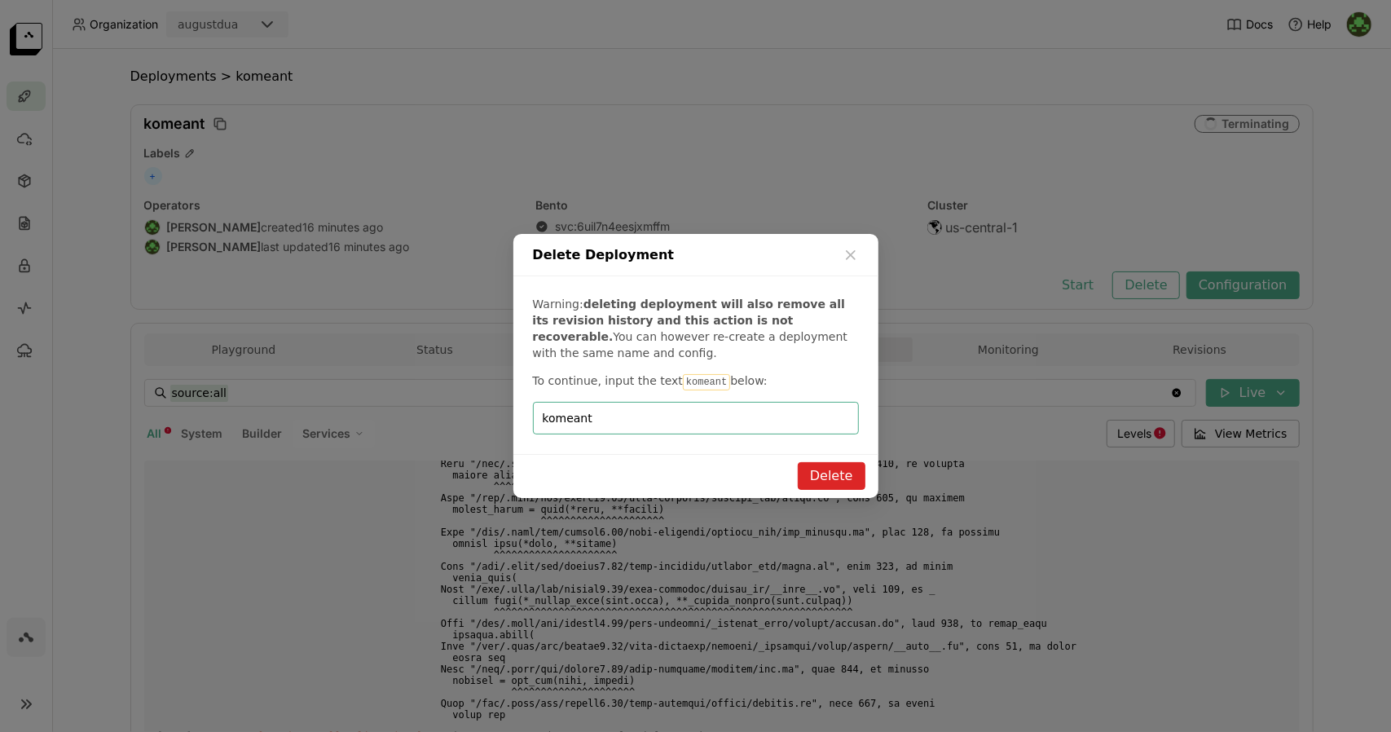
type input "komeant"
click at [865, 478] on button "Delete" at bounding box center [832, 476] width 68 height 28
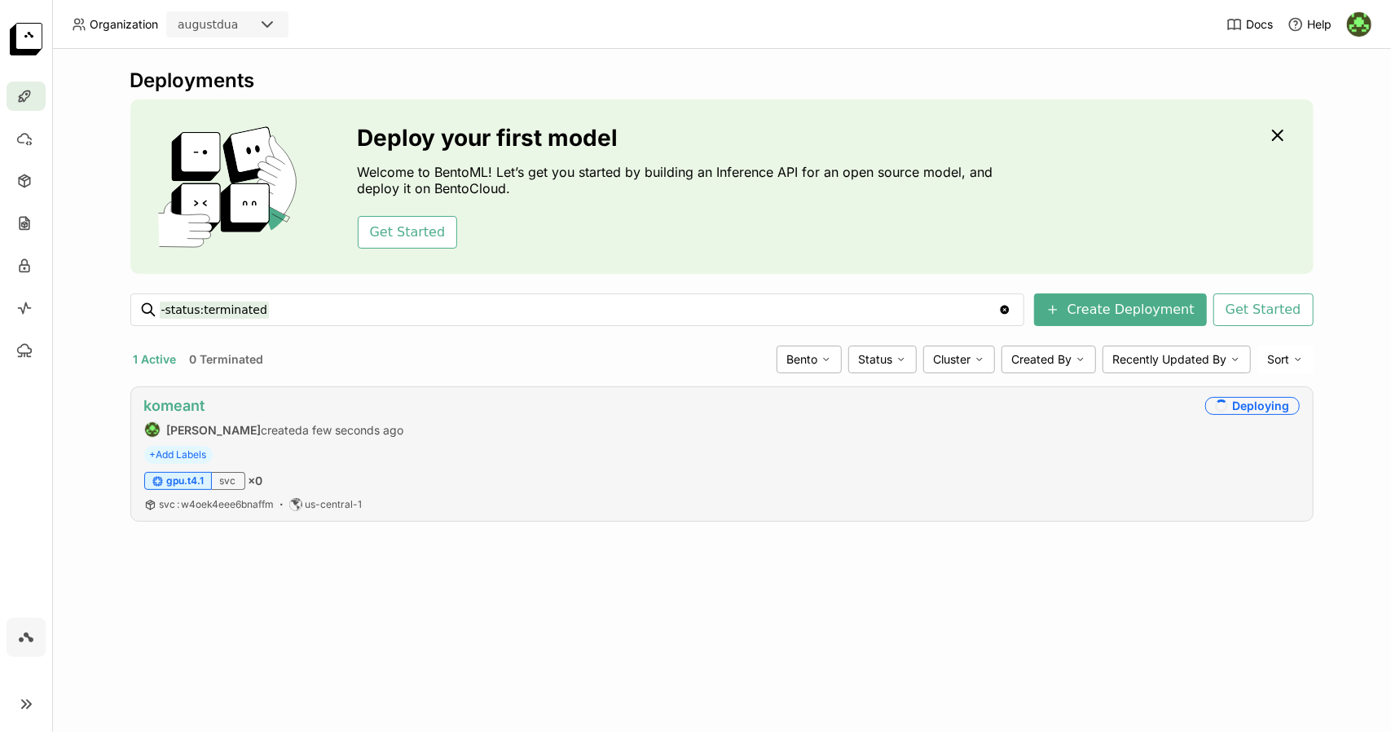
click at [193, 401] on link "komeant" at bounding box center [174, 405] width 61 height 17
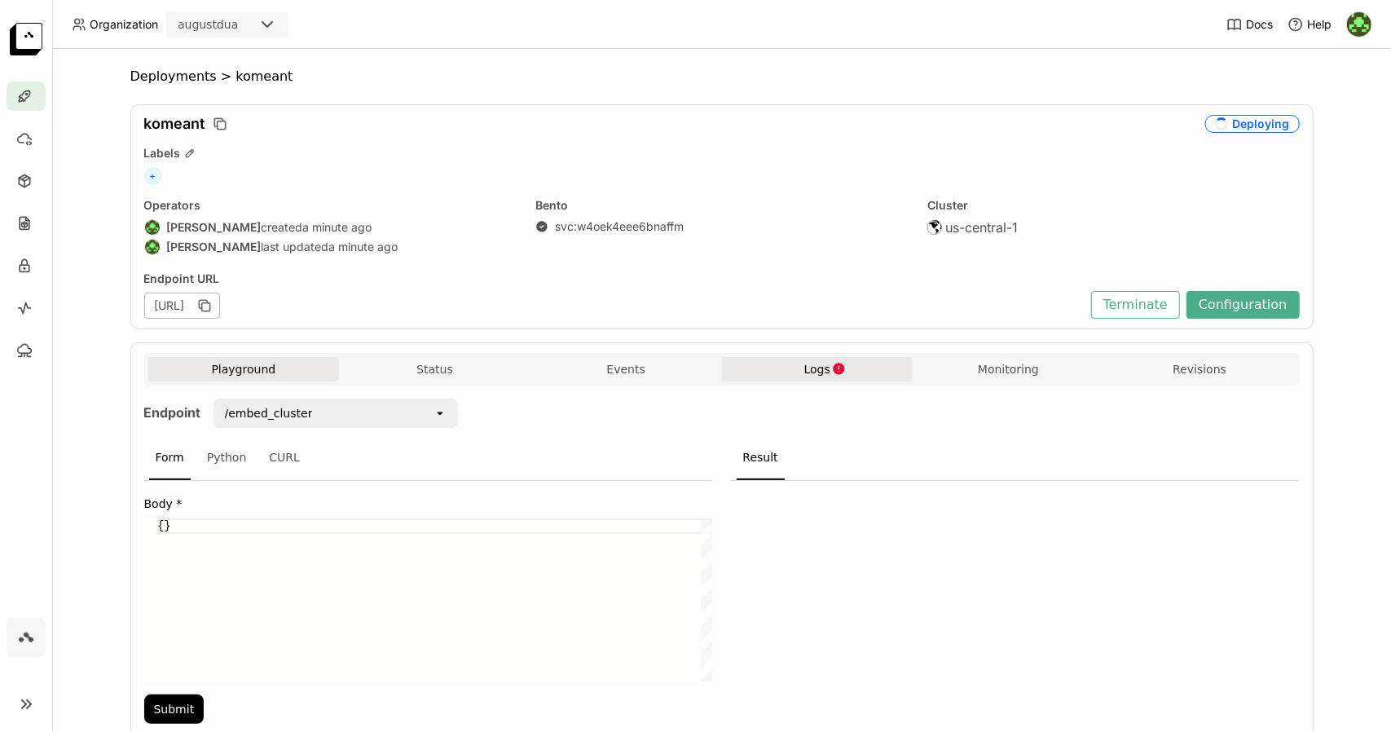
click at [835, 372] on icon "button" at bounding box center [839, 369] width 14 height 14
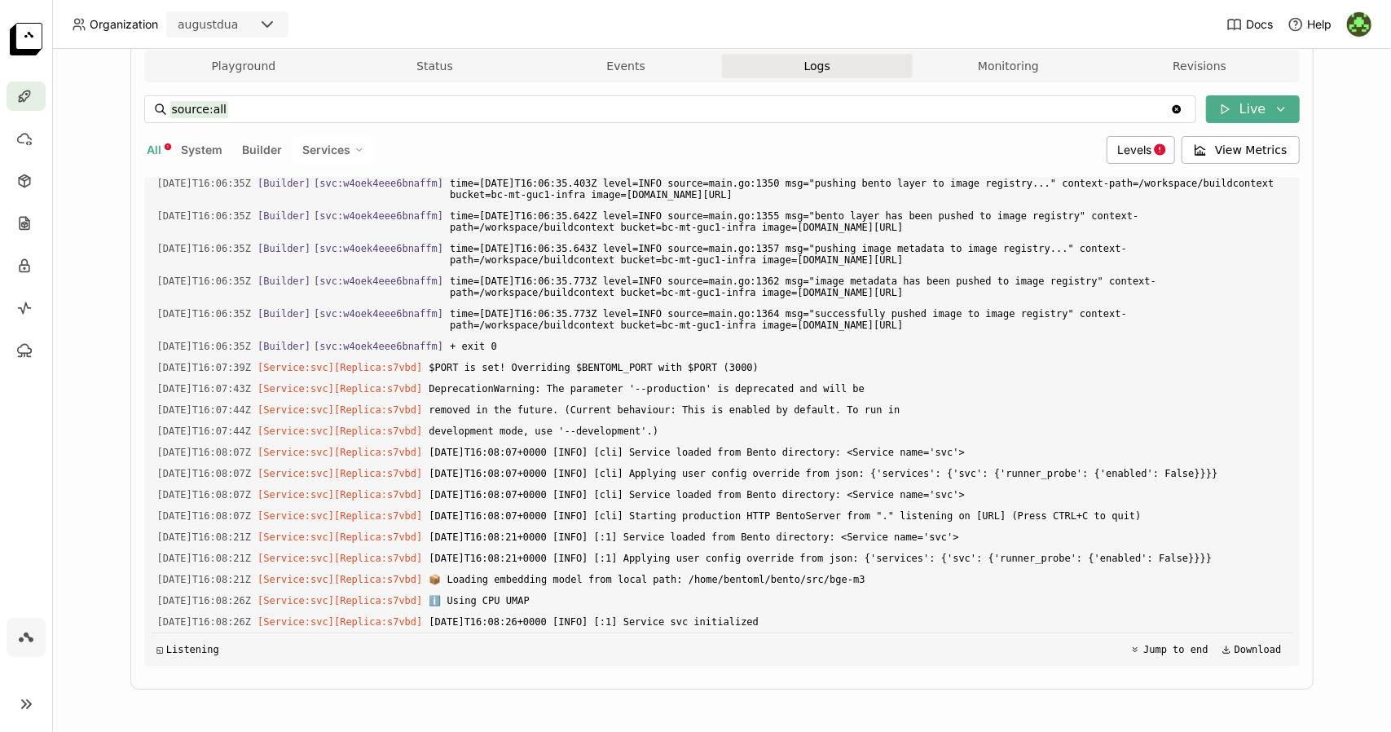
scroll to position [4928, 0]
drag, startPoint x: 152, startPoint y: 352, endPoint x: 776, endPoint y: 627, distance: 682.1
click at [776, 627] on div "Load older logs 2025-08-28T15:51:42Z [Service:svc] [Replica: cjz6t ] 2025-08-28…" at bounding box center [722, 421] width 1143 height 489
copy div "2025-08-28T16:07:39Z [Service:svc] [Replica: s7vbd ] $PORT is set! Overriding $…"
click at [1359, 200] on div "Deployments > komeant komeant Running Labels + Operators August Dua created 4 m…" at bounding box center [721, 390] width 1339 height 683
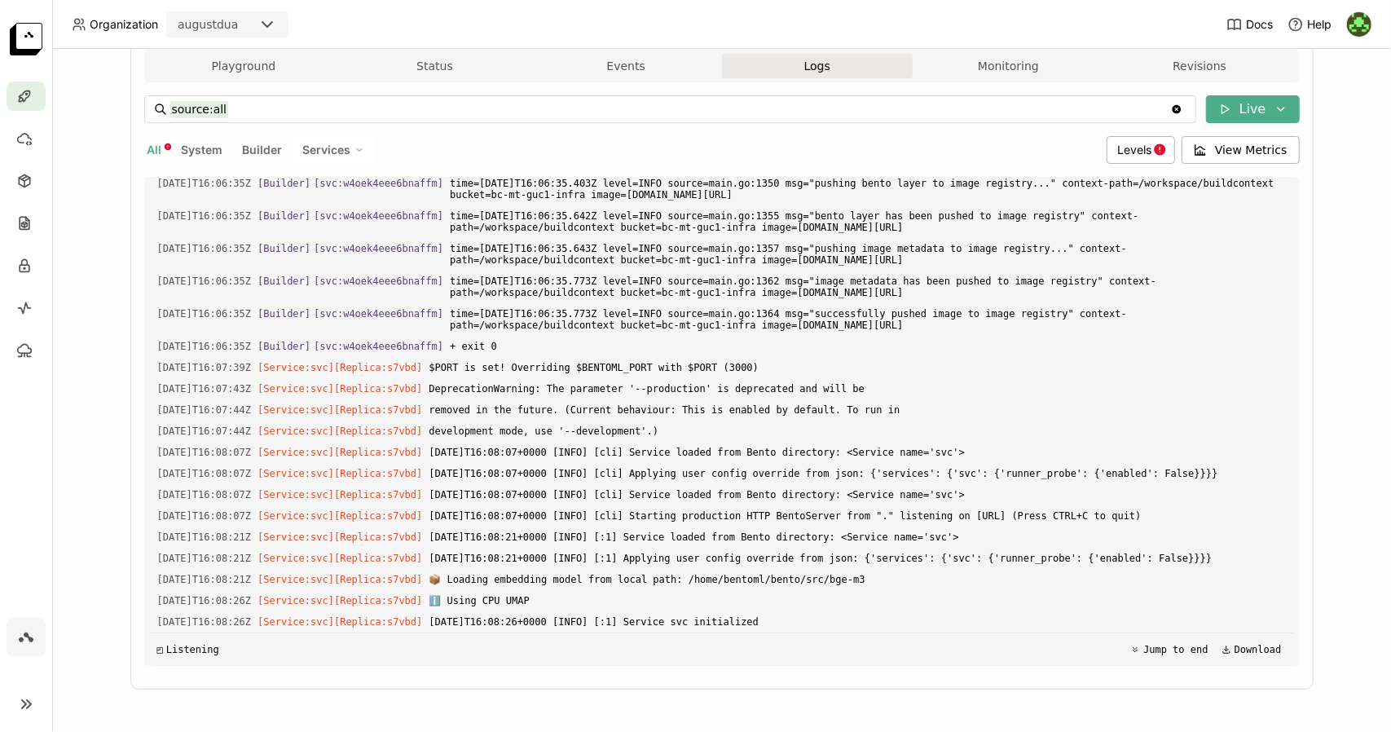
scroll to position [0, 0]
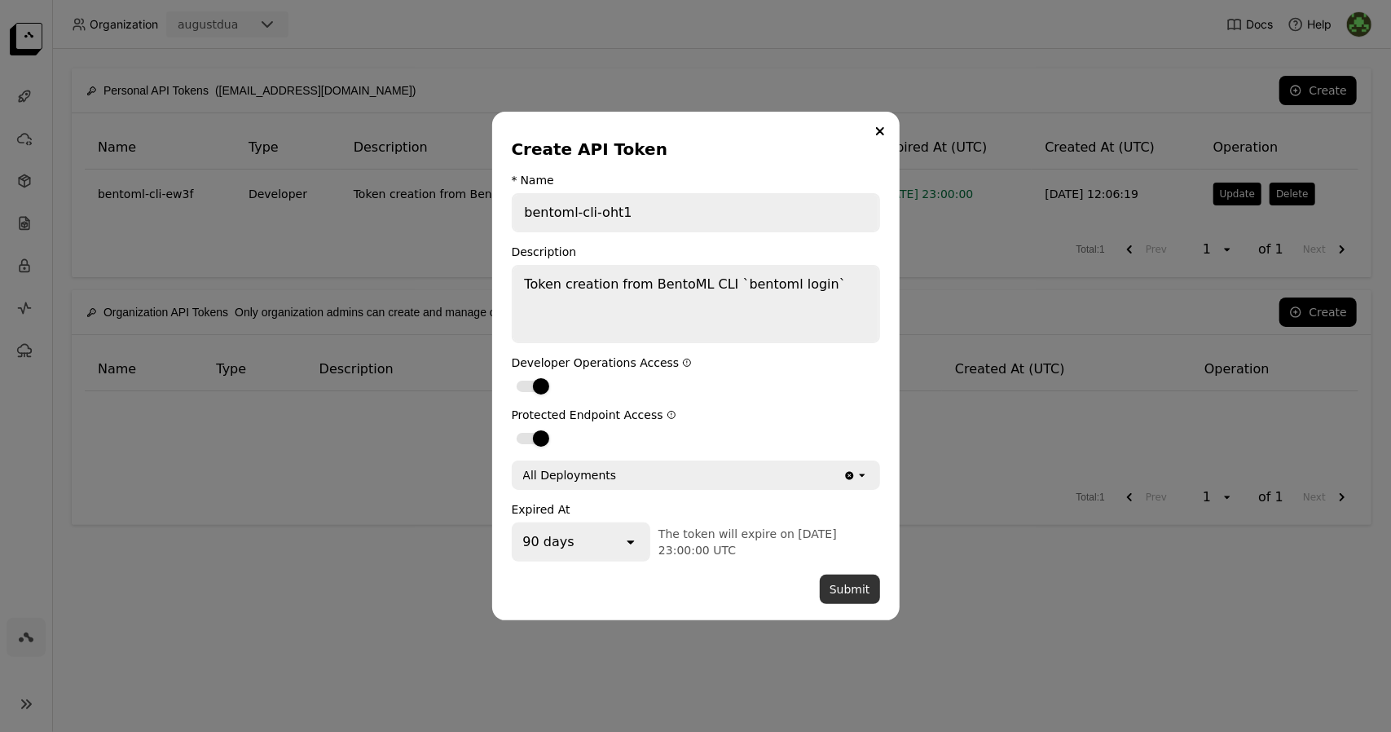
click at [849, 592] on button "Submit" at bounding box center [850, 589] width 60 height 29
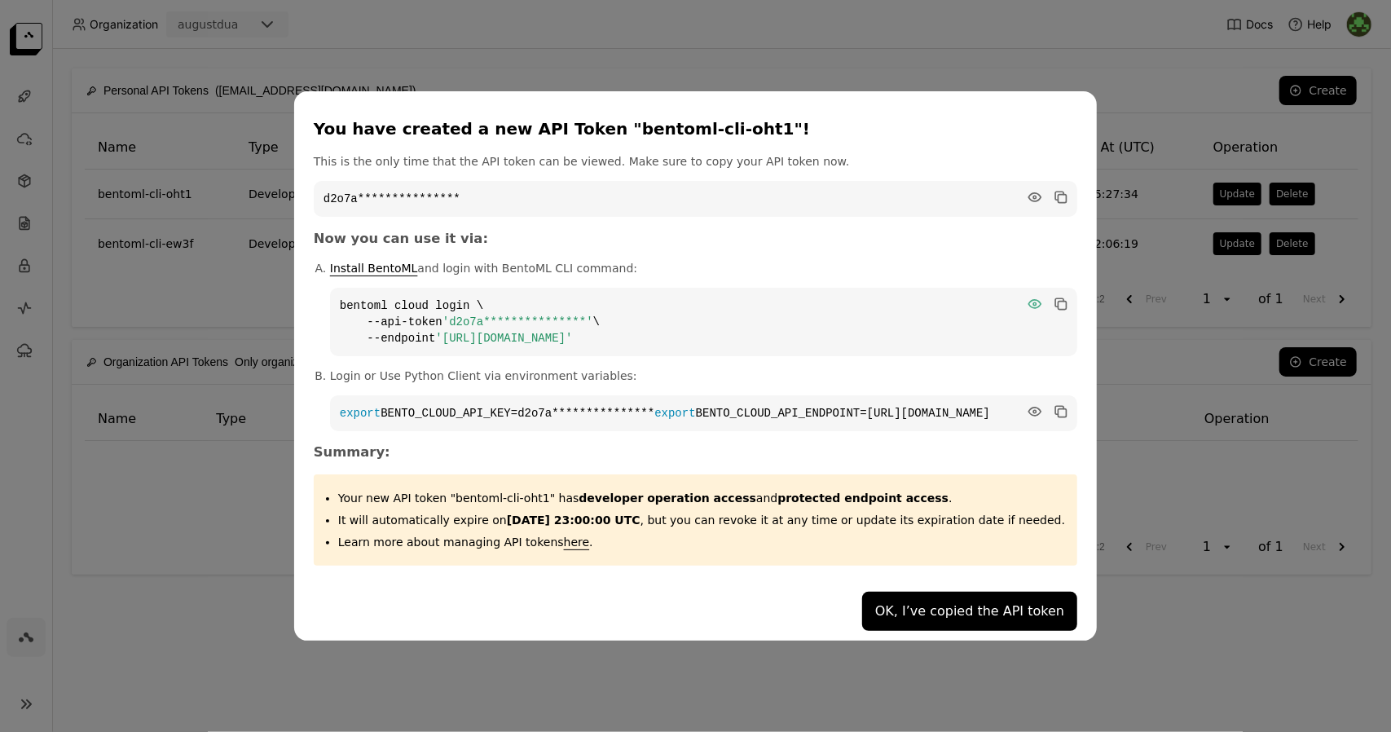
click at [1027, 296] on icon "dialog" at bounding box center [1035, 304] width 16 height 16
click at [1029, 408] on icon "dialog" at bounding box center [1035, 412] width 12 height 8
click at [1027, 189] on icon "dialog" at bounding box center [1035, 197] width 16 height 16
click at [1055, 298] on icon "dialog" at bounding box center [1059, 302] width 8 height 8
click at [1059, 302] on icon "dialog" at bounding box center [1063, 306] width 8 height 8
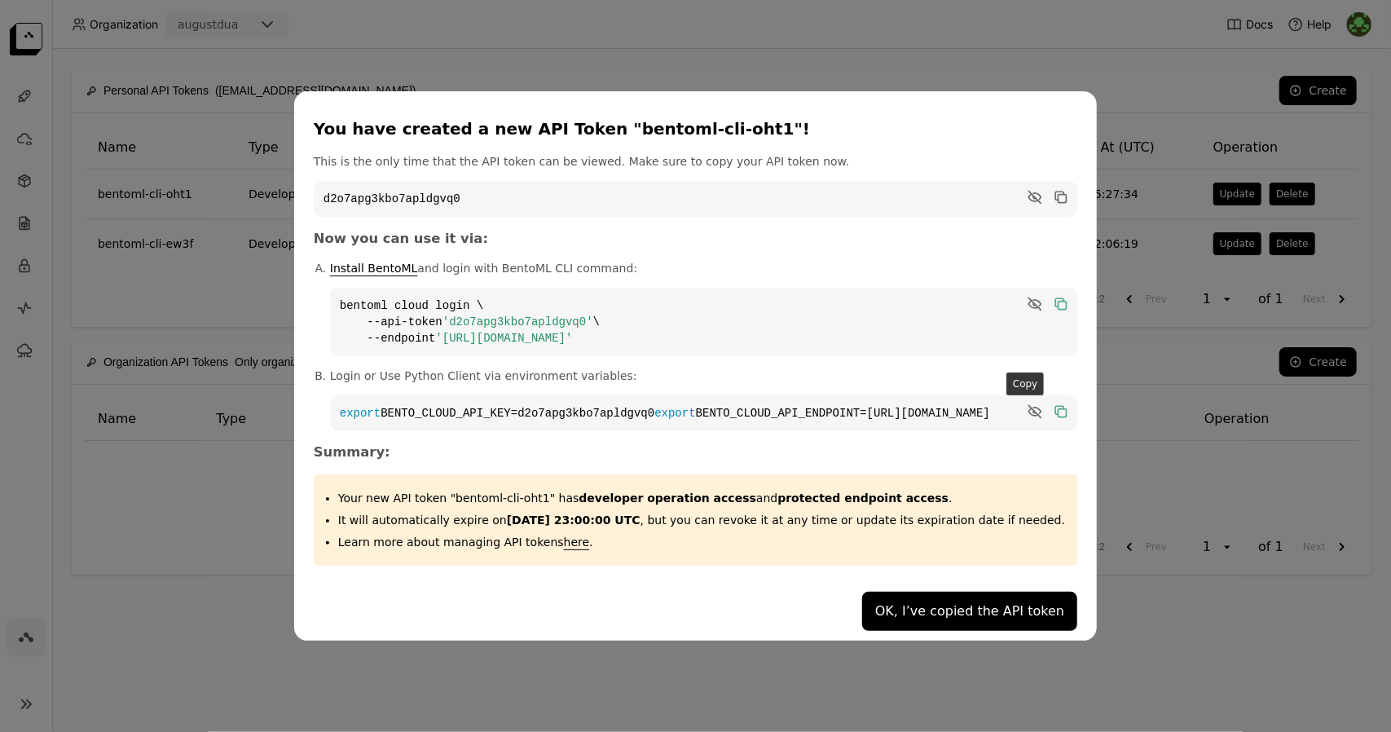
click at [1055, 406] on icon "dialog" at bounding box center [1059, 410] width 8 height 8
click at [955, 619] on button "OK, I’ve copied the API token" at bounding box center [969, 611] width 215 height 39
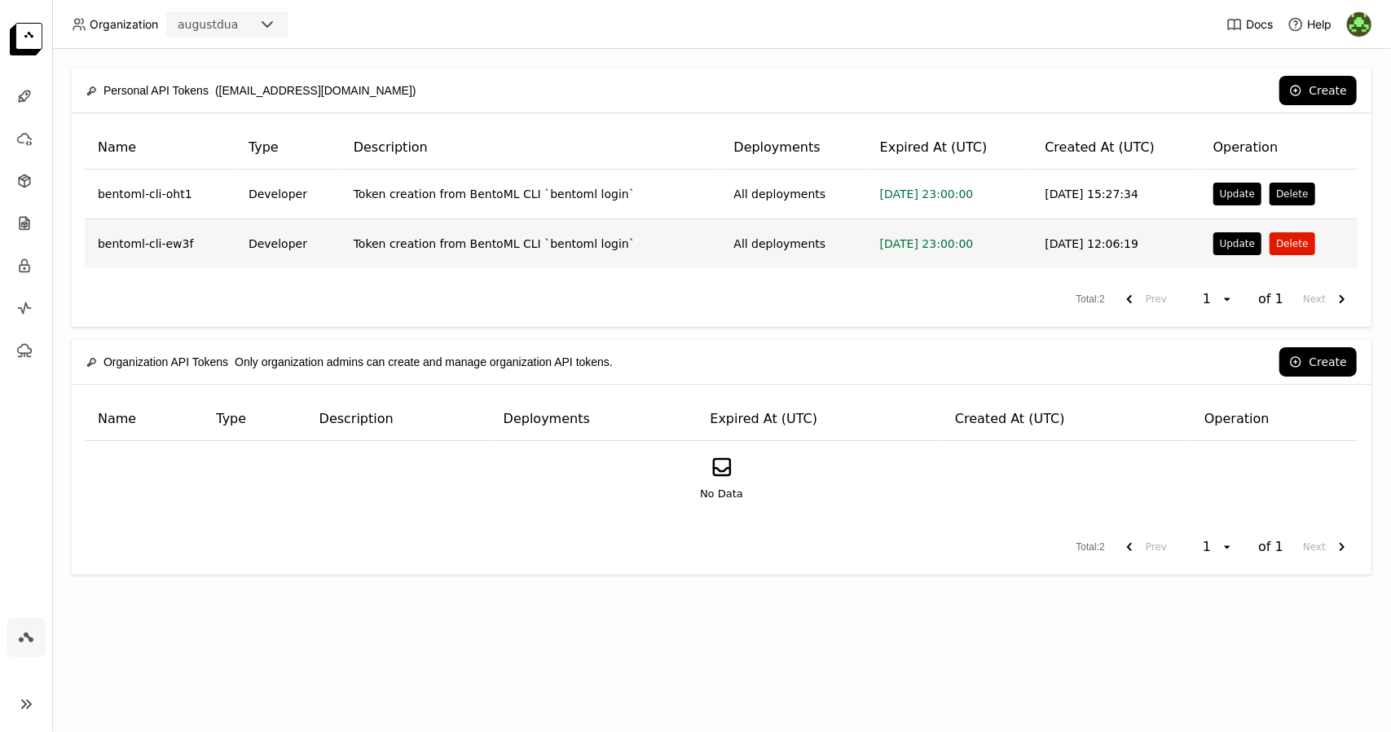
click at [1301, 240] on button "Delete" at bounding box center [1292, 243] width 45 height 23
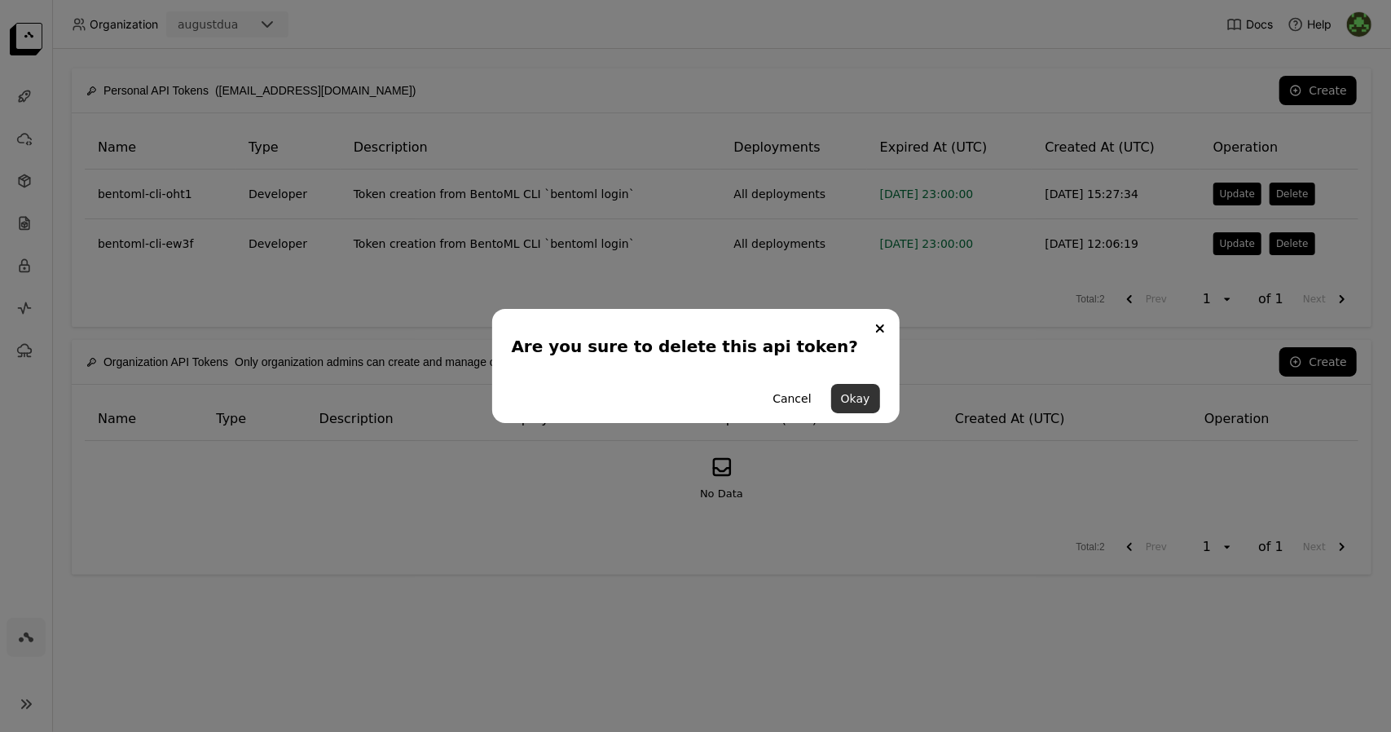
click at [861, 408] on button "Okay" at bounding box center [855, 398] width 49 height 29
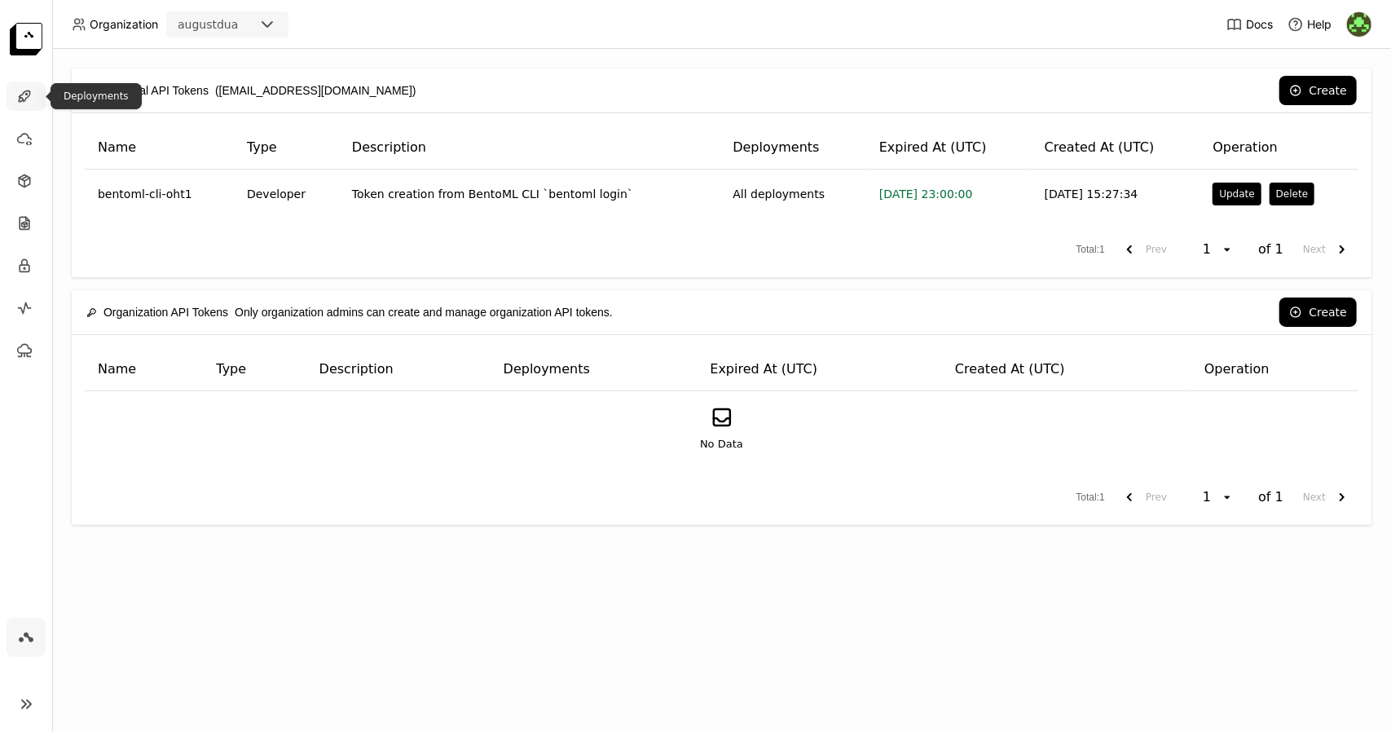
click at [37, 95] on div at bounding box center [26, 96] width 39 height 29
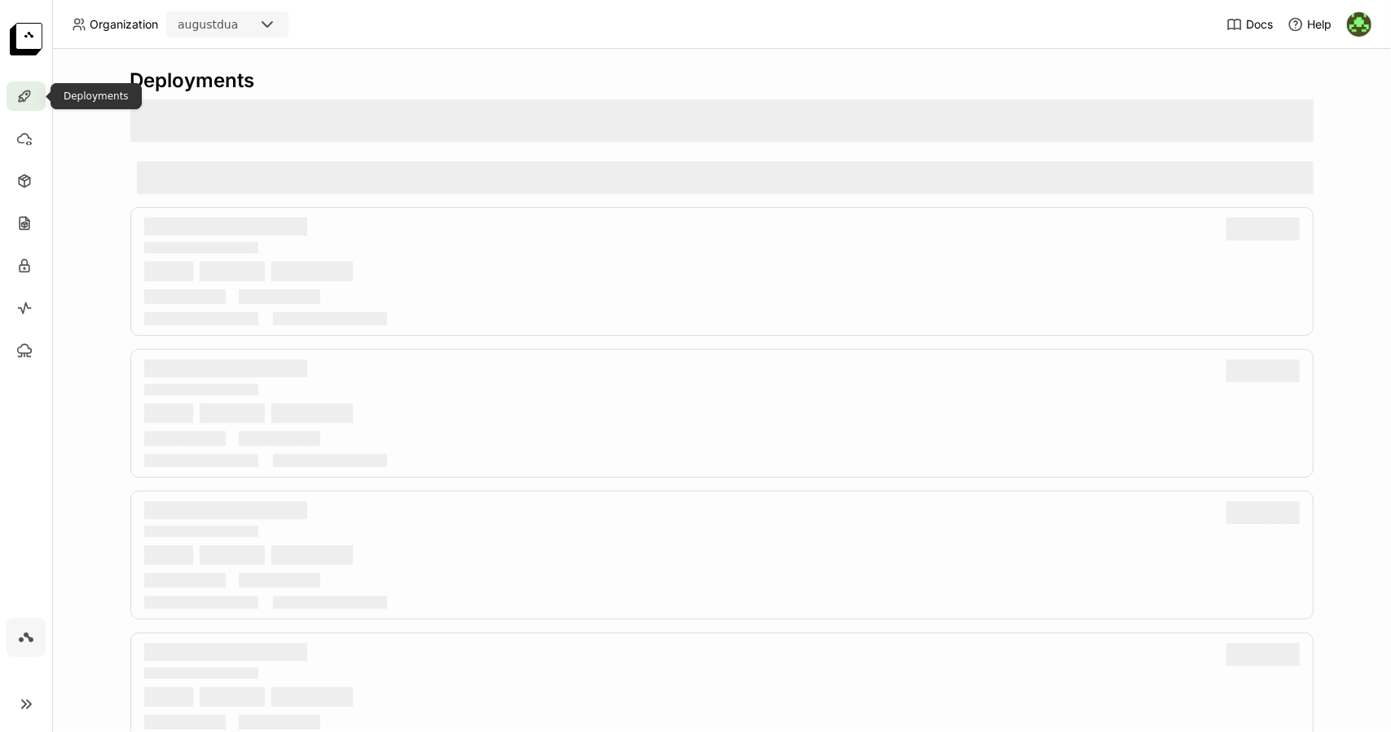
click at [37, 95] on div at bounding box center [26, 96] width 39 height 29
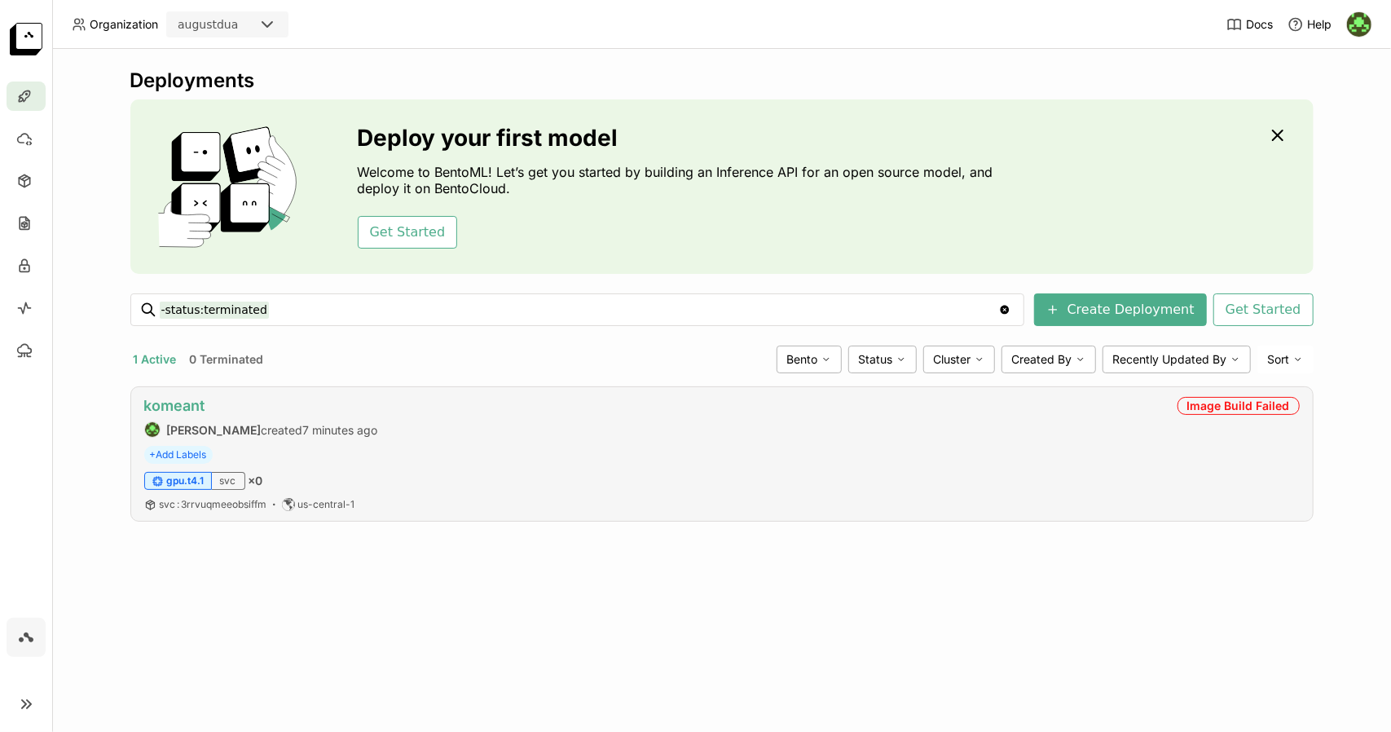
click at [195, 399] on link "komeant" at bounding box center [174, 405] width 61 height 17
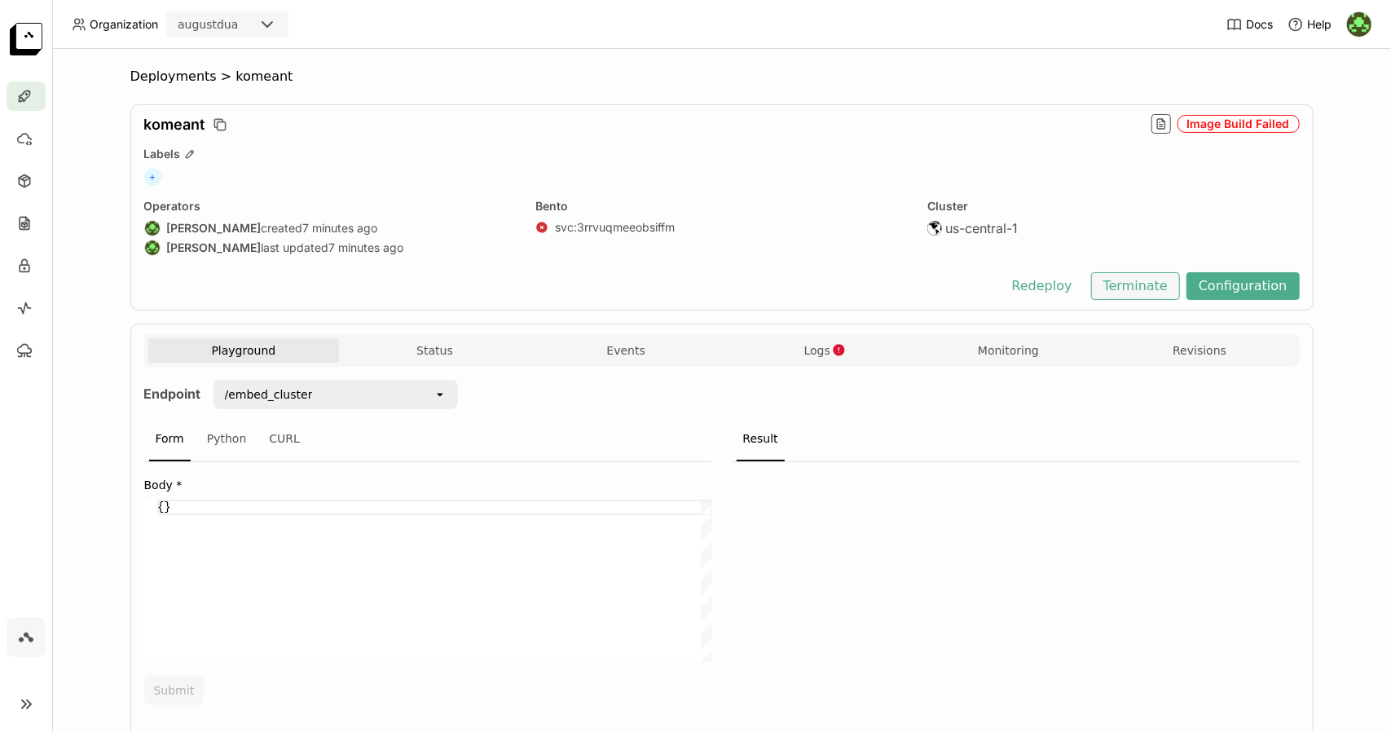
click at [1147, 283] on button "Terminate" at bounding box center [1135, 286] width 89 height 28
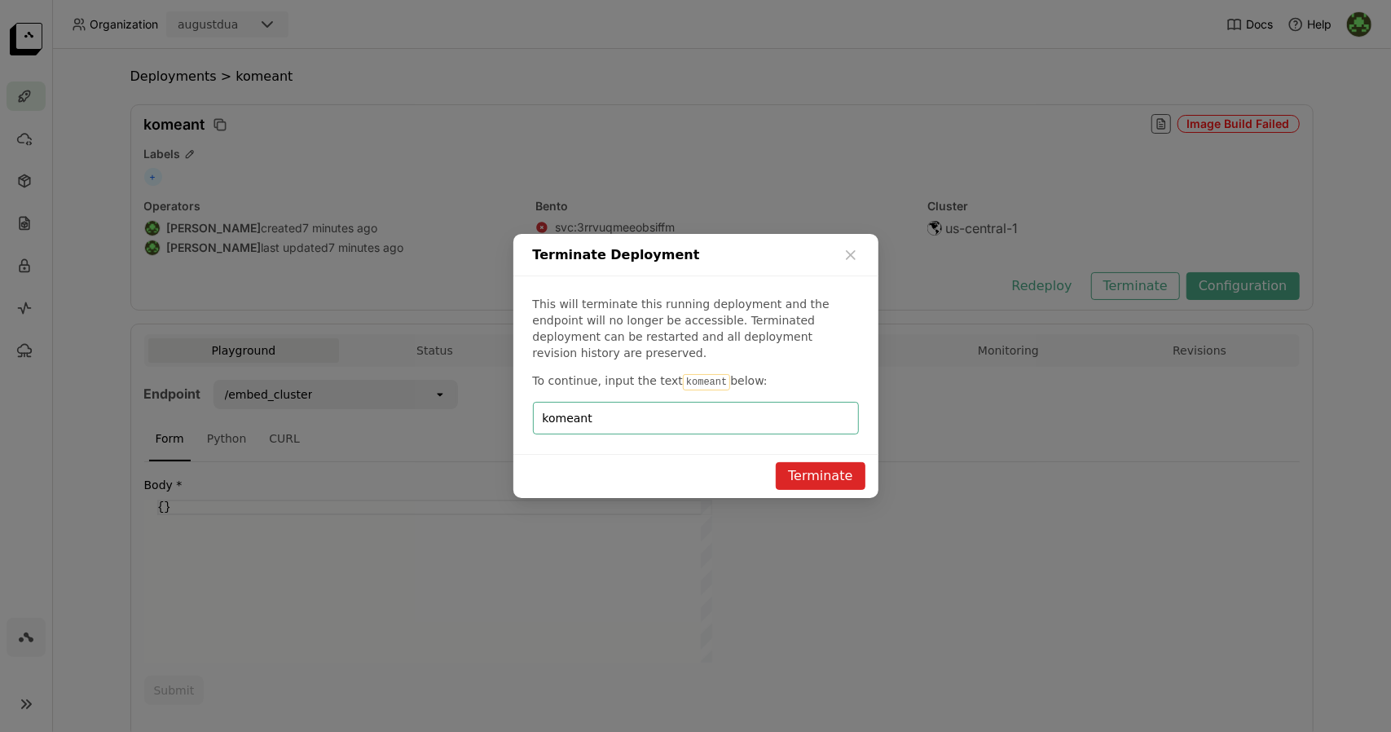
type input "komeant"
click at [811, 462] on button "Terminate" at bounding box center [820, 476] width 89 height 28
click at [778, 403] on input "komeant" at bounding box center [696, 418] width 306 height 31
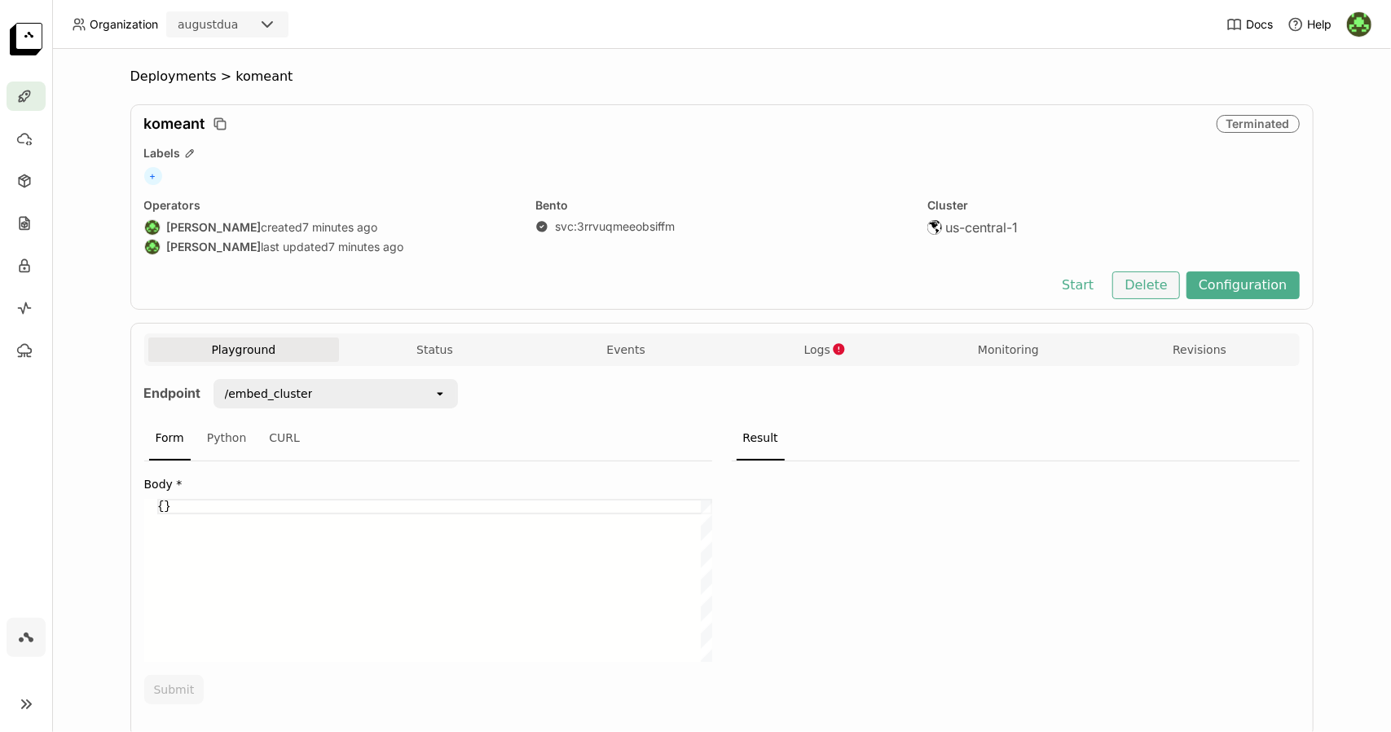
click at [1152, 281] on button "Delete" at bounding box center [1146, 285] width 68 height 28
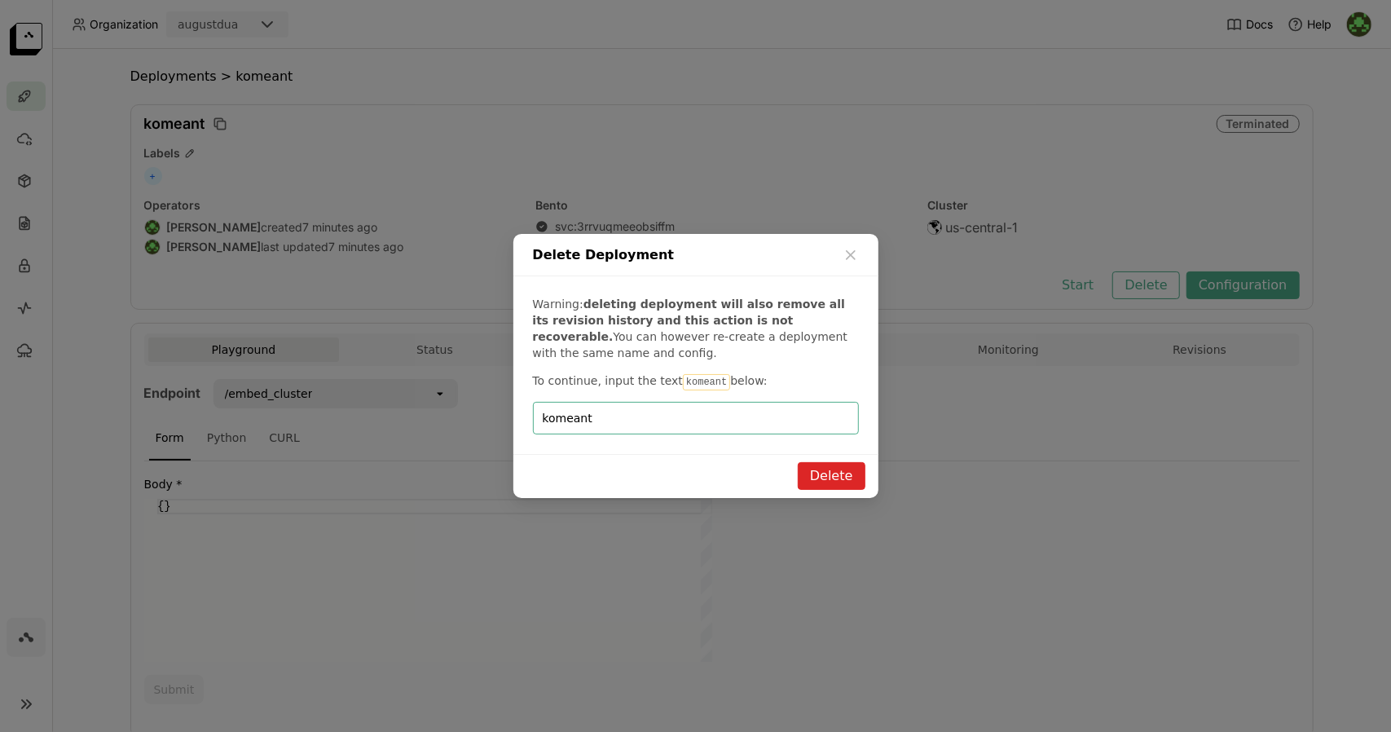
type input "komeant"
click at [832, 468] on button "Delete" at bounding box center [832, 476] width 68 height 28
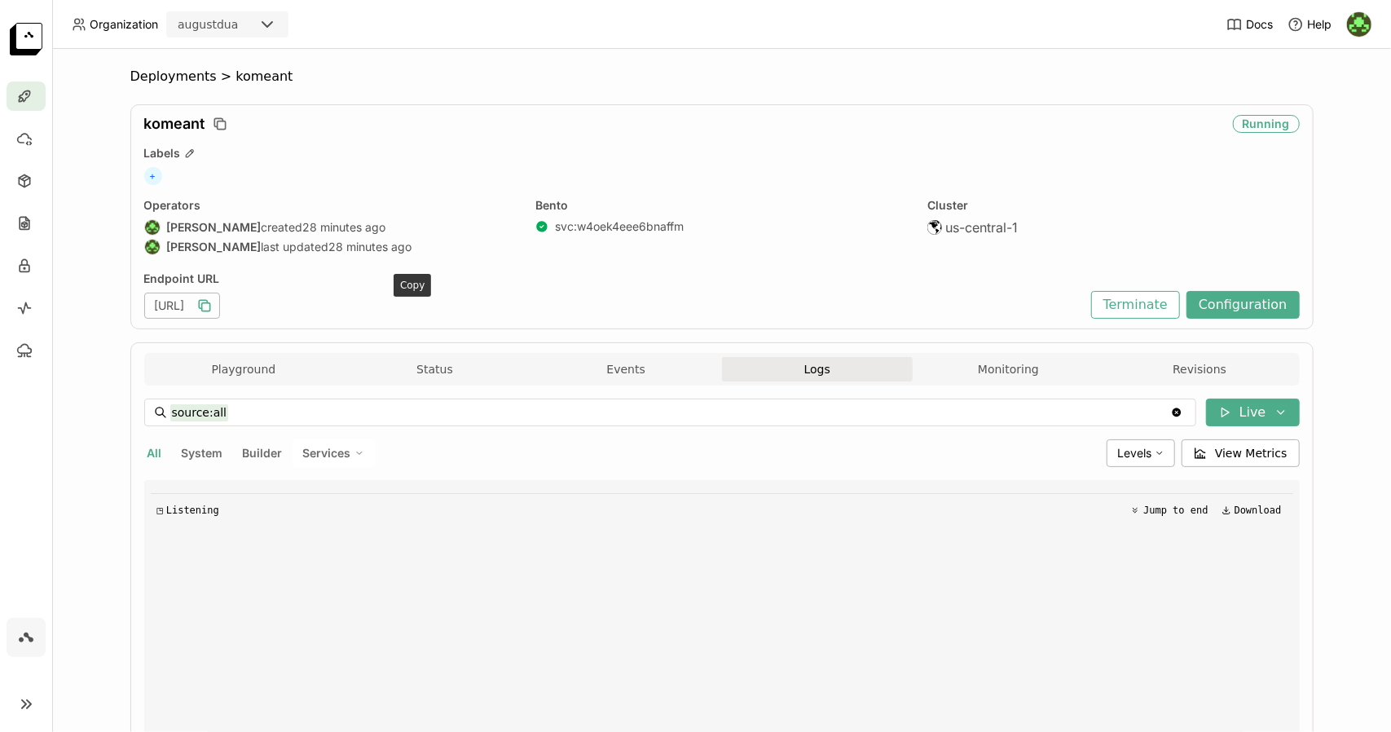
click at [213, 306] on icon "button" at bounding box center [204, 305] width 16 height 16
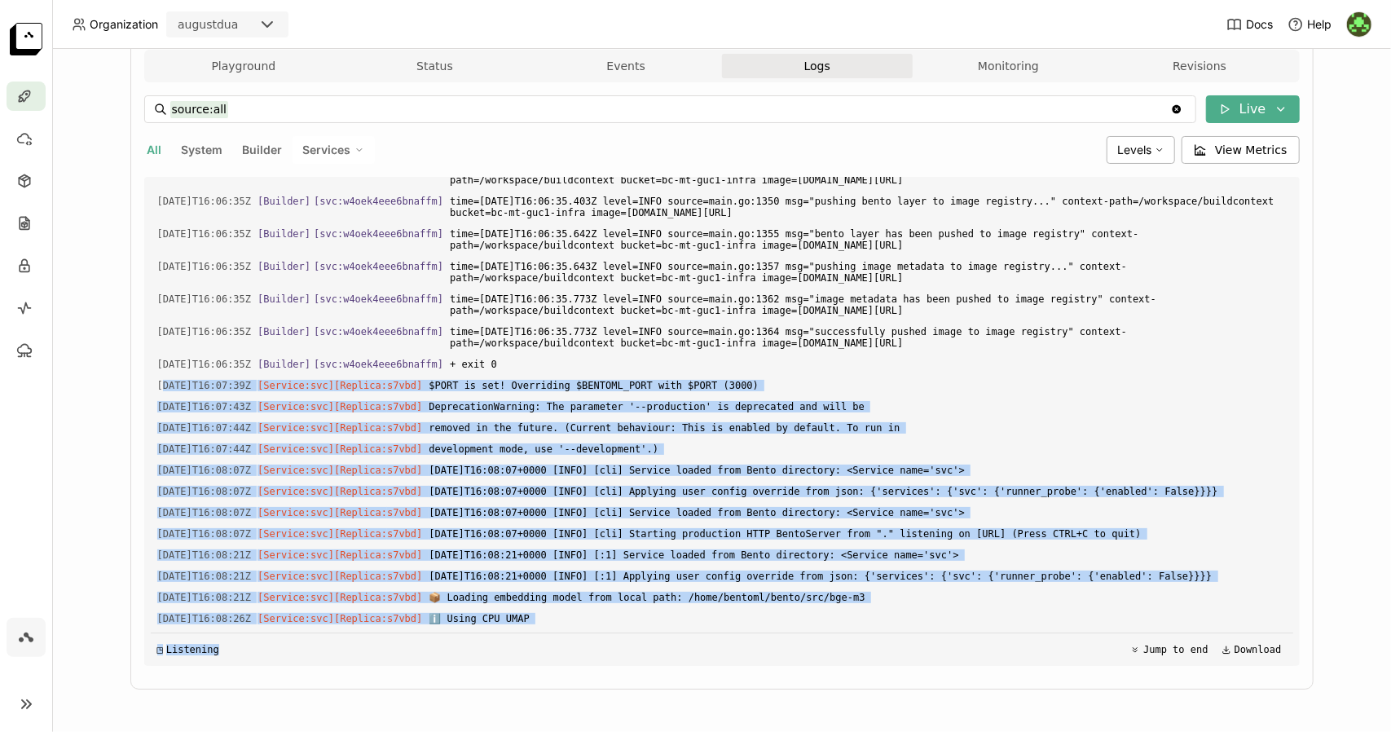
scroll to position [4223, 0]
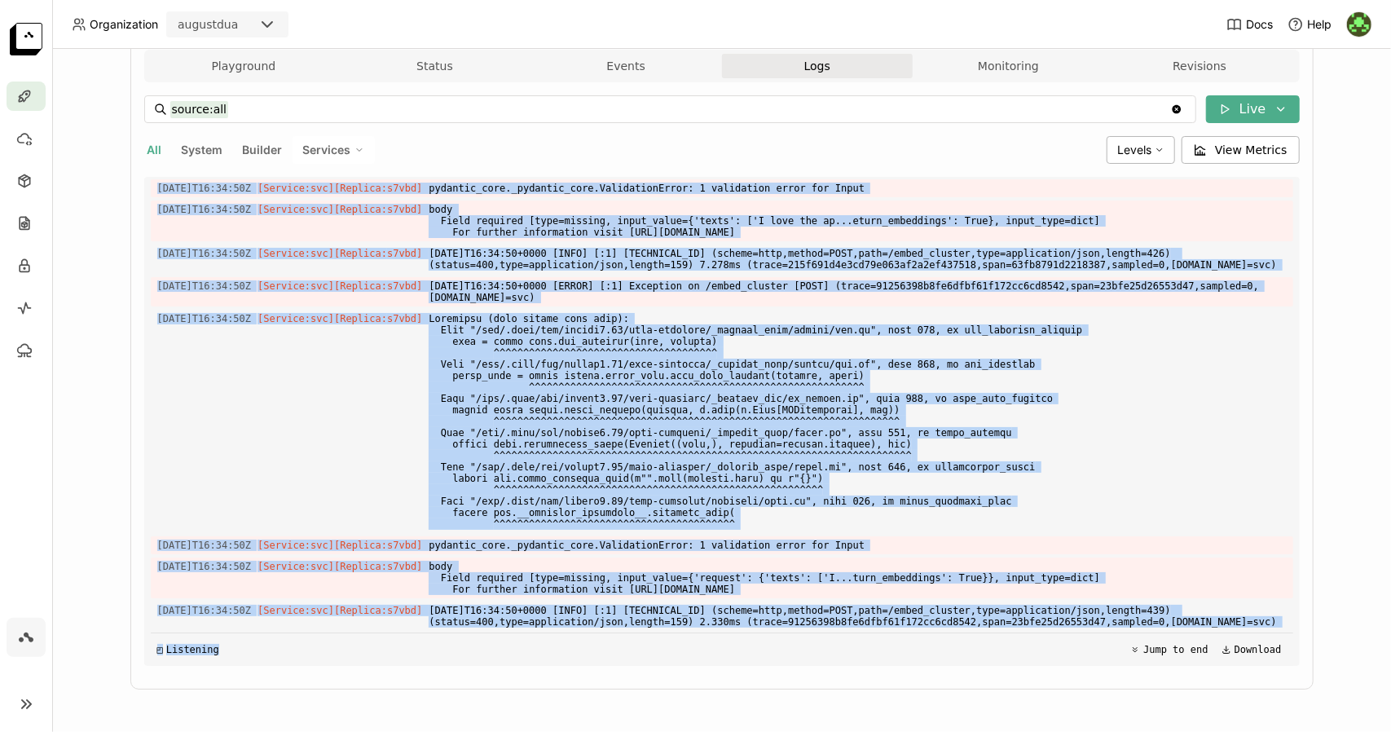
drag, startPoint x: 153, startPoint y: 433, endPoint x: 290, endPoint y: 760, distance: 355.1
click at [290, 731] on html "Organization augustdua Docs Help Deployments > komeant komeant Running Labels +…" at bounding box center [695, 366] width 1391 height 732
copy div "025-08-28T16:07:39Z [Service:svc] [Replica: s7vbd ] $PORT is set! Overriding $B…"
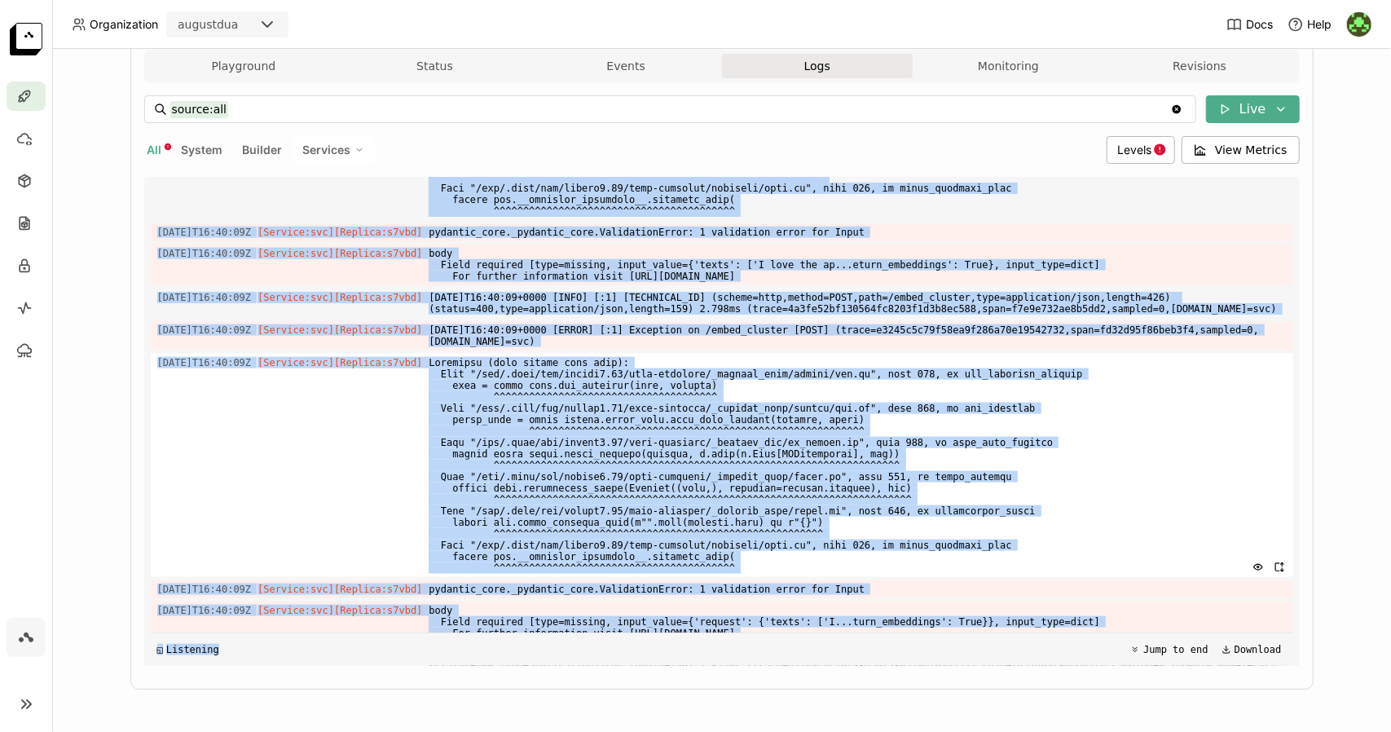
scroll to position [5762, 0]
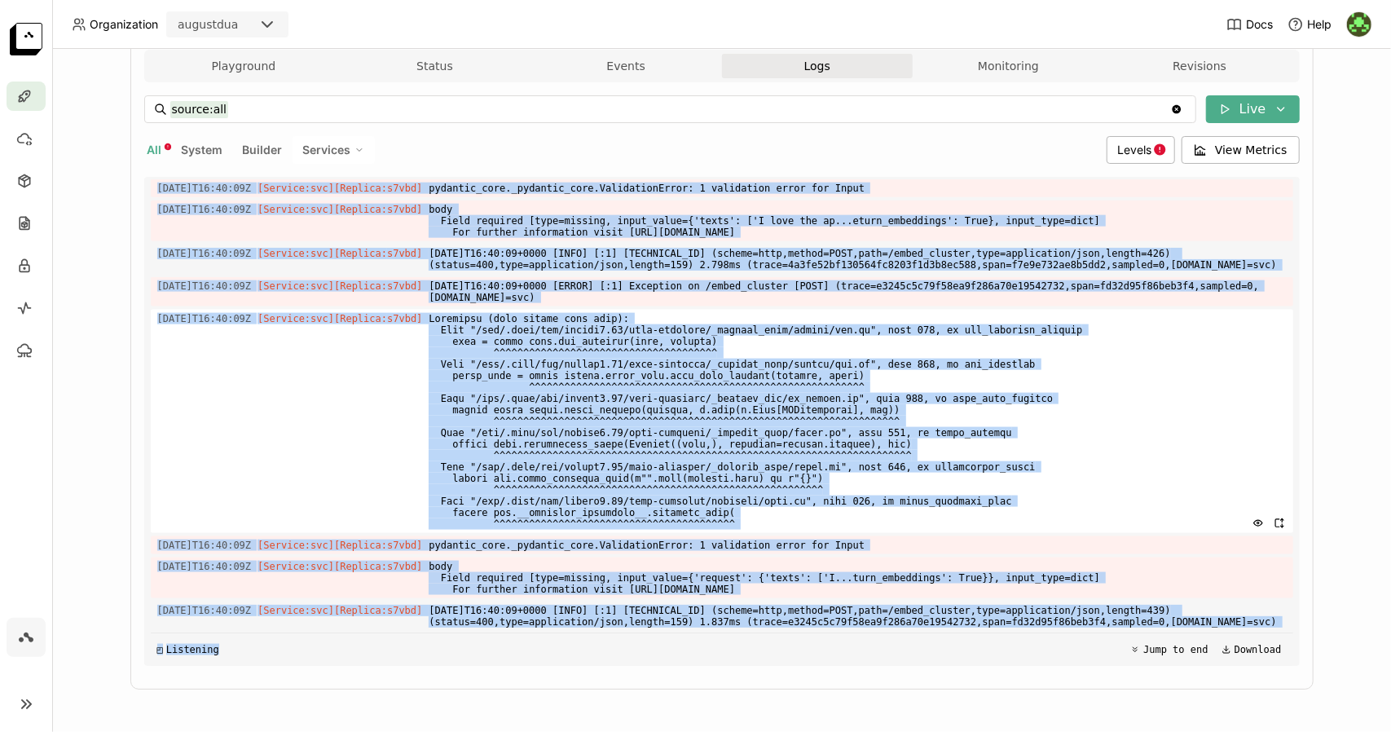
copy div "025-08-28T16:07:39Z [Service:svc] [Replica: s7vbd ] $PORT is set! Overriding $B…"
